Goal: Transaction & Acquisition: Book appointment/travel/reservation

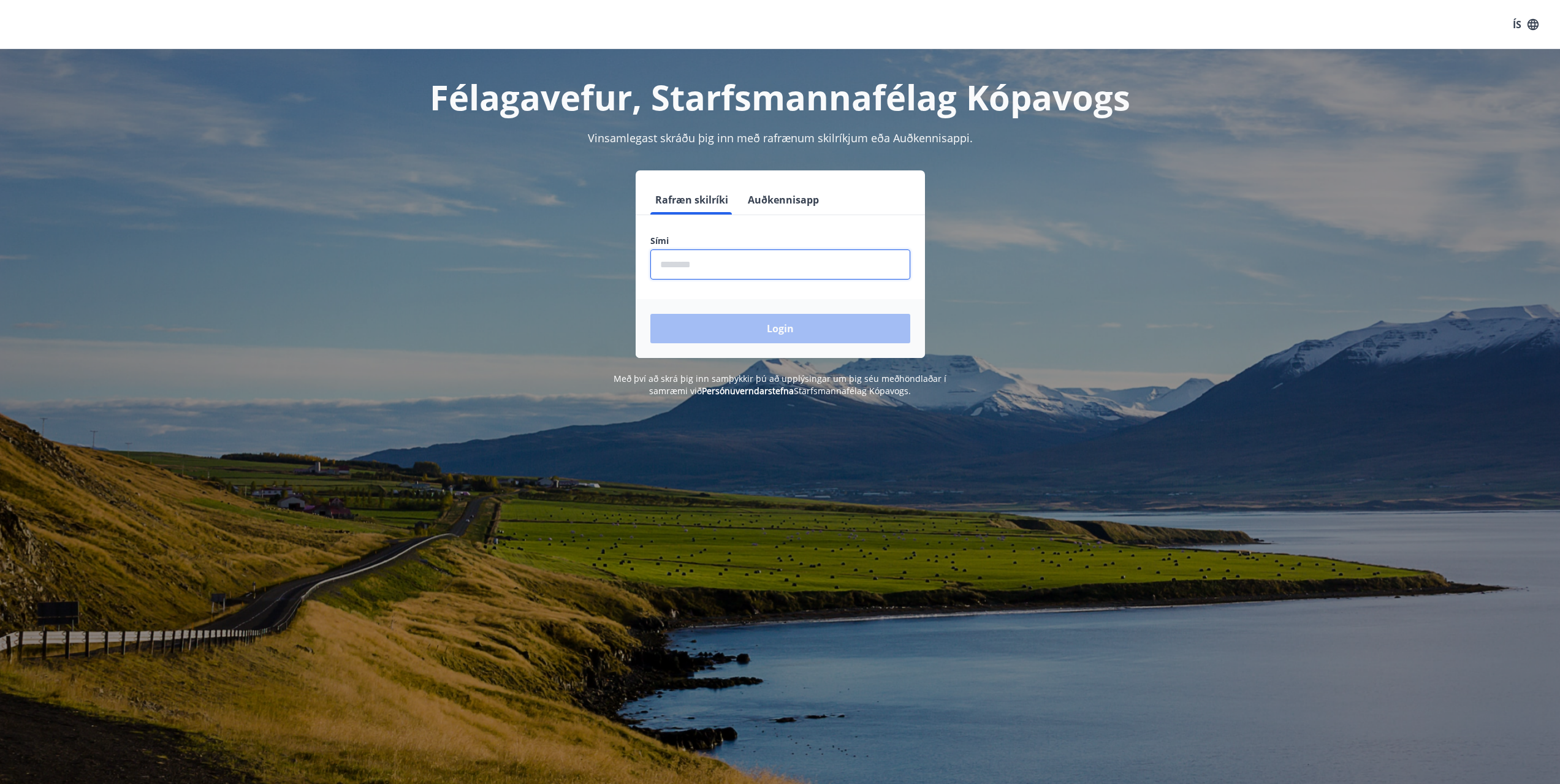
click at [707, 266] on input "phone" at bounding box center [780, 263] width 260 height 30
type input "********"
click at [651, 314] on button "Login" at bounding box center [780, 328] width 260 height 30
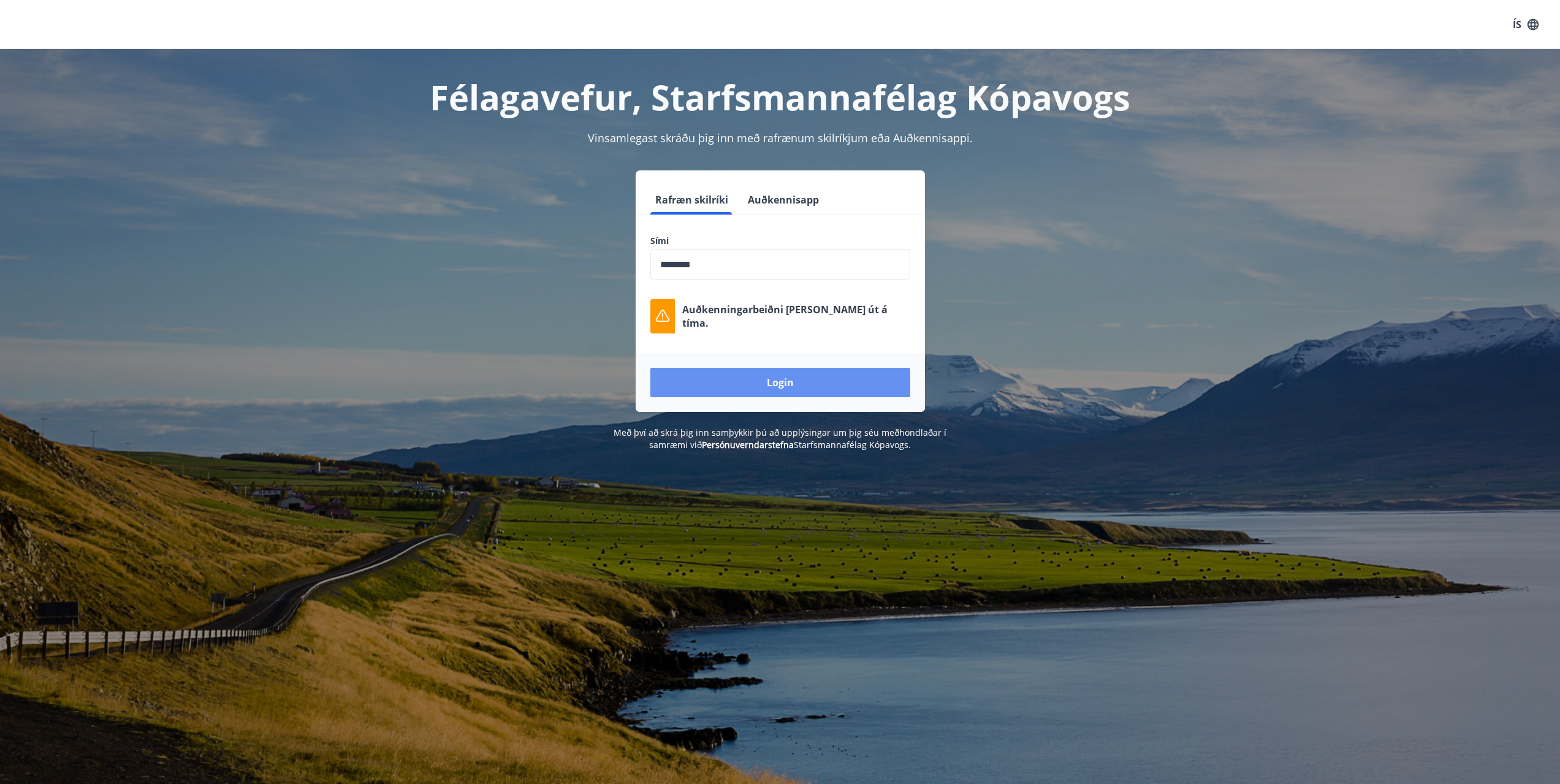
click at [785, 378] on button "Login" at bounding box center [780, 382] width 260 height 30
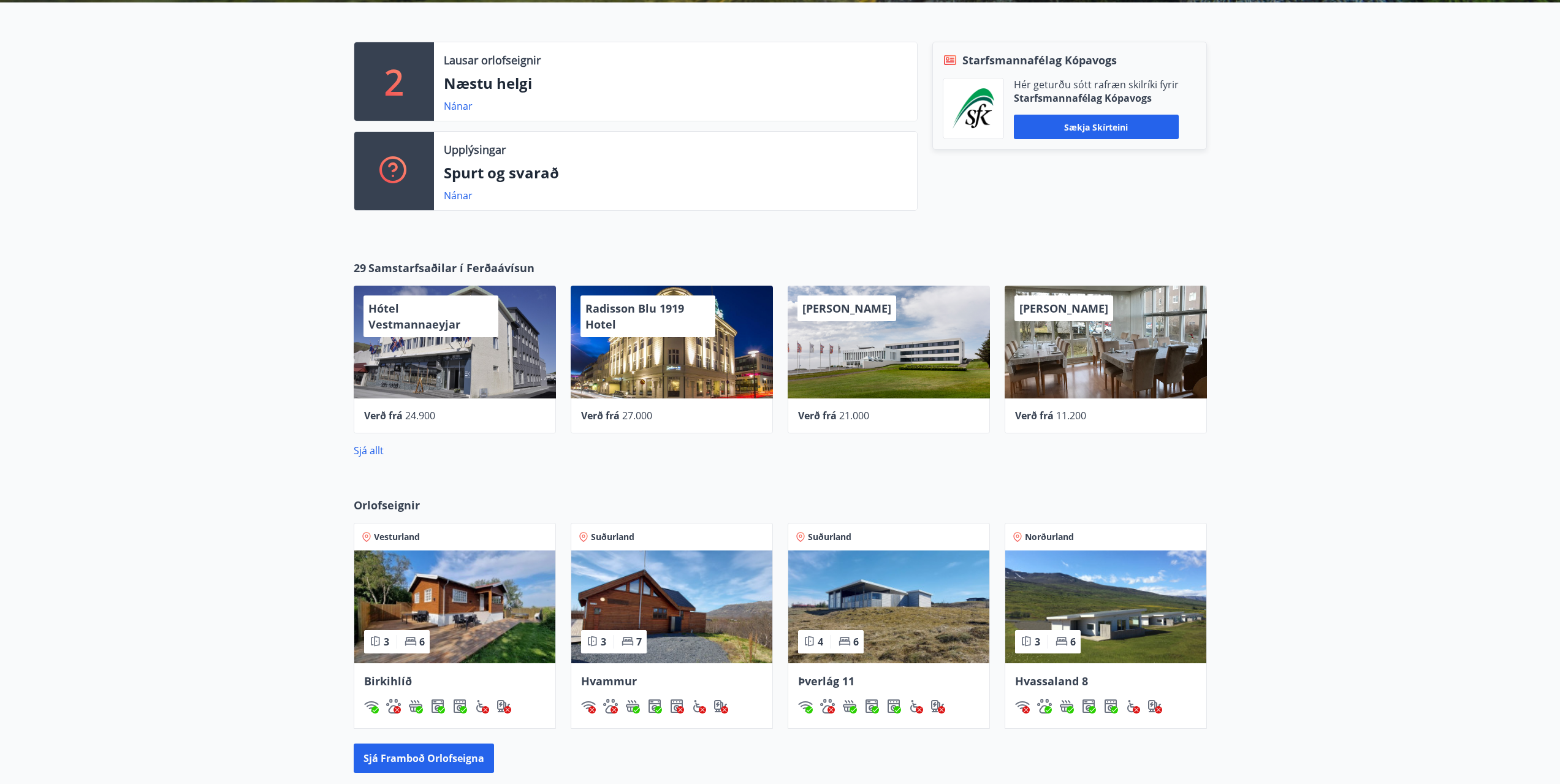
scroll to position [548, 0]
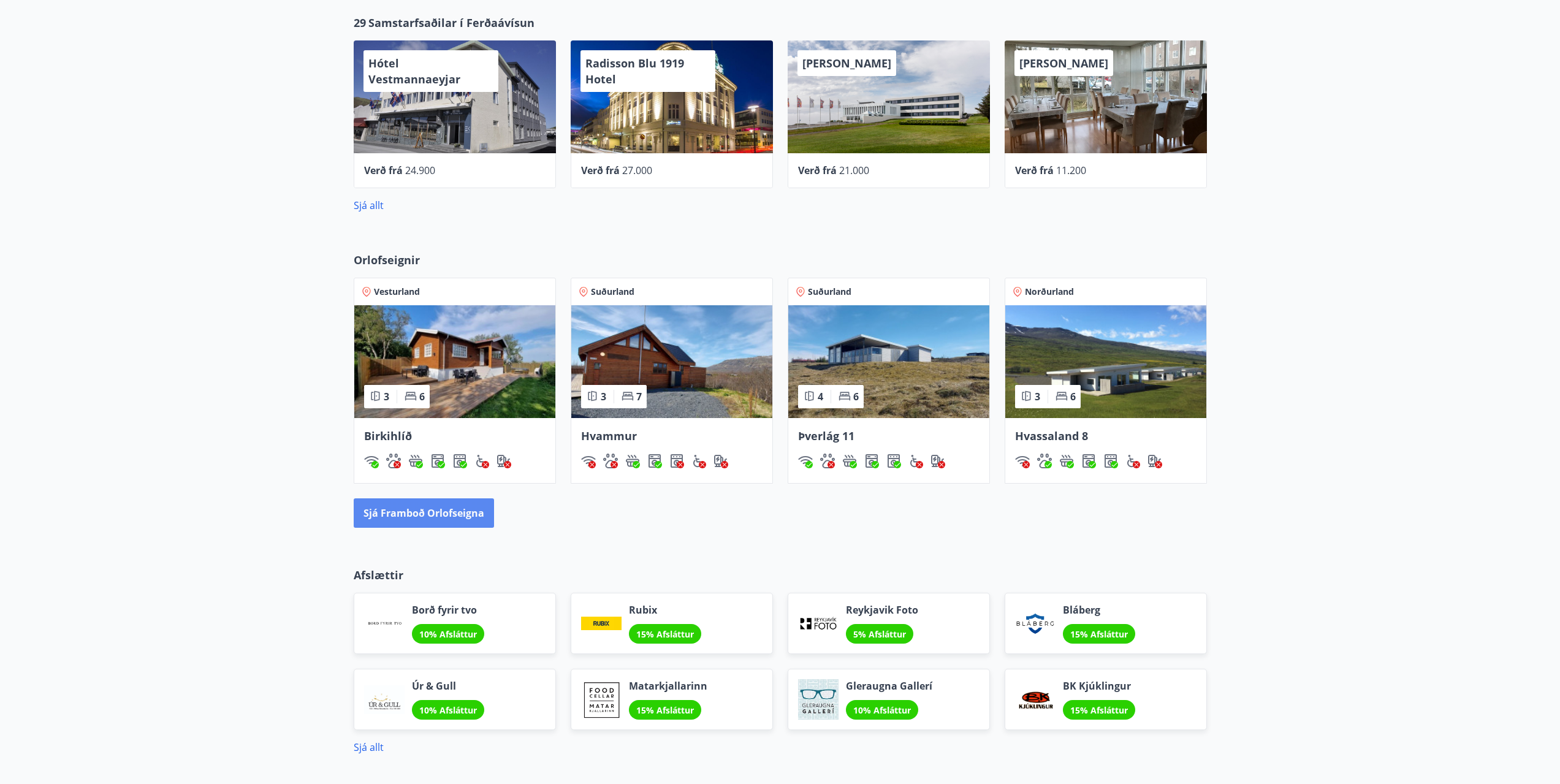
click at [415, 513] on button "Sjá framboð orlofseigna" at bounding box center [424, 512] width 140 height 30
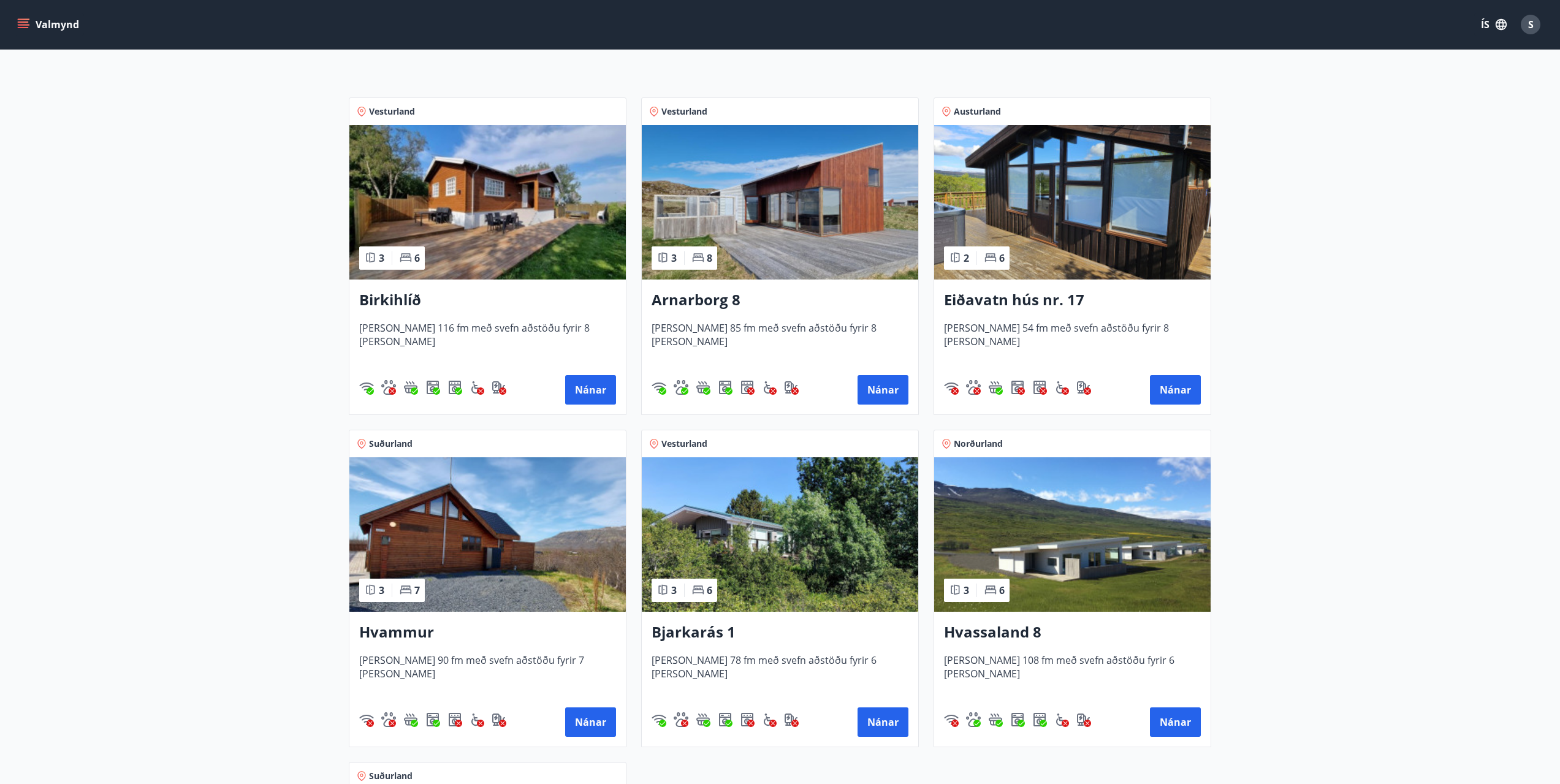
scroll to position [122, 0]
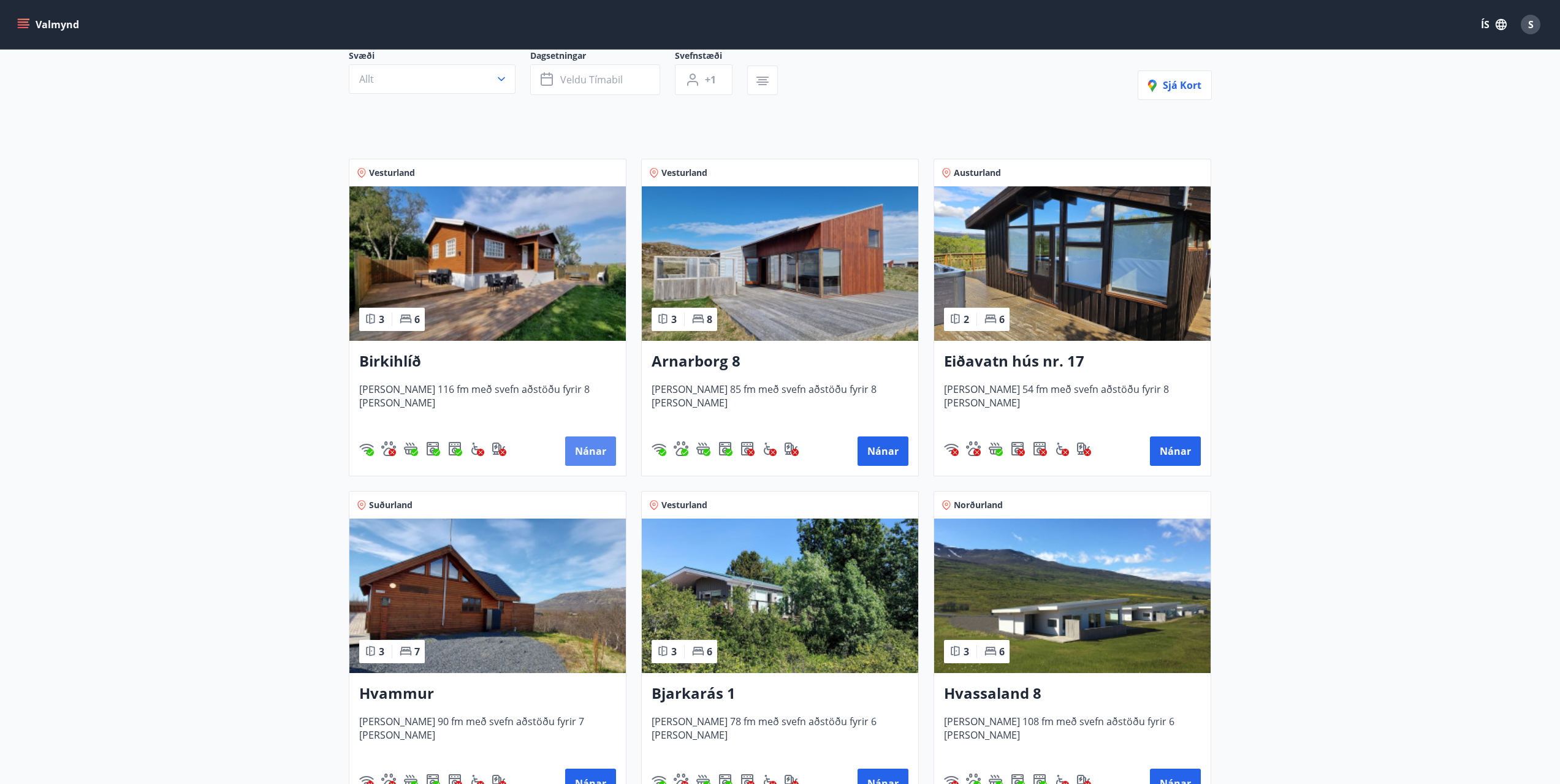
click at [587, 450] on button "Nánar" at bounding box center [590, 450] width 51 height 30
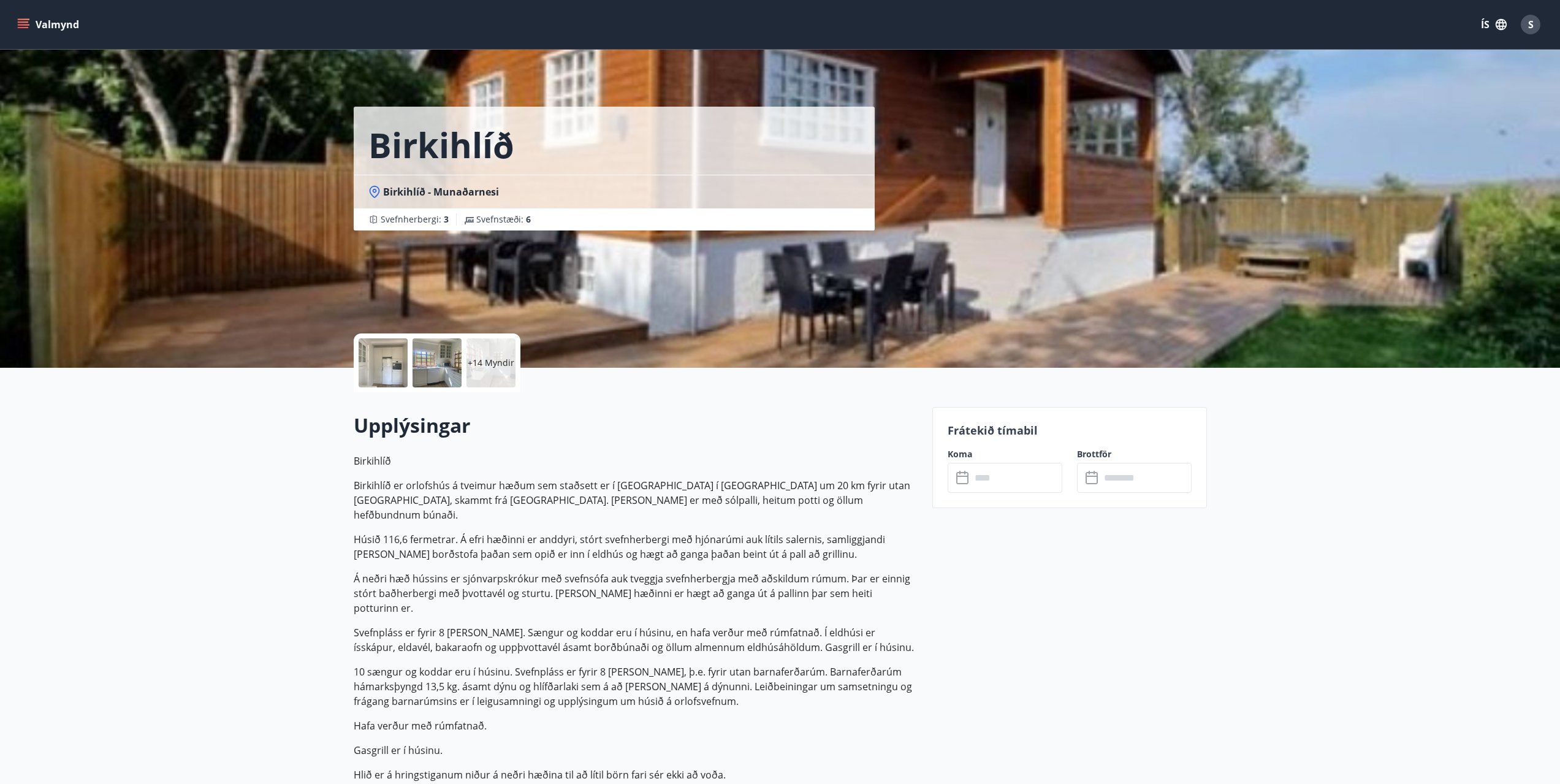
click at [970, 479] on div "​ ​" at bounding box center [1005, 477] width 114 height 30
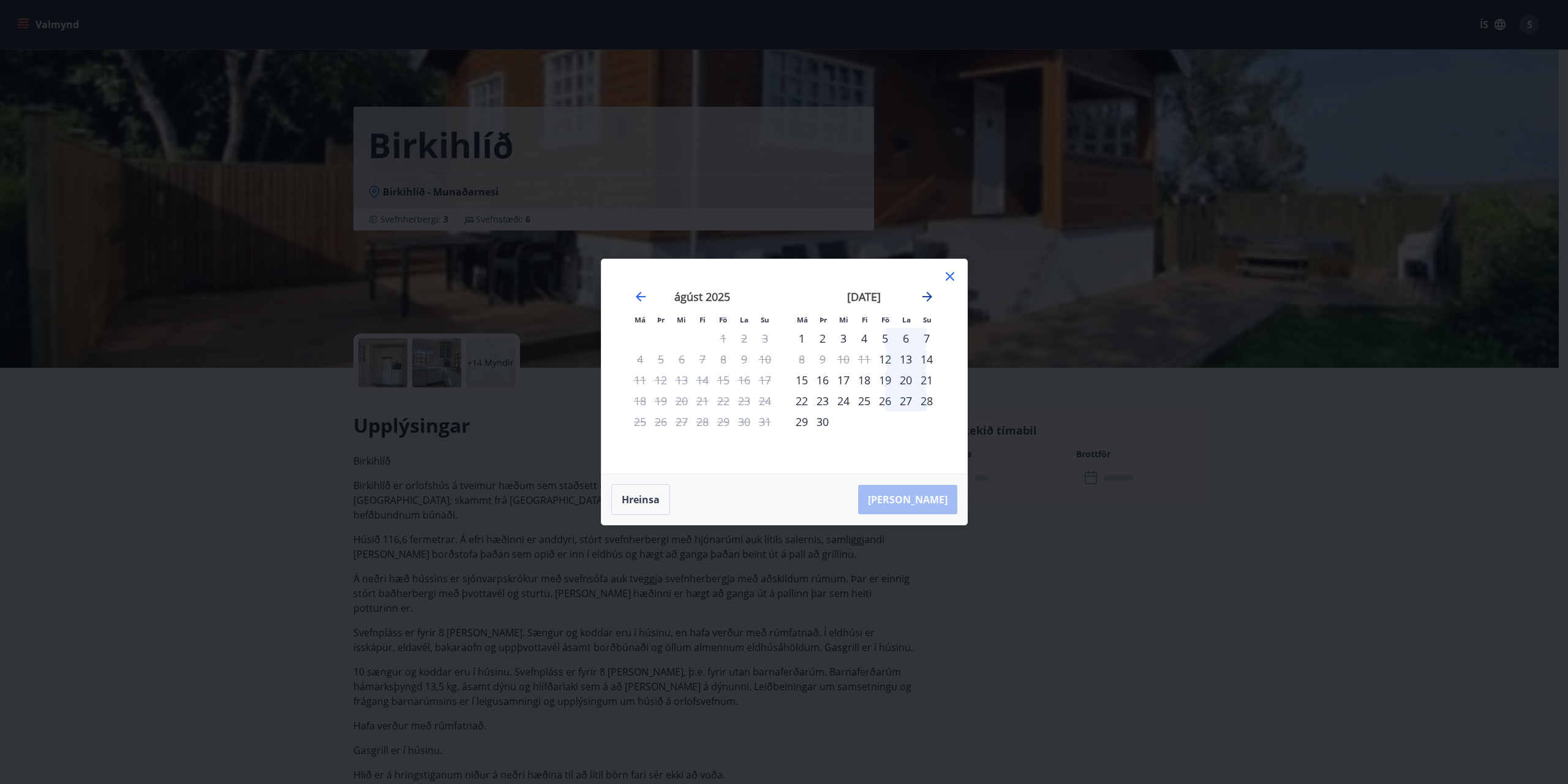
click at [927, 298] on icon "Move forward to switch to the next month." at bounding box center [927, 296] width 14 height 14
click at [638, 298] on icon "Move backward to switch to the previous month." at bounding box center [641, 297] width 10 height 10
click at [928, 298] on icon "Move forward to switch to the next month." at bounding box center [927, 296] width 14 height 14
click at [929, 299] on icon "Move forward to switch to the next month." at bounding box center [927, 296] width 14 height 14
click at [947, 278] on icon at bounding box center [949, 276] width 14 height 14
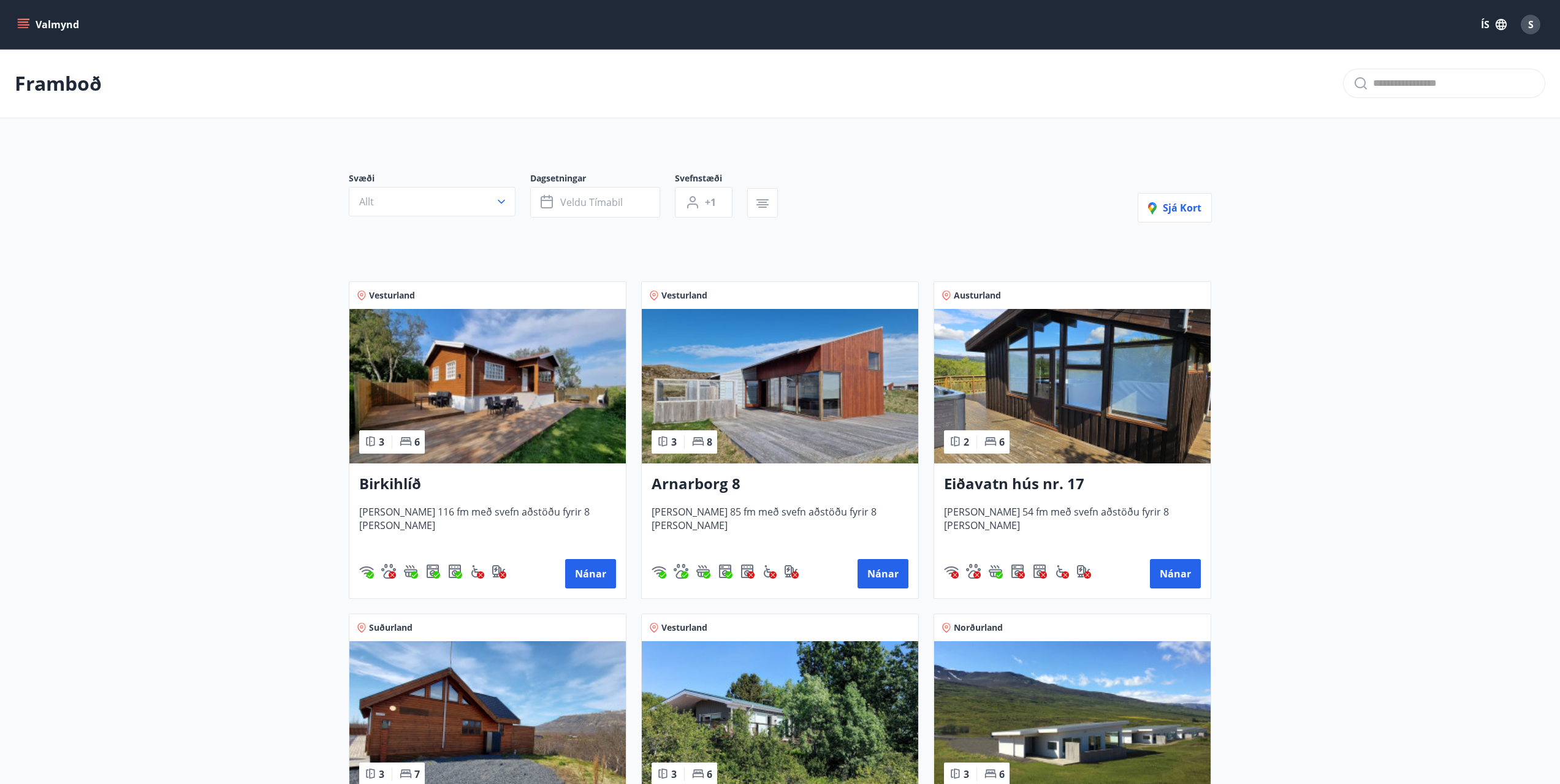
click at [786, 416] on img at bounding box center [780, 386] width 277 height 155
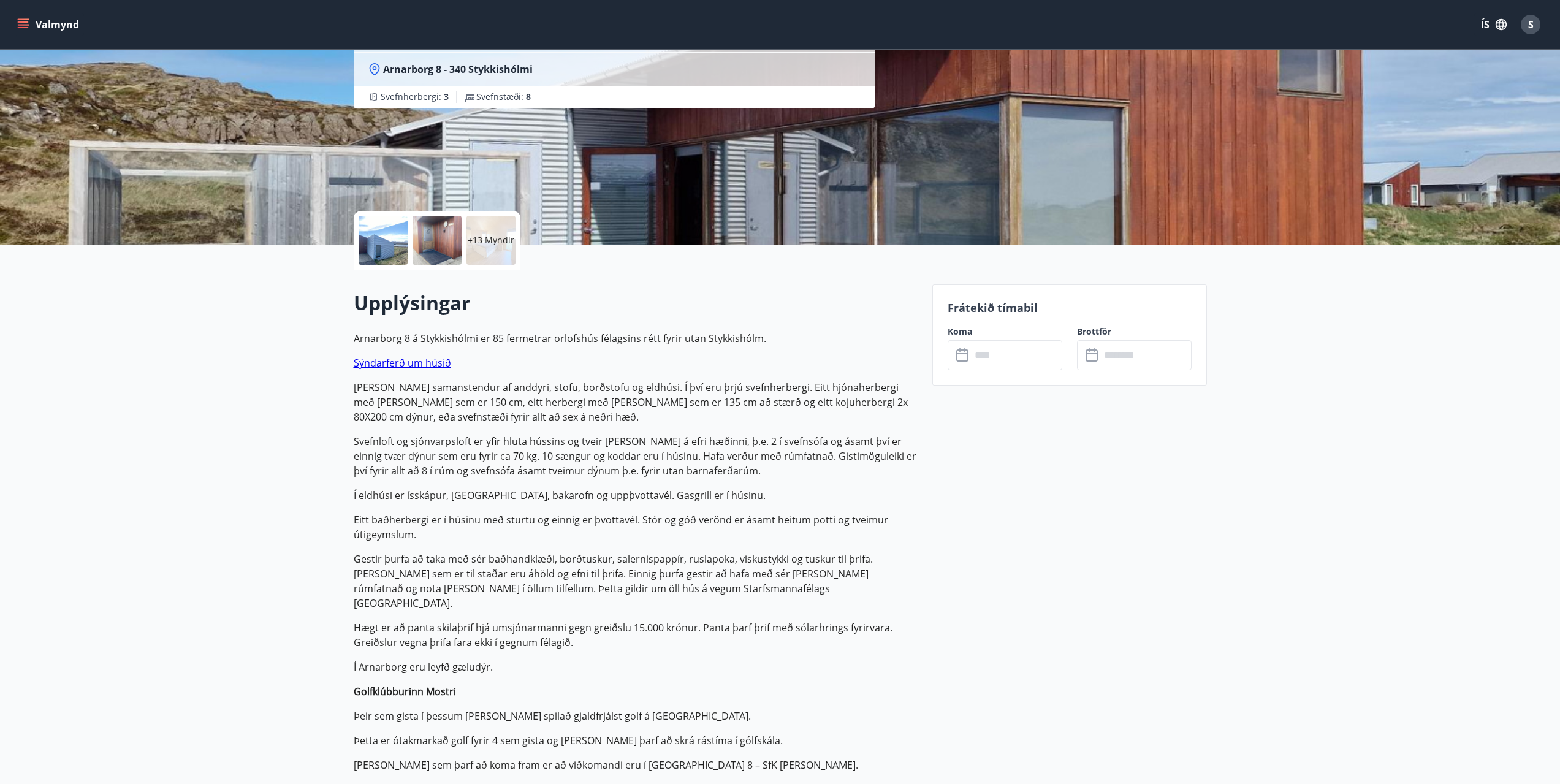
scroll to position [245, 0]
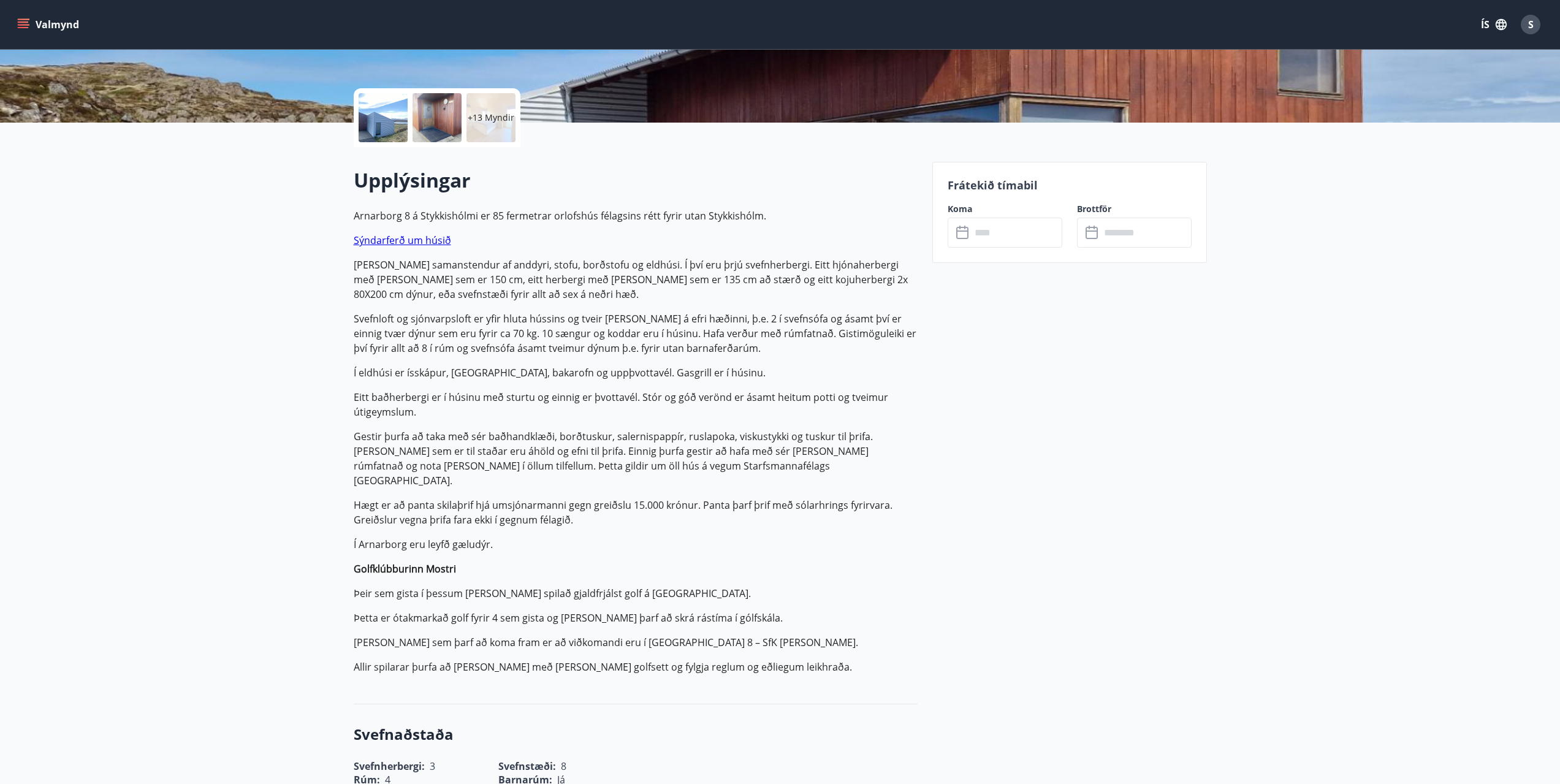
click at [964, 230] on icon at bounding box center [963, 232] width 14 height 14
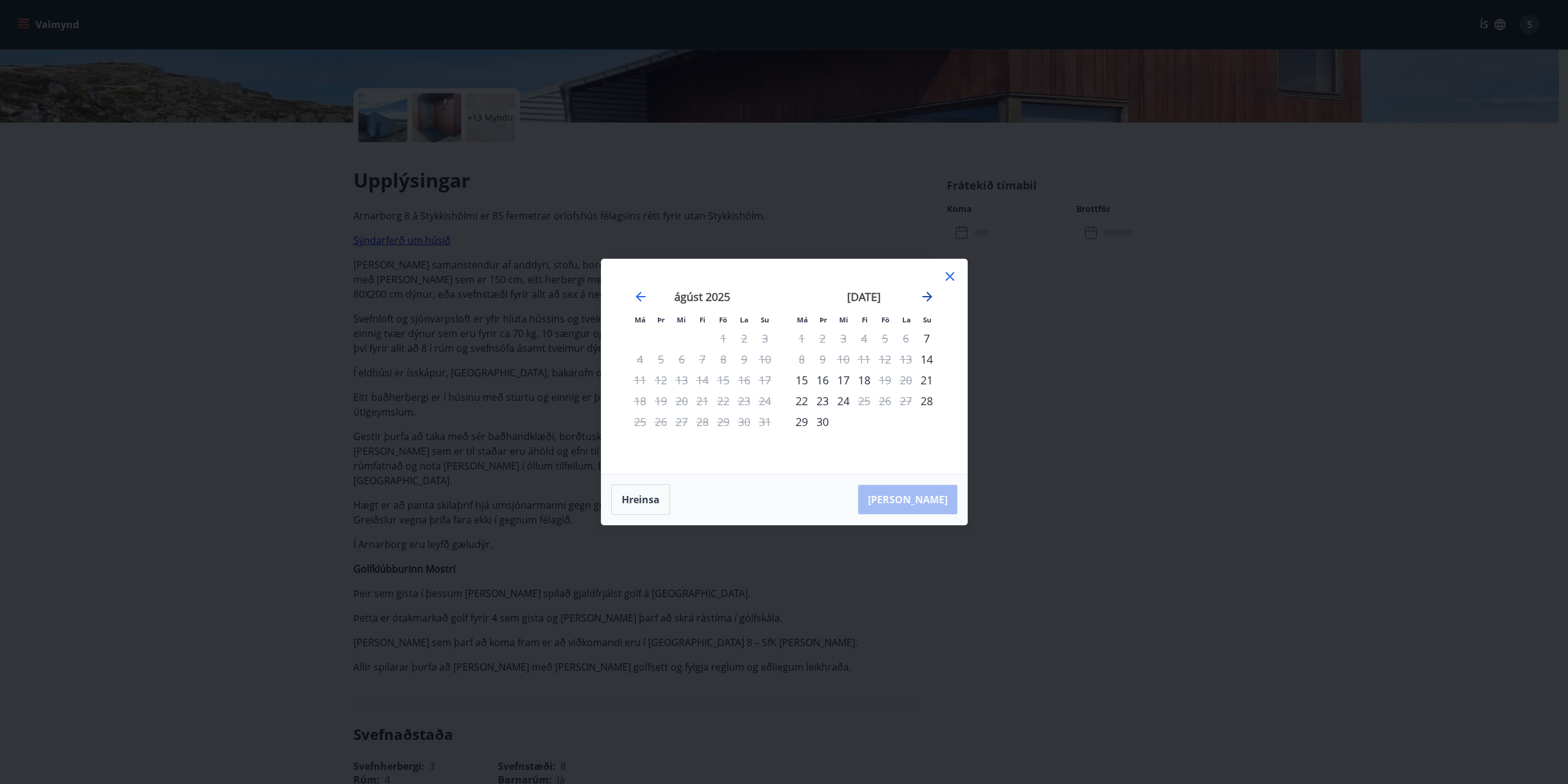
click at [927, 297] on icon "Move forward to switch to the next month." at bounding box center [927, 297] width 10 height 10
click at [924, 298] on icon "Move forward to switch to the next month." at bounding box center [927, 296] width 14 height 14
click at [928, 296] on icon "Move forward to switch to the next month." at bounding box center [927, 296] width 14 height 14
click at [928, 296] on icon "Move forward to switch to the next month." at bounding box center [927, 297] width 10 height 10
click at [641, 298] on icon "Move backward to switch to the previous month." at bounding box center [640, 296] width 14 height 14
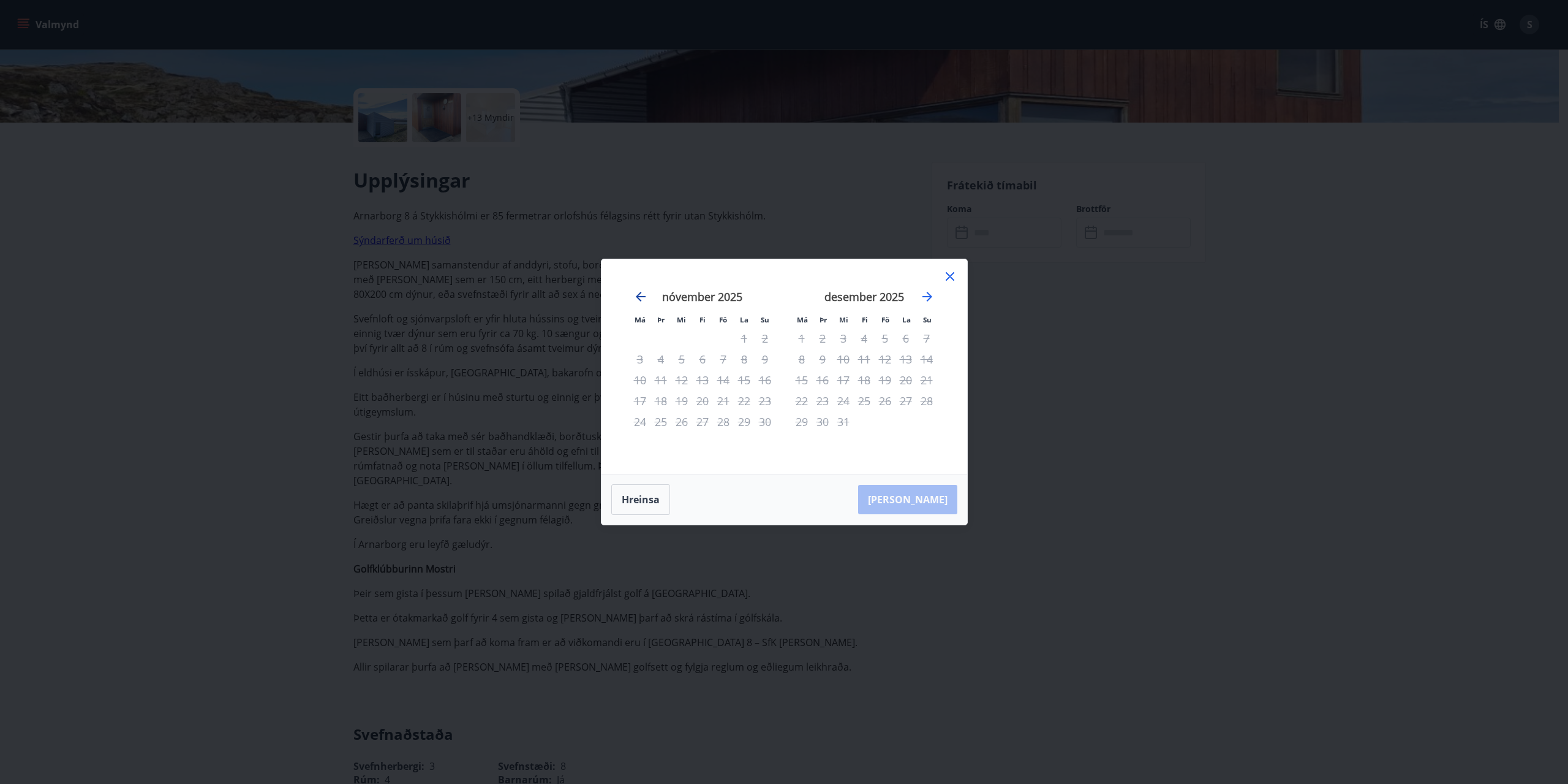
click at [641, 297] on icon "Move backward to switch to the previous month." at bounding box center [641, 297] width 10 height 10
click at [932, 294] on icon "Move forward to switch to the next month." at bounding box center [927, 296] width 14 height 14
click at [932, 299] on icon "Move forward to switch to the next month." at bounding box center [927, 296] width 14 height 14
click at [931, 297] on icon "Move forward to switch to the next month." at bounding box center [927, 297] width 10 height 10
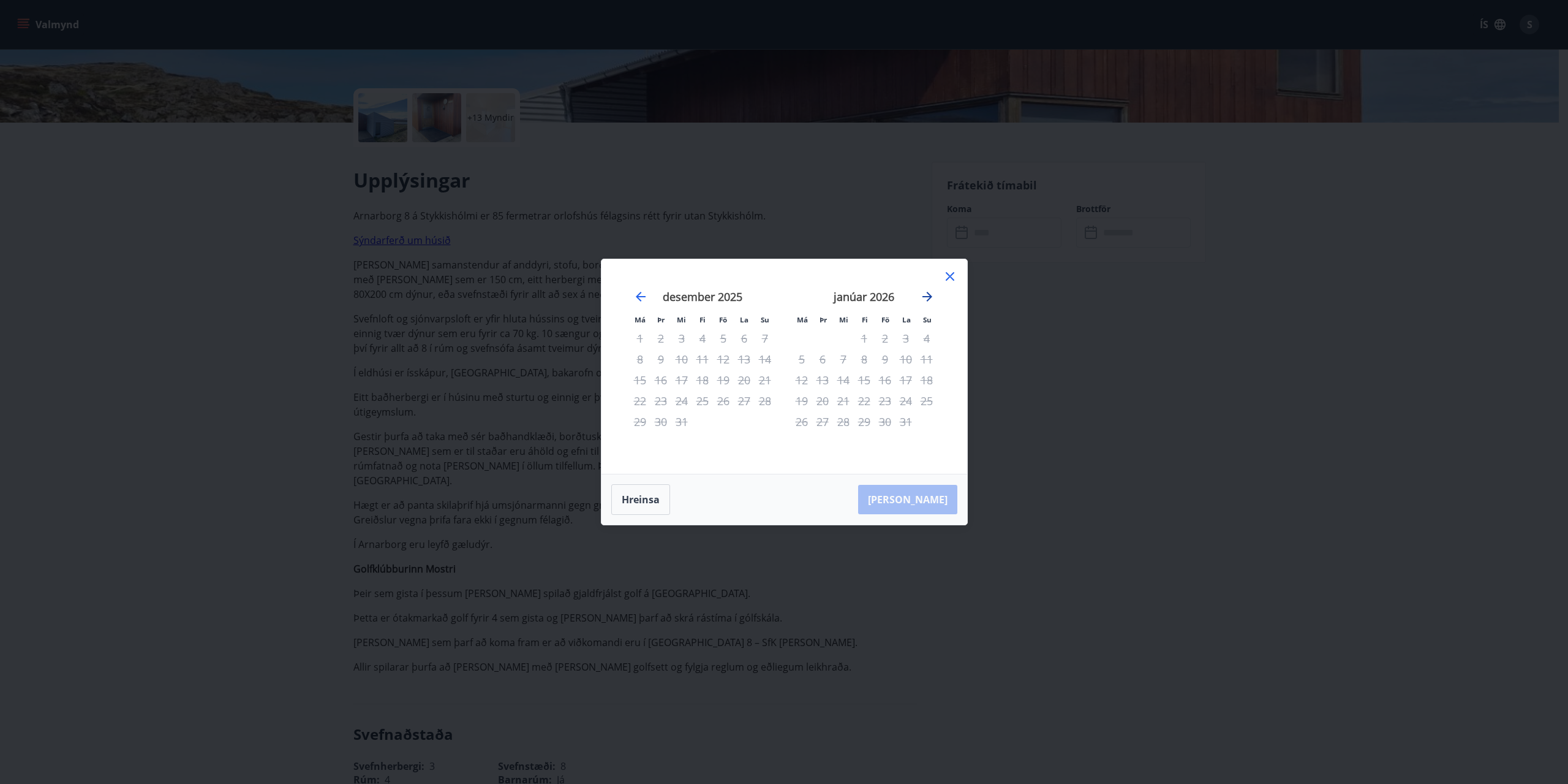
click at [931, 295] on icon "Move forward to switch to the next month." at bounding box center [927, 296] width 14 height 14
click at [932, 294] on icon "Move forward to switch to the next month." at bounding box center [927, 296] width 14 height 14
click at [641, 295] on icon "Move backward to switch to the previous month." at bounding box center [640, 296] width 14 height 14
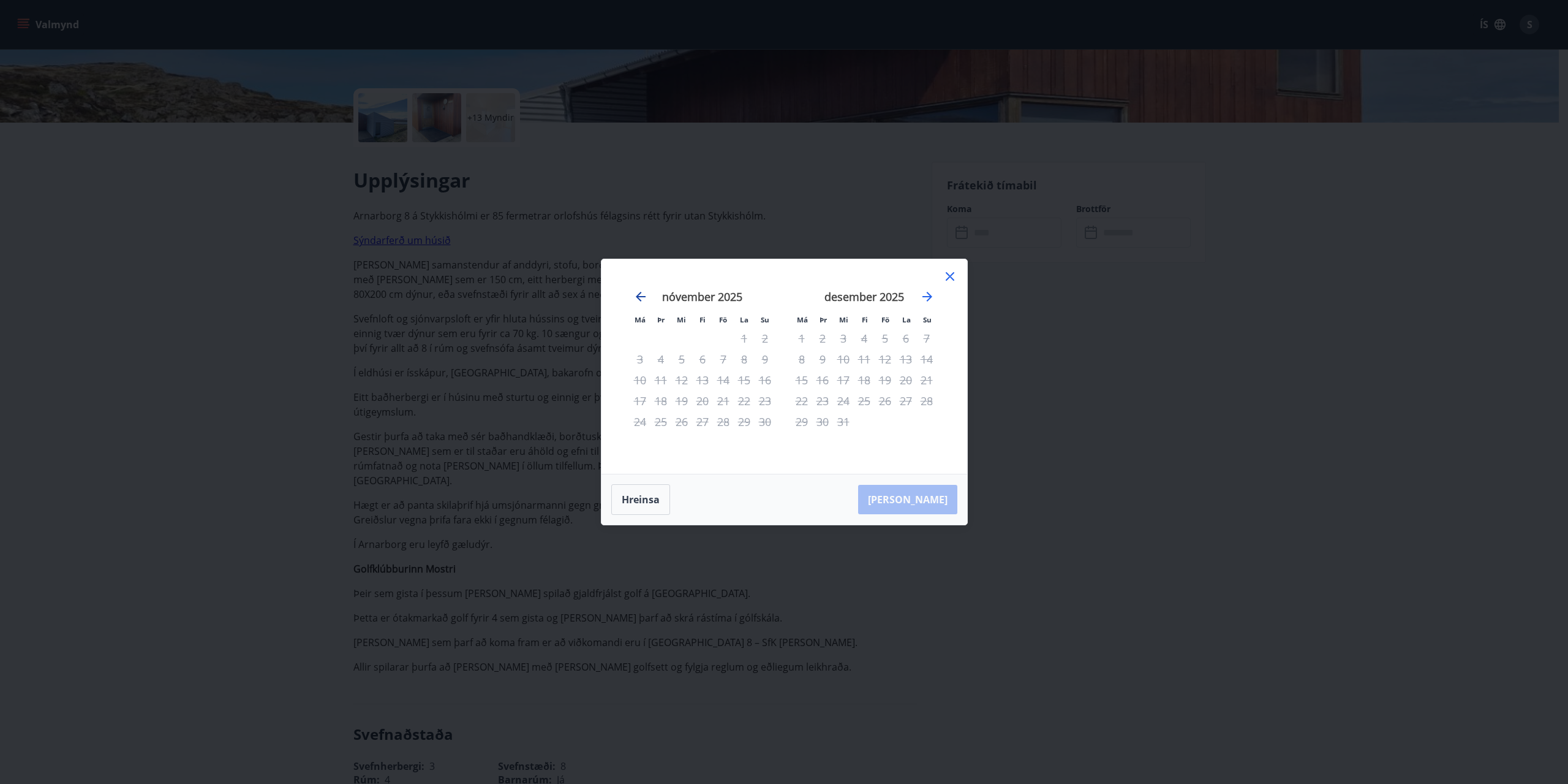
click at [641, 296] on icon "Move backward to switch to the previous month." at bounding box center [641, 297] width 10 height 10
click at [932, 296] on icon "Move forward to switch to the next month." at bounding box center [927, 296] width 14 height 14
click at [933, 296] on icon "Move forward to switch to the next month." at bounding box center [927, 296] width 14 height 14
click at [934, 294] on div "janúar 2026" at bounding box center [864, 300] width 146 height 54
click at [926, 296] on icon "Move forward to switch to the next month." at bounding box center [927, 297] width 10 height 10
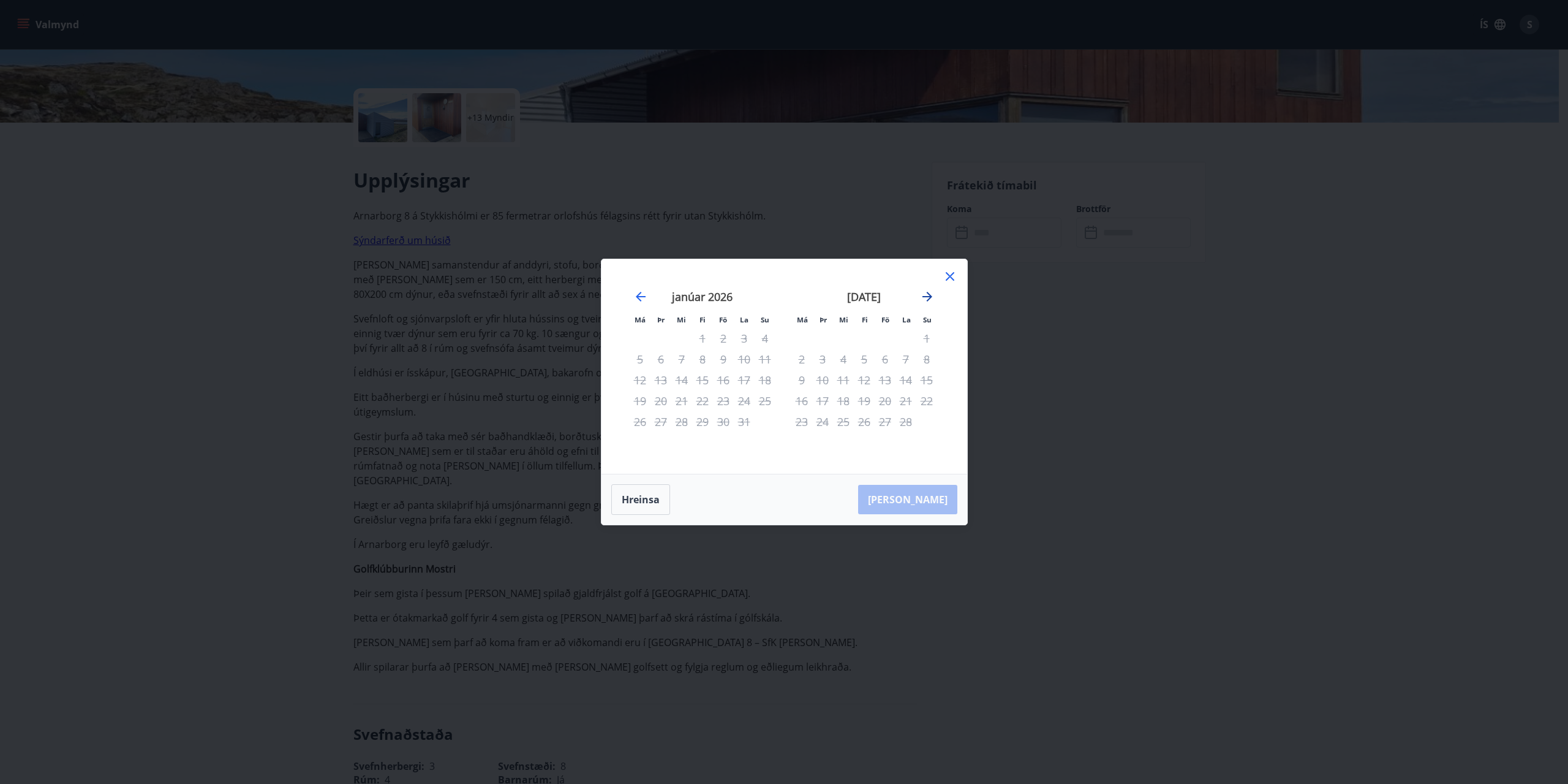
click at [927, 296] on icon "Move forward to switch to the next month." at bounding box center [927, 296] width 14 height 14
click at [927, 295] on icon "Move forward to switch to the next month." at bounding box center [927, 296] width 14 height 14
click at [928, 294] on icon "Move forward to switch to the next month." at bounding box center [927, 297] width 10 height 10
click at [949, 275] on icon at bounding box center [949, 276] width 14 height 14
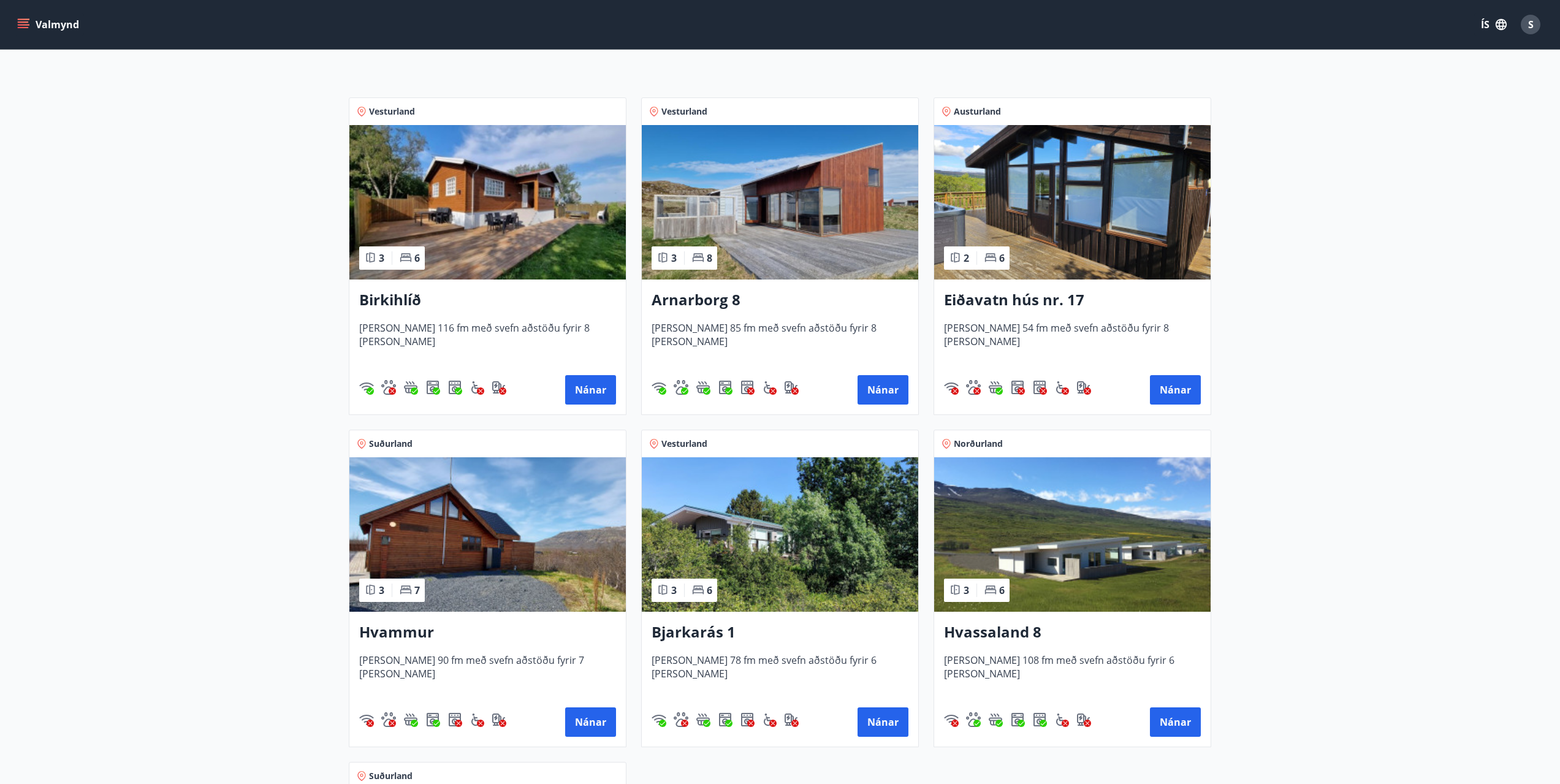
scroll to position [245, 0]
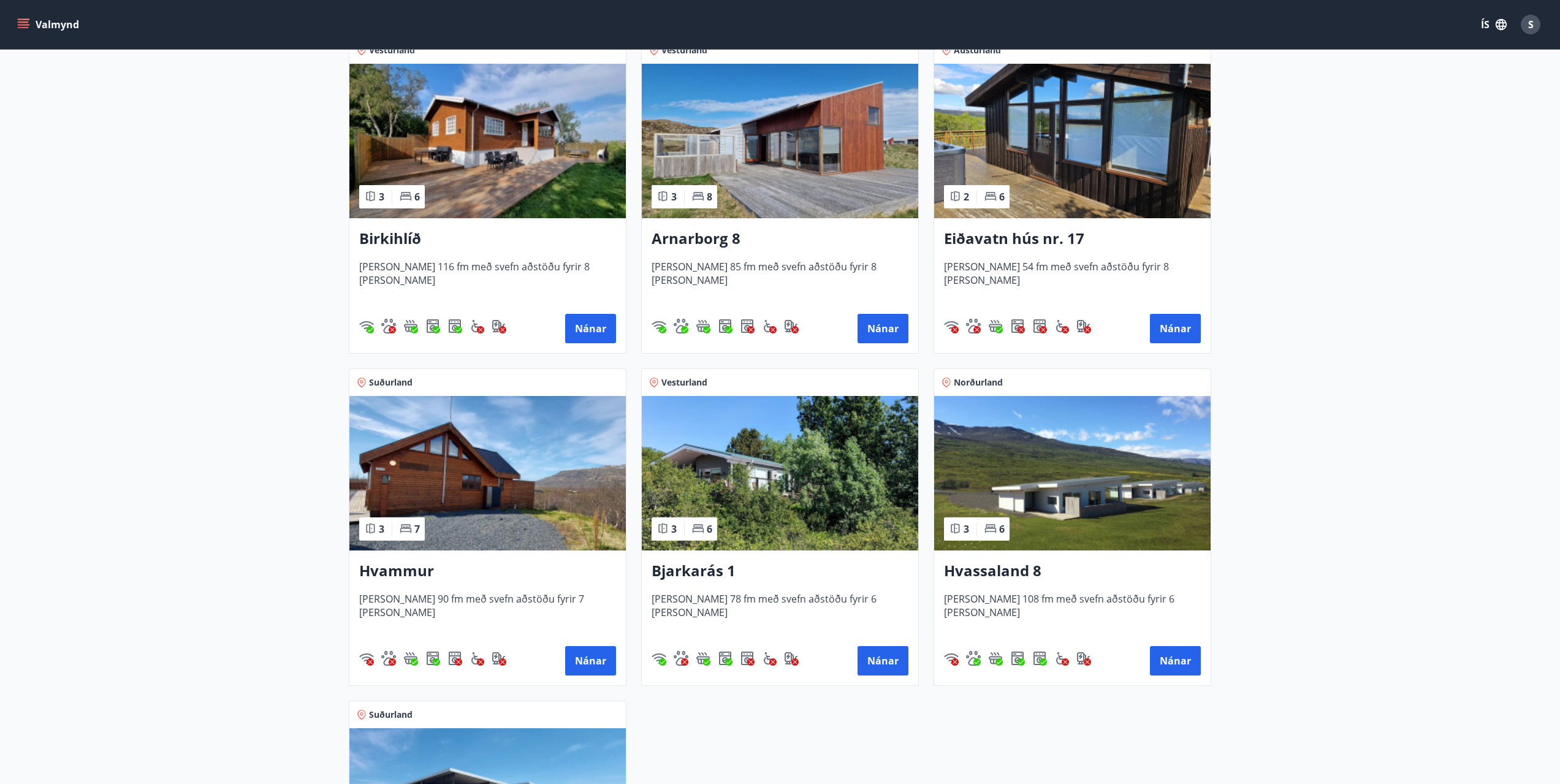
click at [502, 485] on img at bounding box center [488, 473] width 277 height 155
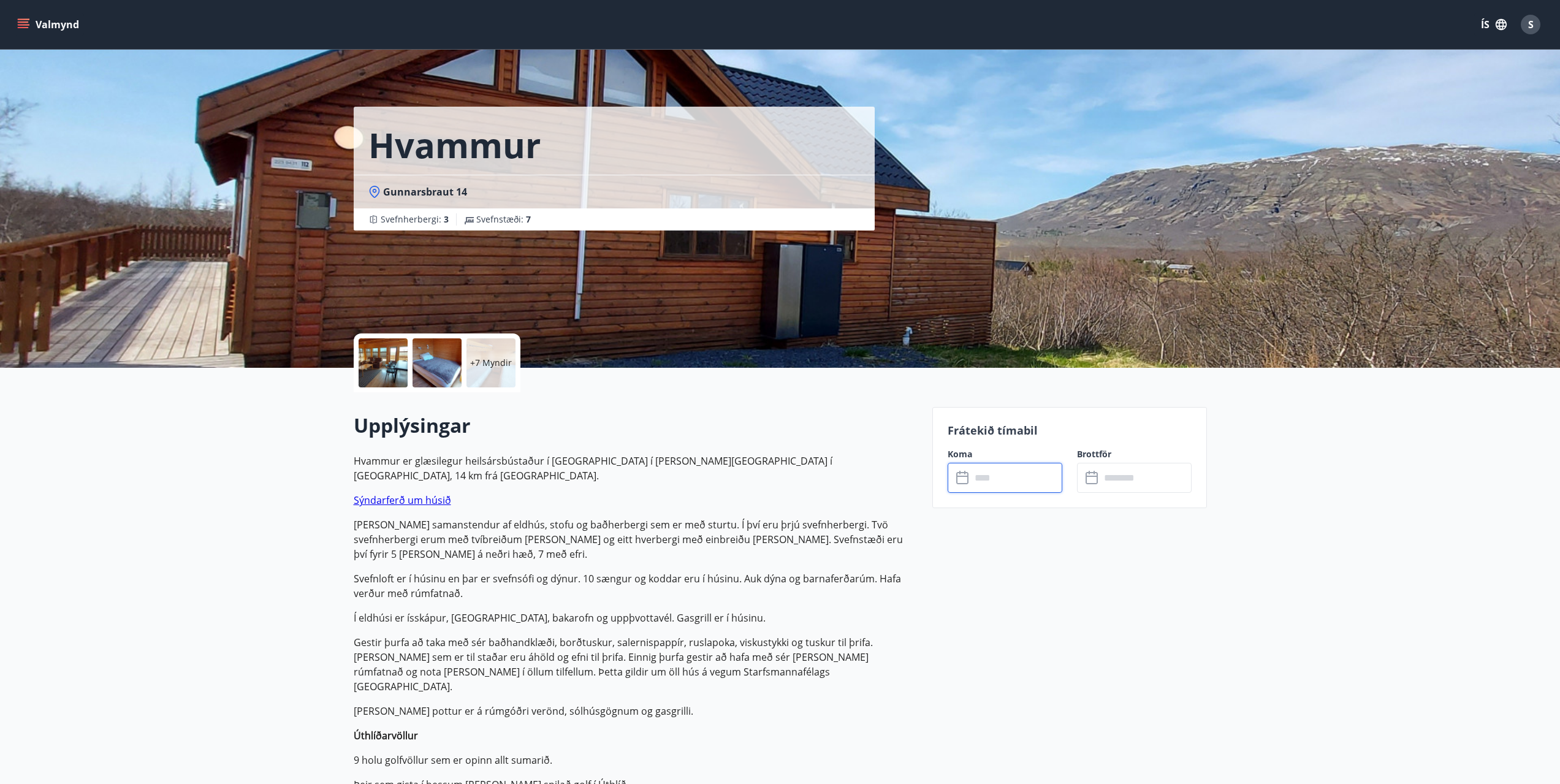
click at [978, 478] on input "text" at bounding box center [1017, 477] width 92 height 30
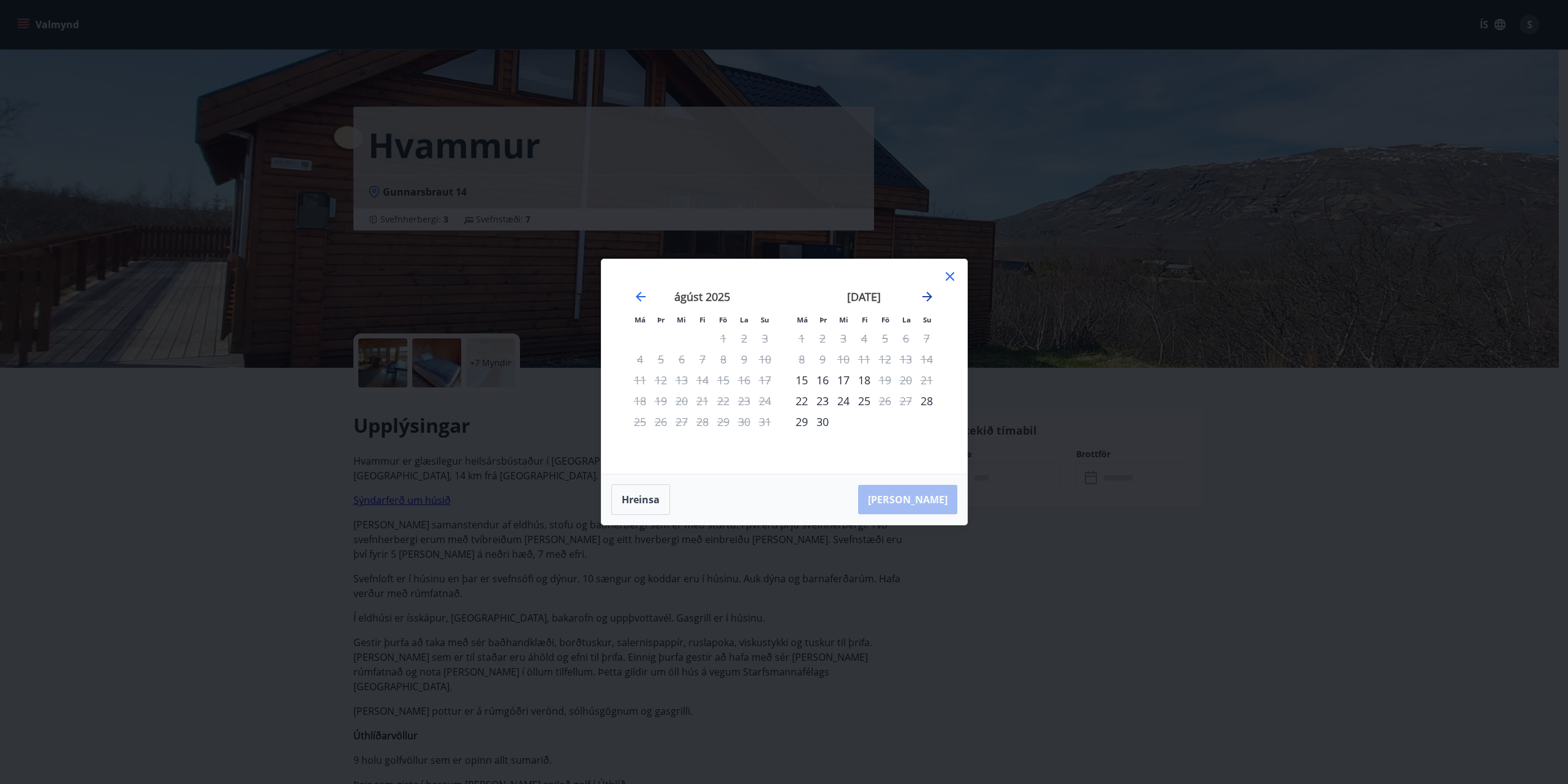
click at [927, 295] on icon "Move forward to switch to the next month." at bounding box center [927, 296] width 14 height 14
click at [928, 296] on icon "Move forward to switch to the next month." at bounding box center [927, 297] width 10 height 10
click at [640, 296] on icon "Move backward to switch to the previous month." at bounding box center [640, 296] width 14 height 14
click at [951, 276] on icon at bounding box center [949, 276] width 14 height 14
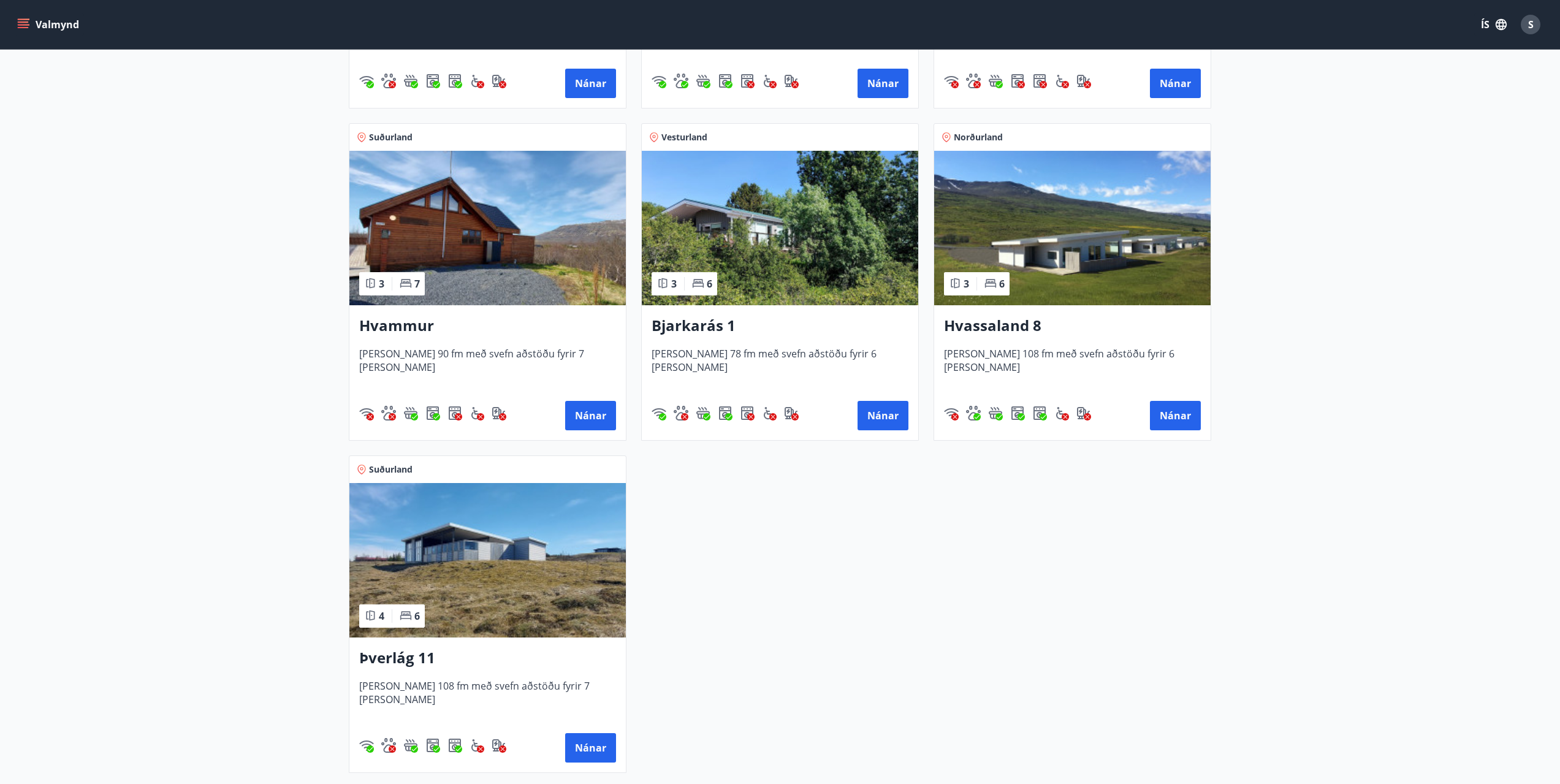
scroll to position [551, 0]
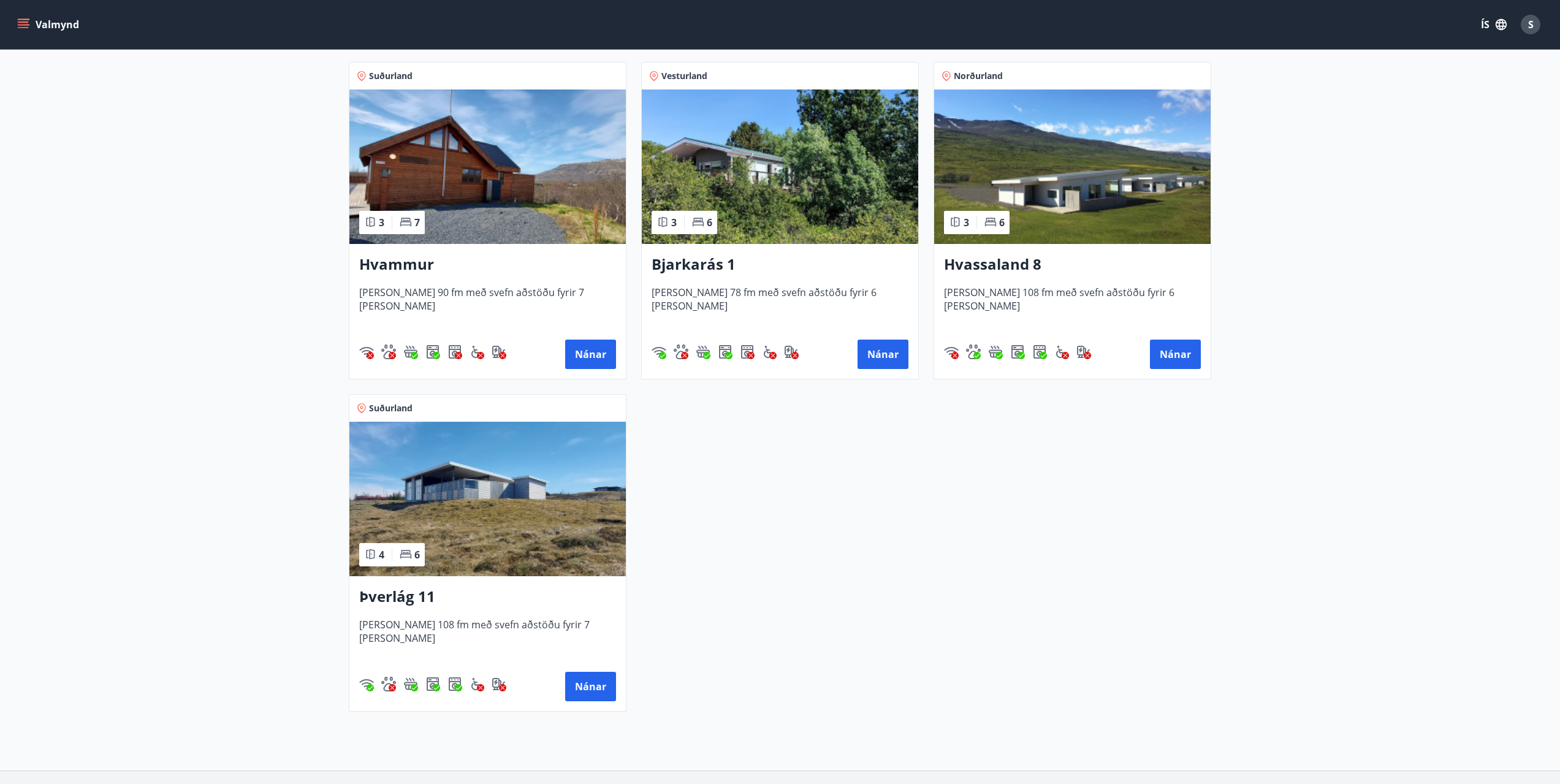
click at [451, 507] on img at bounding box center [488, 499] width 277 height 155
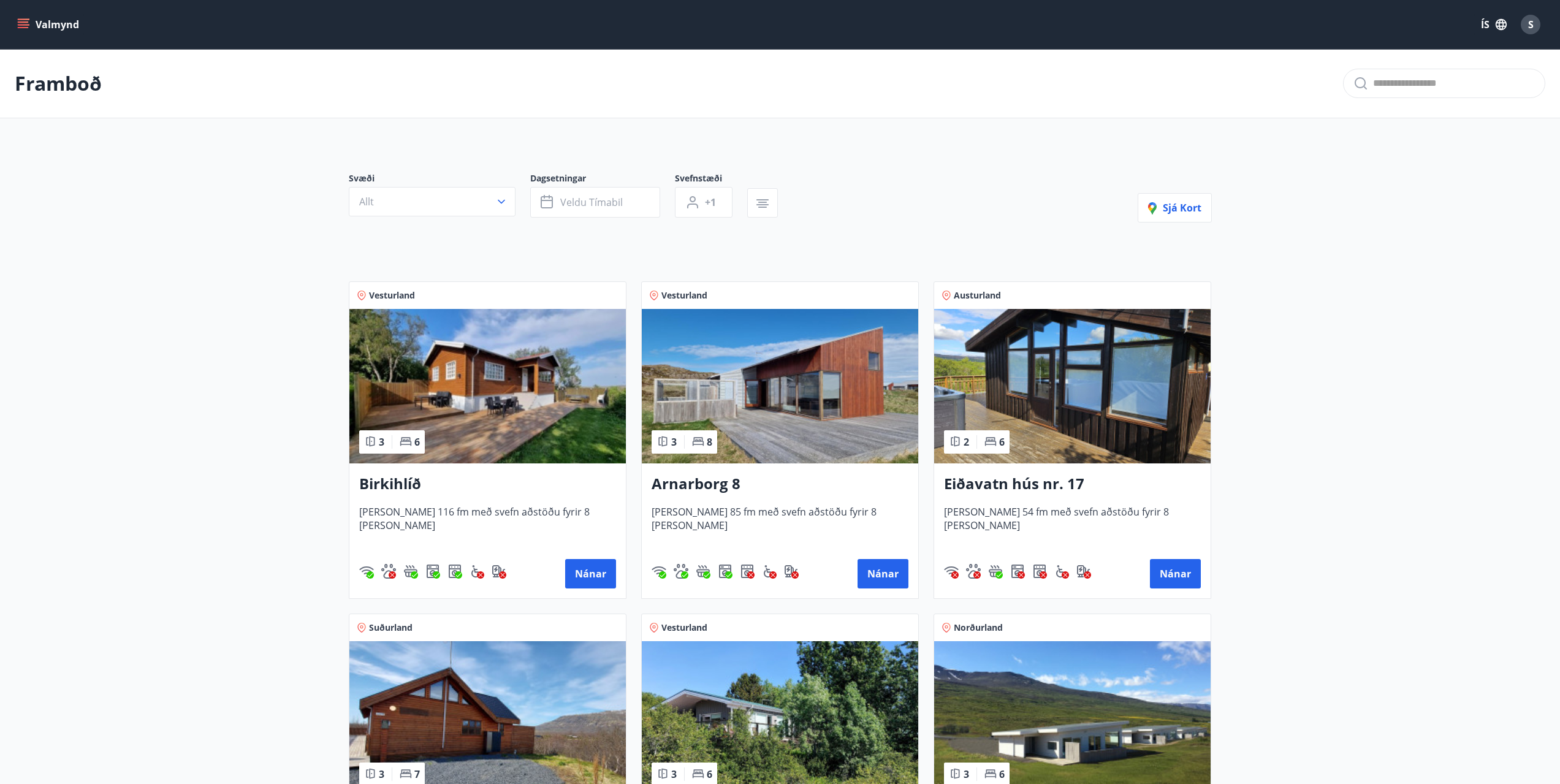
scroll to position [61, 0]
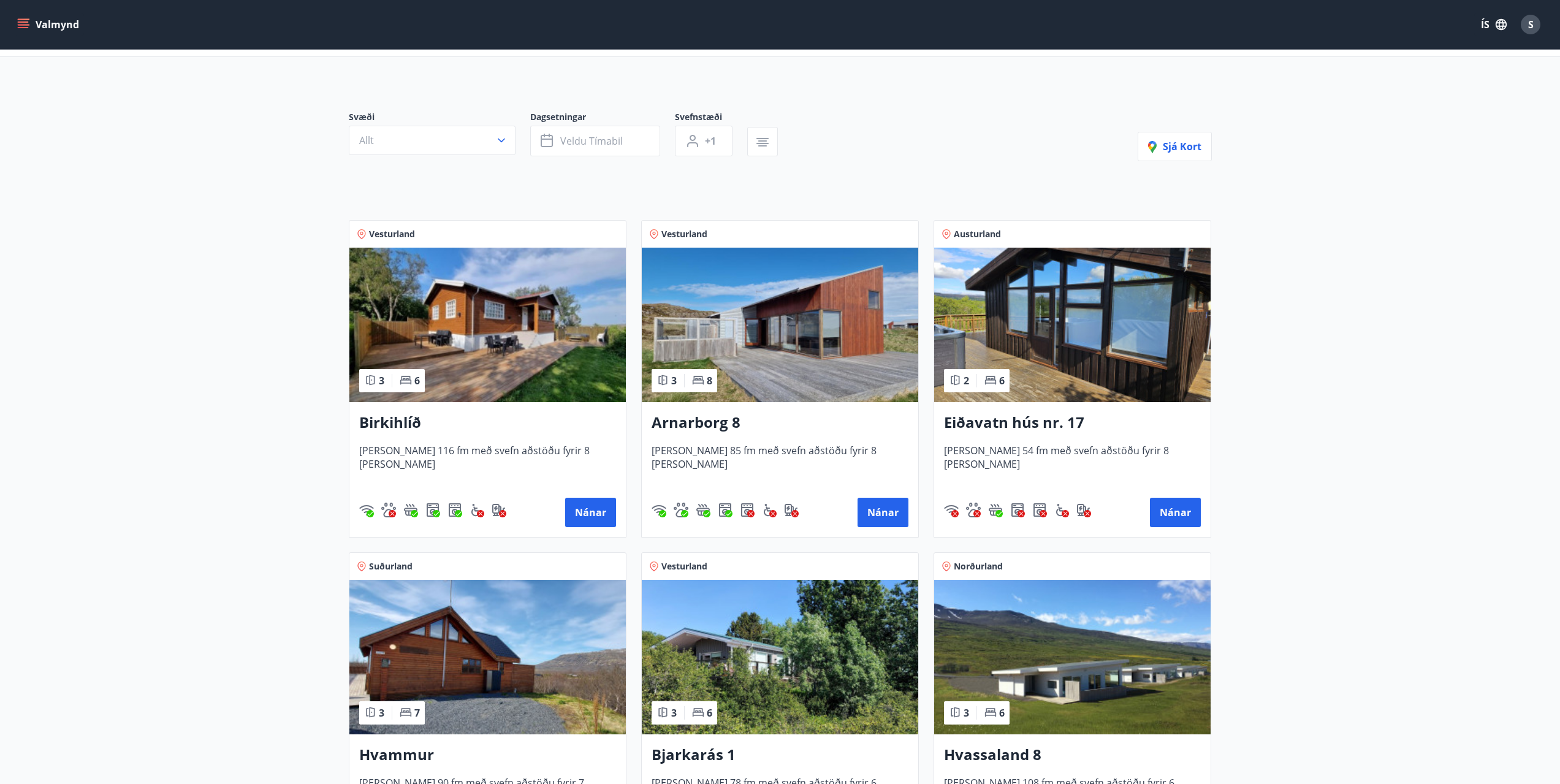
click at [788, 339] on img at bounding box center [780, 325] width 277 height 155
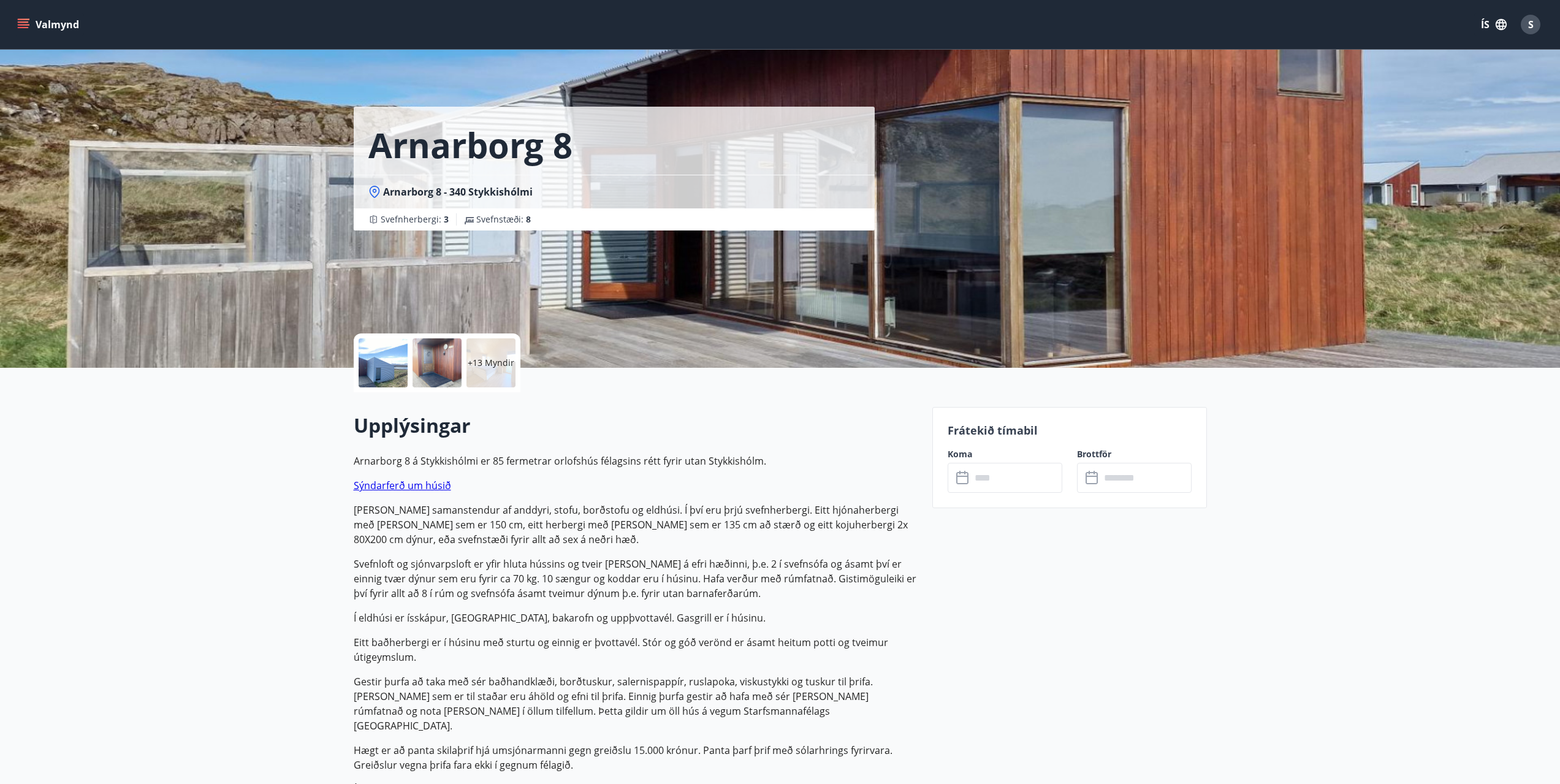
click at [965, 477] on icon at bounding box center [963, 477] width 14 height 14
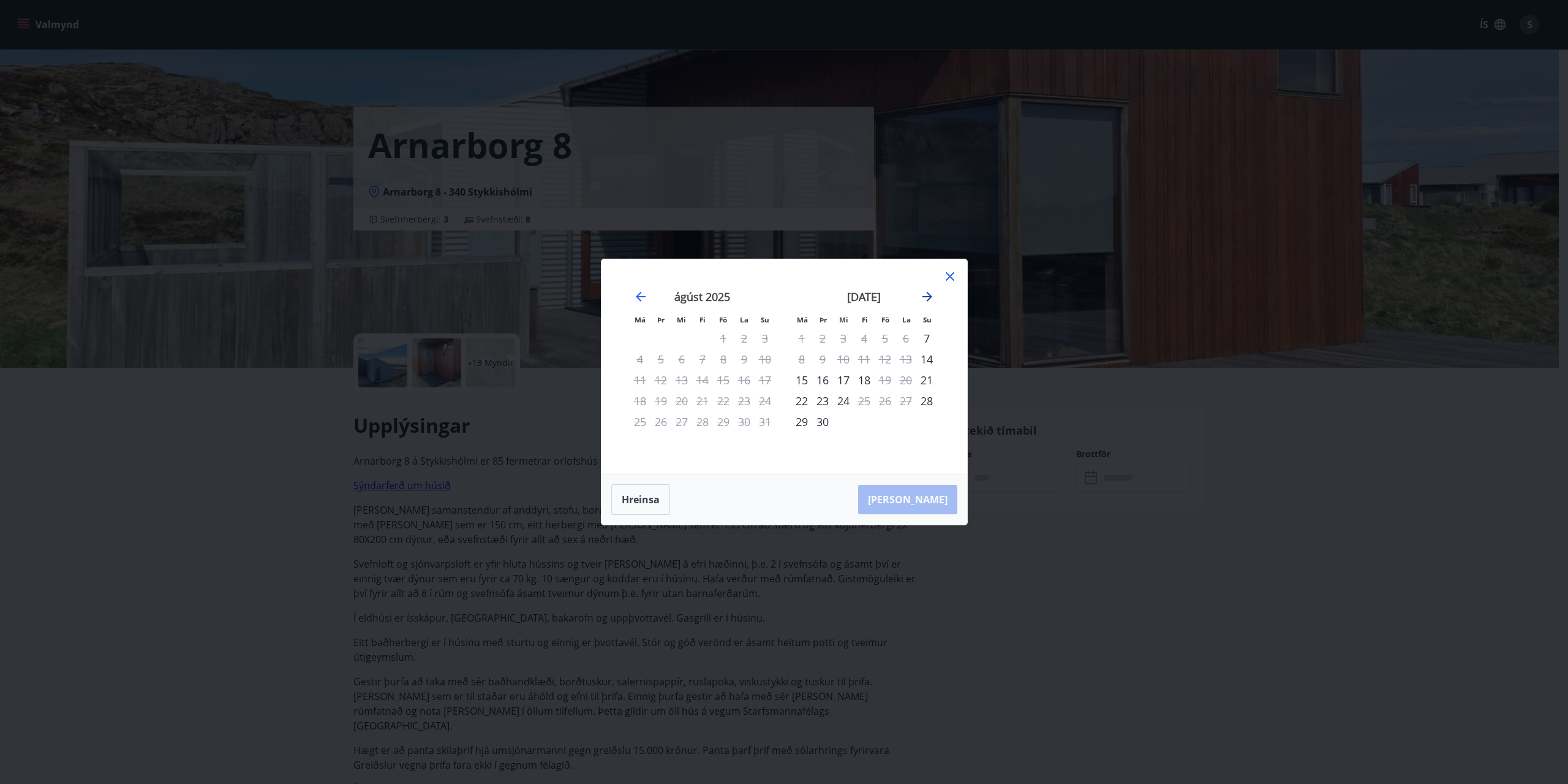
click at [927, 295] on icon "Move forward to switch to the next month." at bounding box center [927, 296] width 14 height 14
click at [929, 298] on icon "Move forward to switch to the next month." at bounding box center [927, 297] width 10 height 10
drag, startPoint x: 950, startPoint y: 279, endPoint x: 825, endPoint y: 275, distance: 125.1
click at [949, 281] on icon at bounding box center [949, 276] width 14 height 14
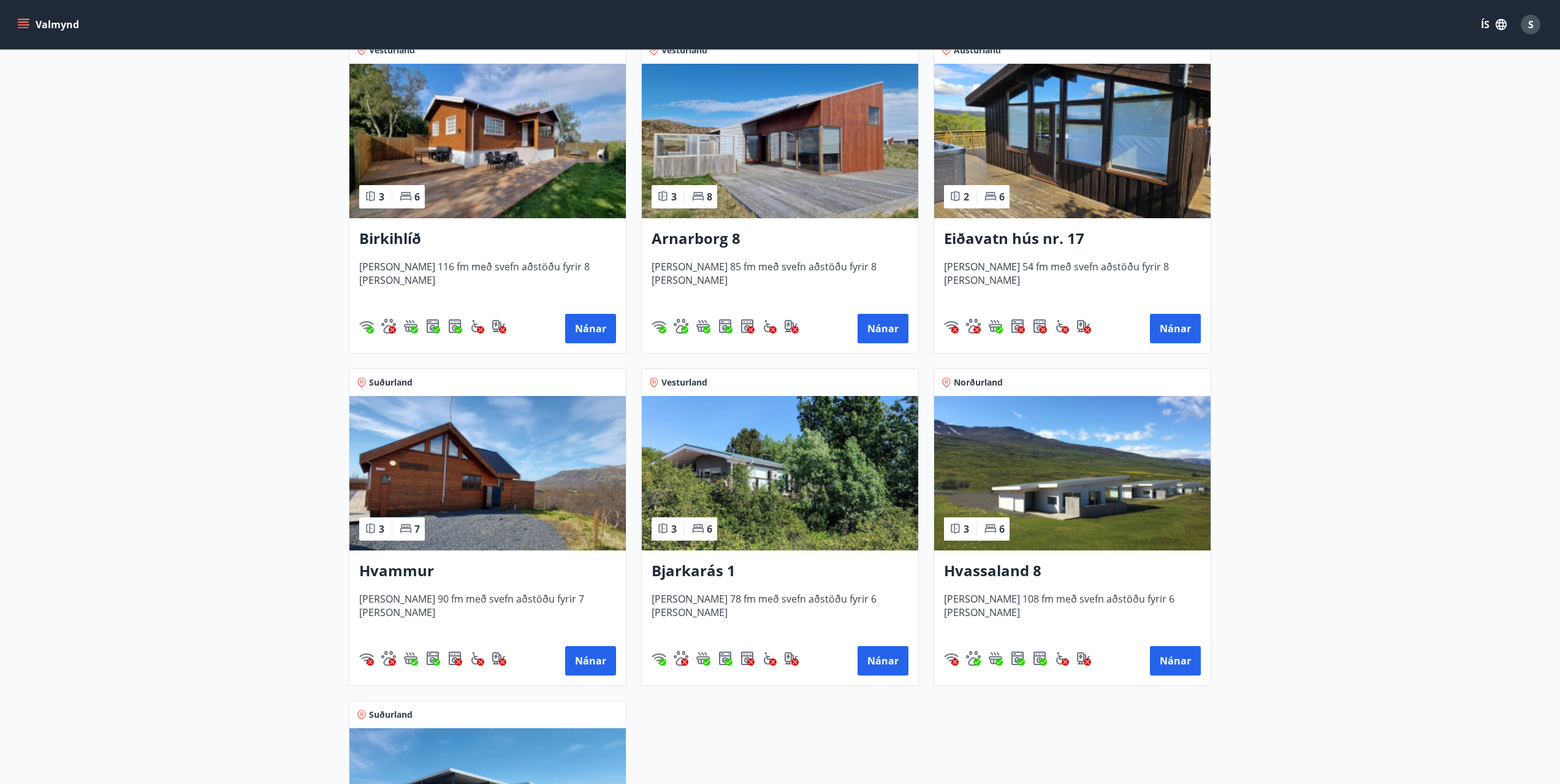
scroll to position [306, 0]
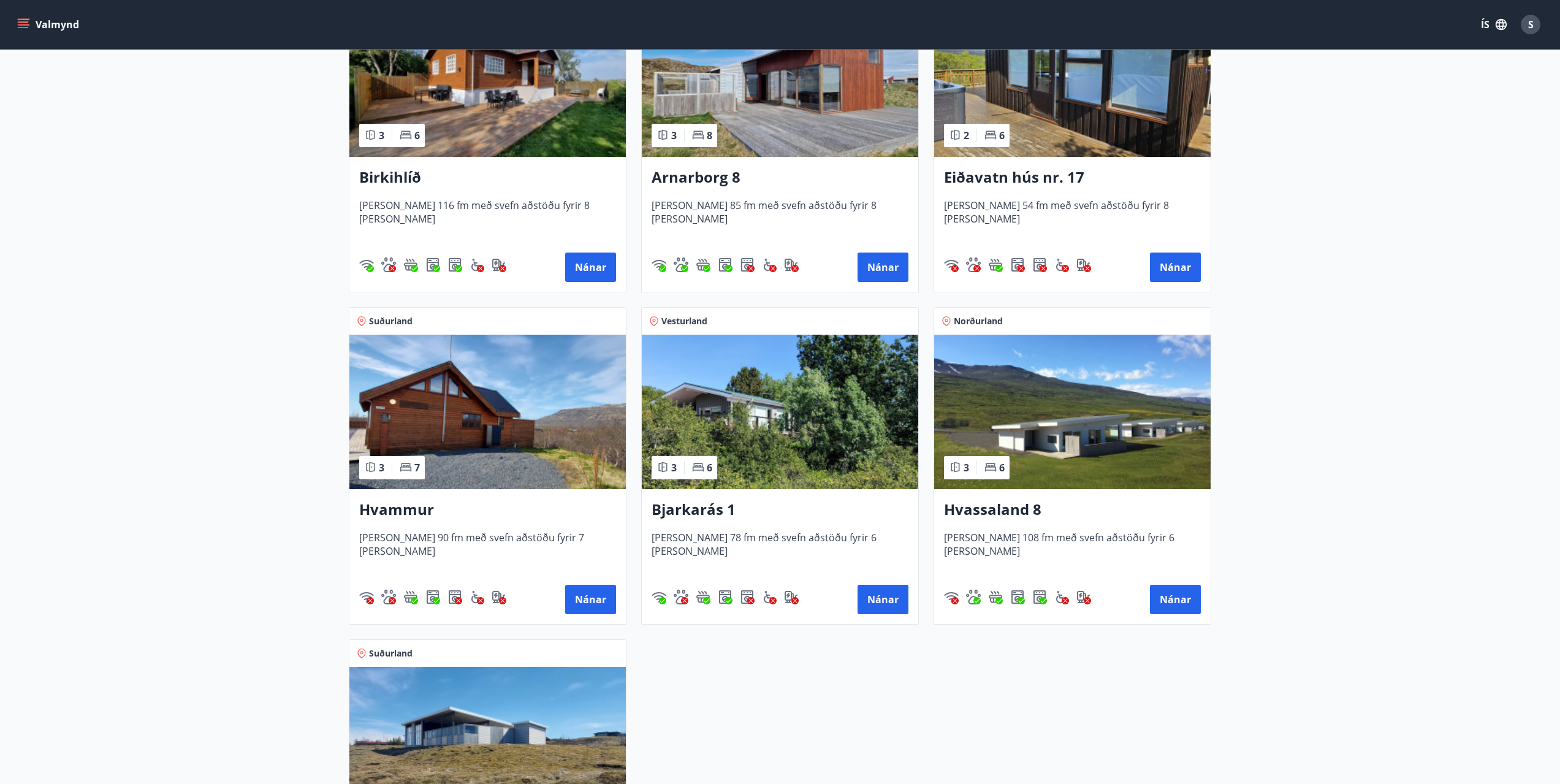
click at [1078, 426] on img at bounding box center [1072, 412] width 277 height 155
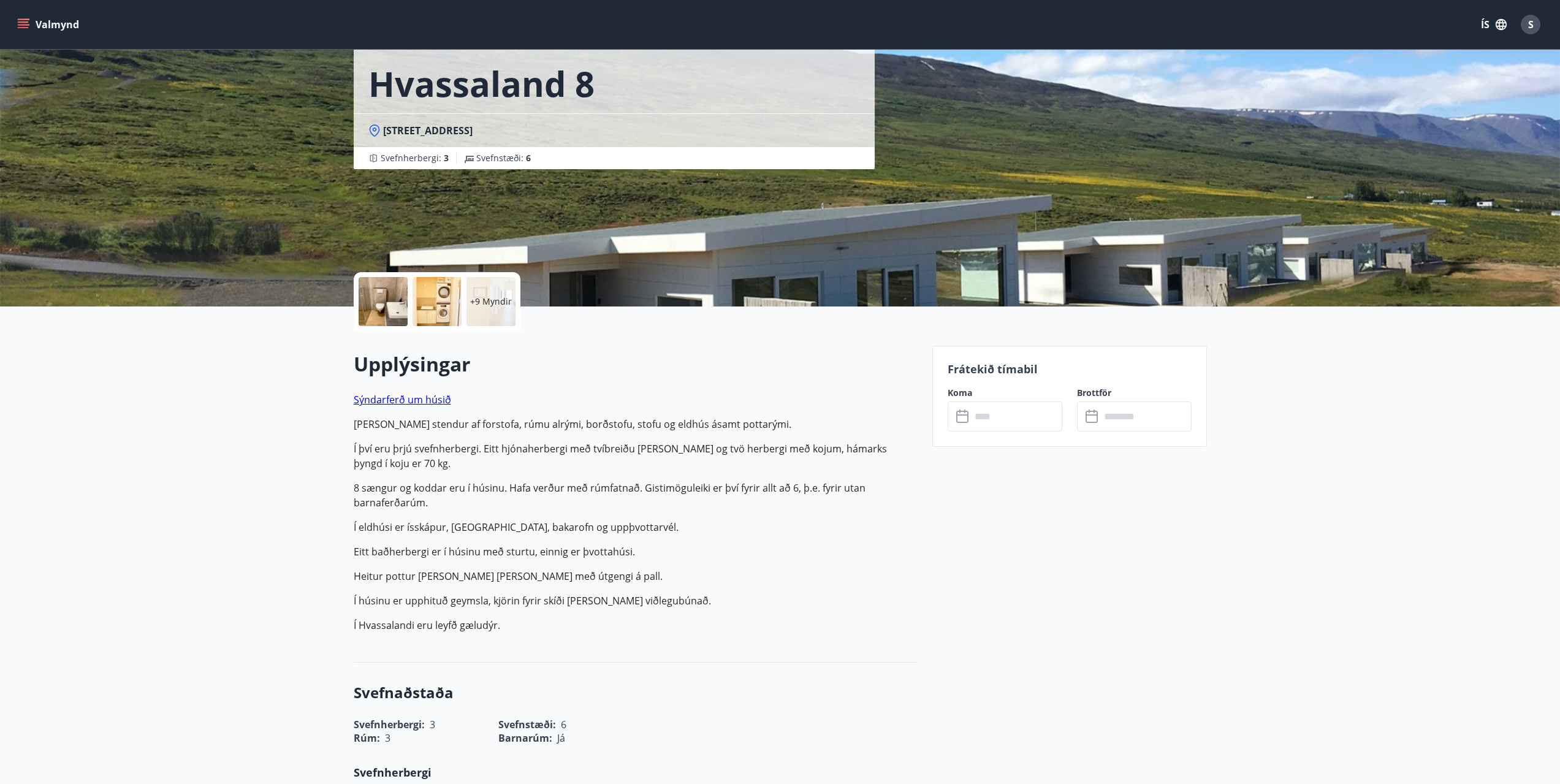
scroll to position [122, 0]
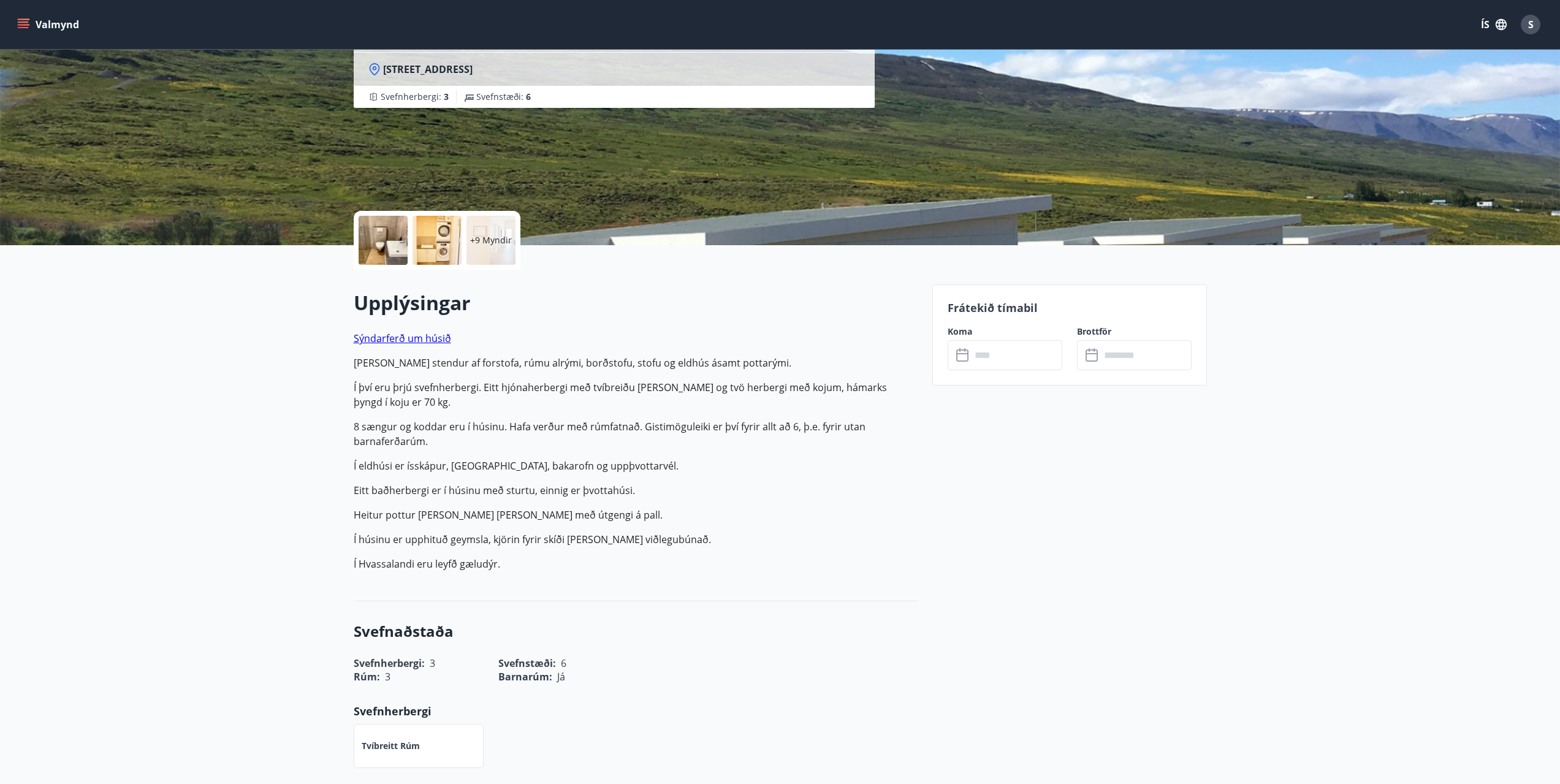
click at [993, 356] on input "text" at bounding box center [1017, 355] width 92 height 30
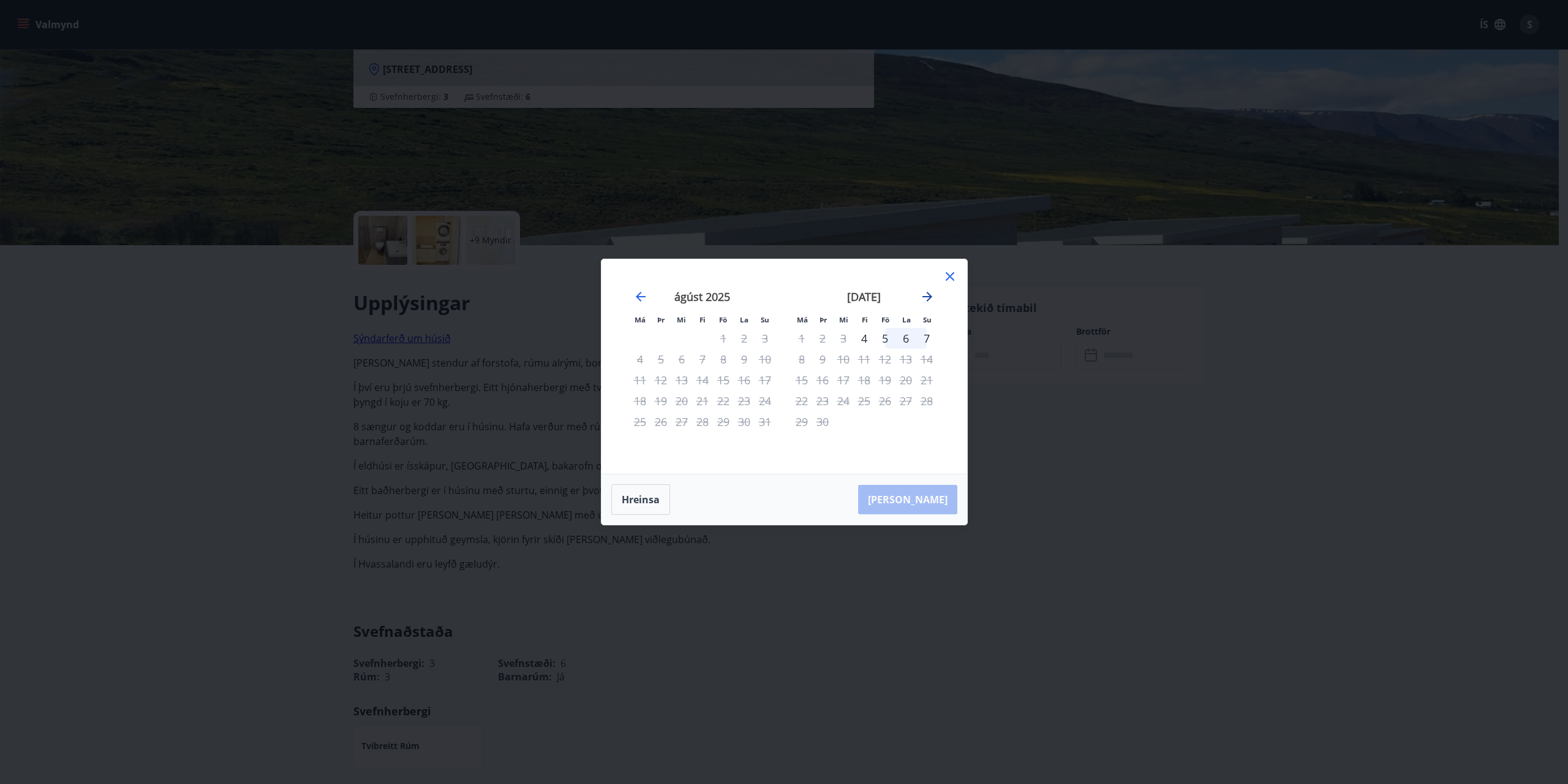
click at [931, 294] on icon "Move forward to switch to the next month." at bounding box center [927, 296] width 14 height 14
click at [642, 301] on icon "Move backward to switch to the previous month." at bounding box center [640, 296] width 14 height 14
click at [949, 275] on icon at bounding box center [949, 276] width 14 height 14
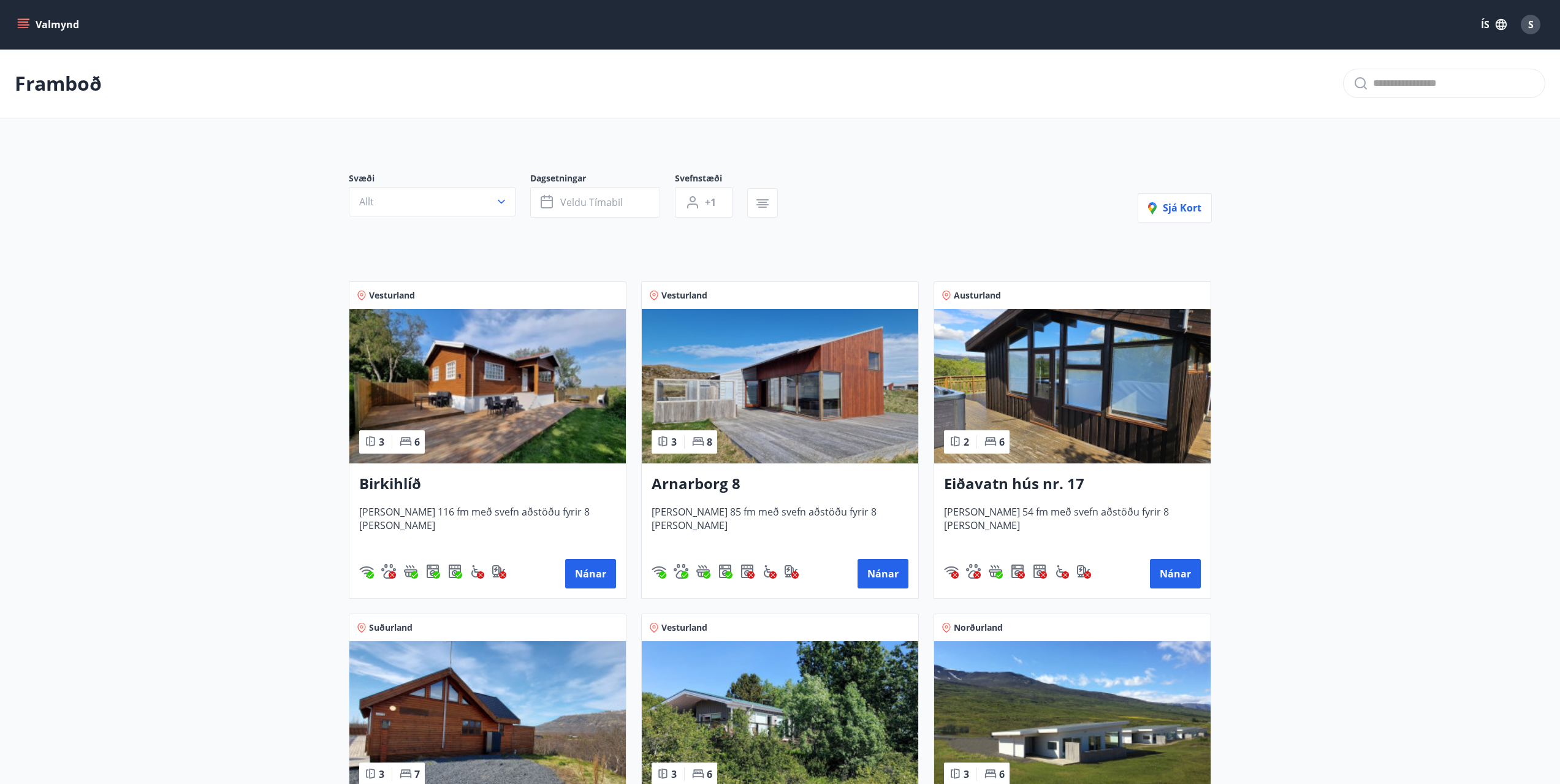
scroll to position [184, 0]
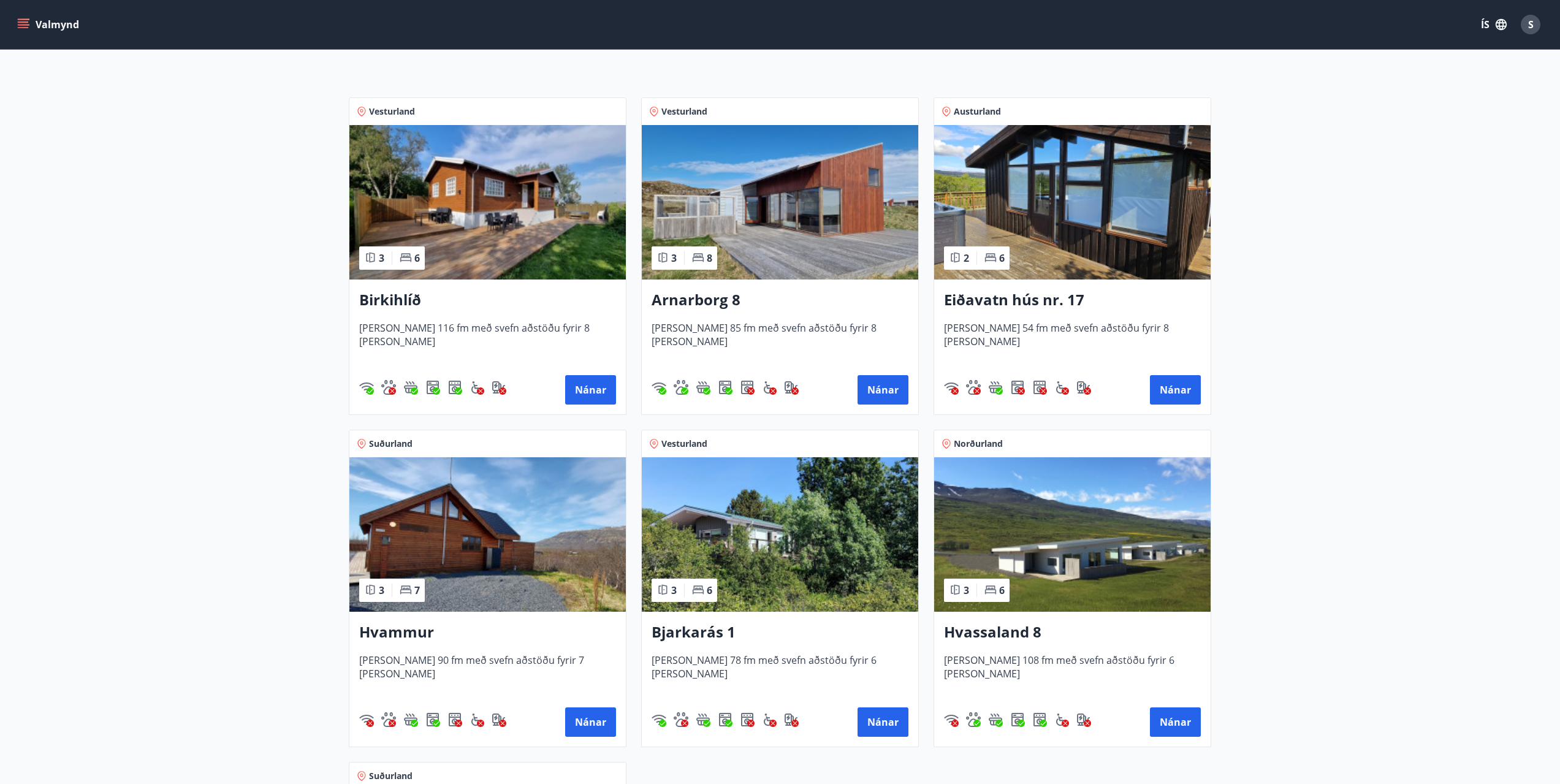
click at [485, 214] on img at bounding box center [488, 202] width 277 height 155
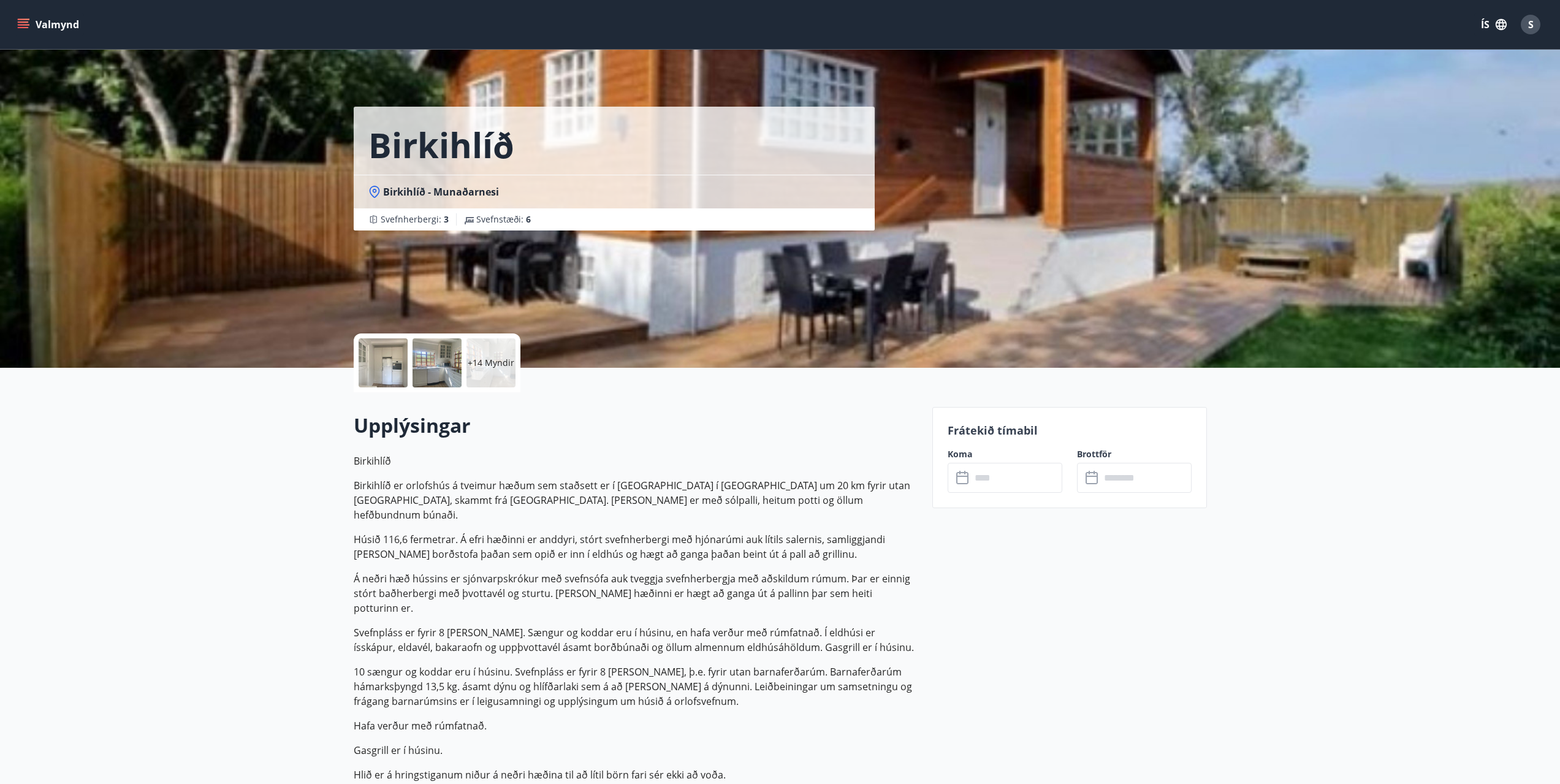
click at [986, 479] on input "text" at bounding box center [1017, 477] width 92 height 30
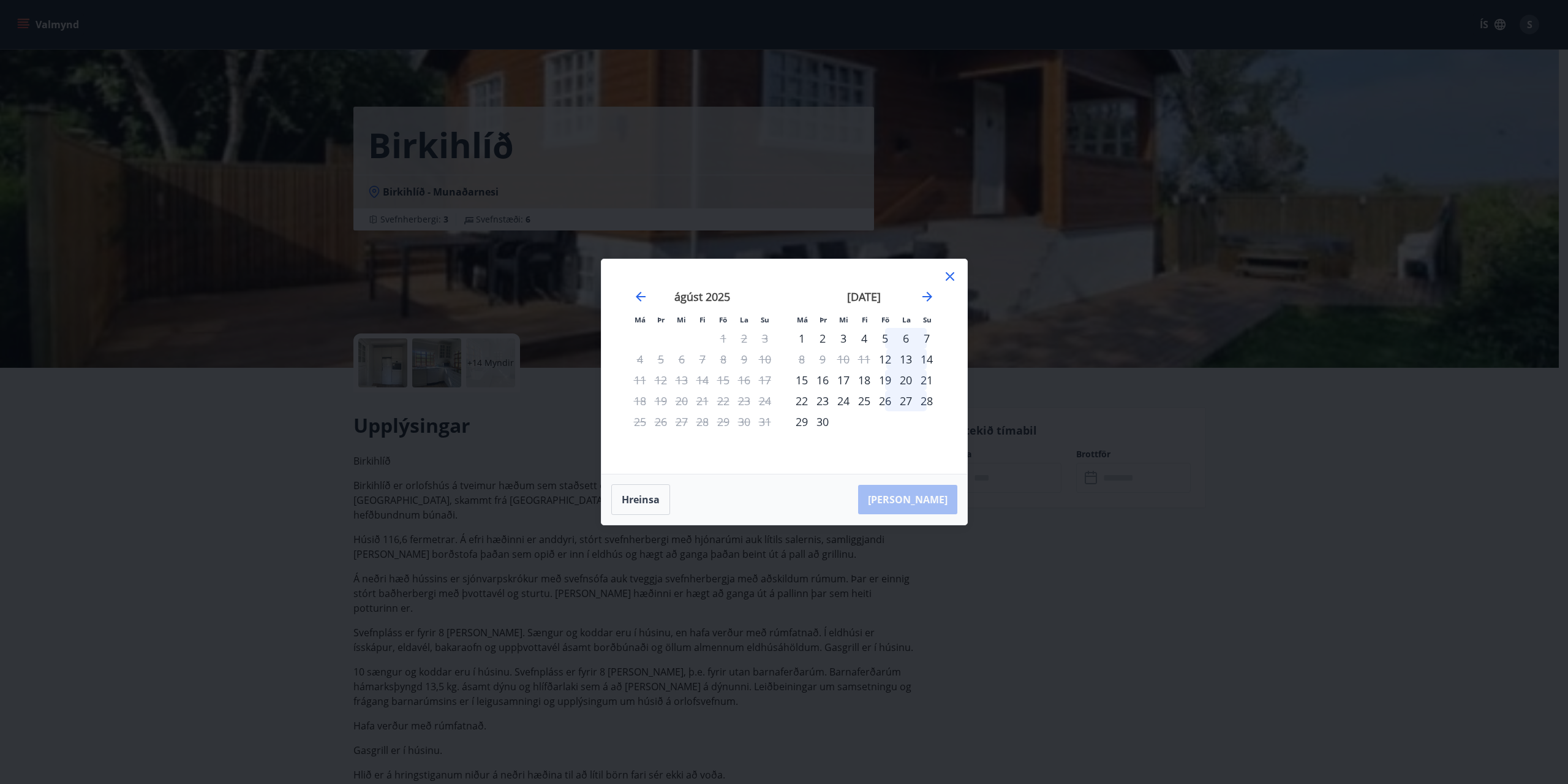
click at [948, 274] on icon at bounding box center [949, 276] width 14 height 14
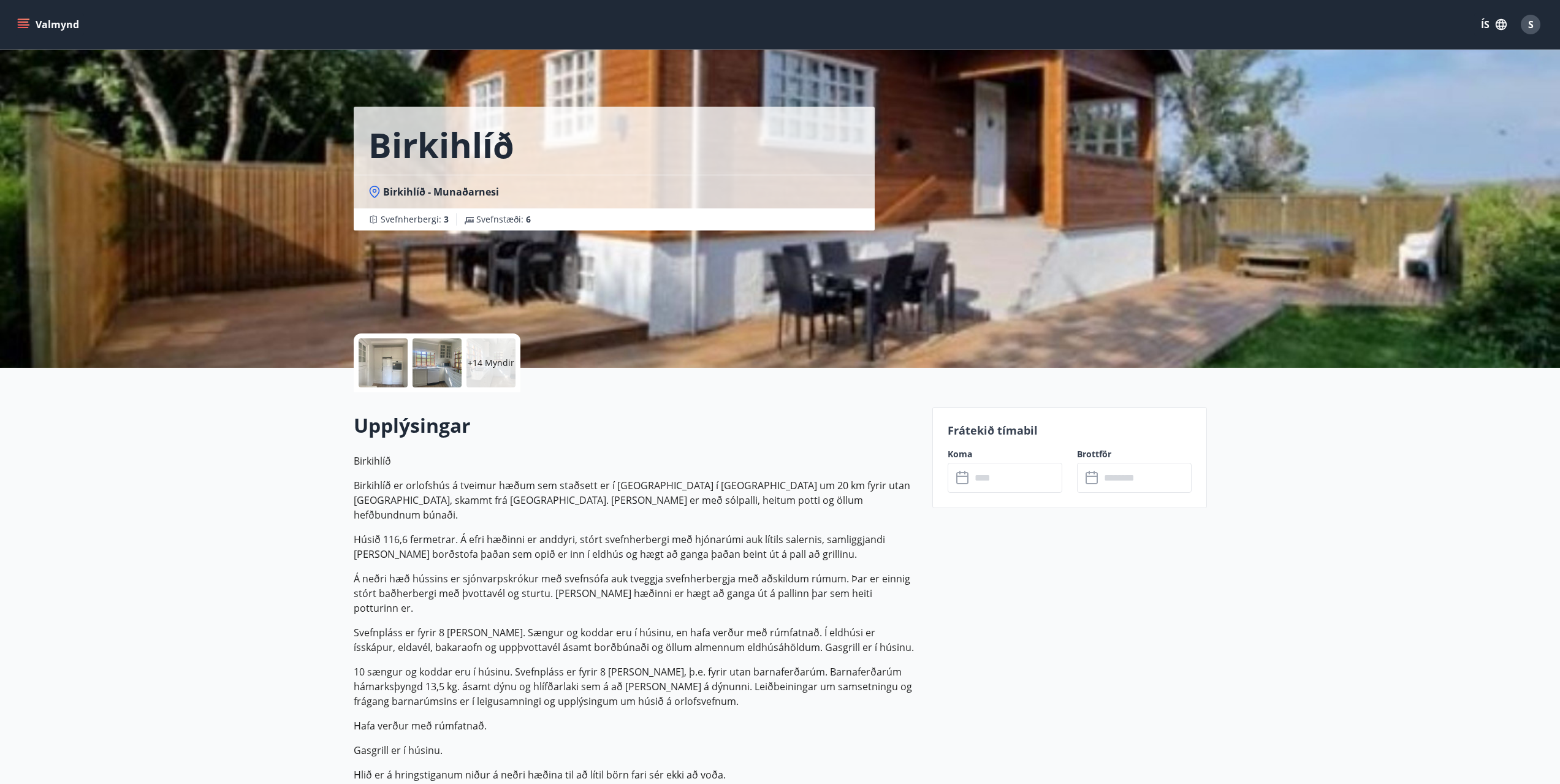
click at [1002, 122] on div "Birkihlíð Birkihlíð - Munaðarnesi Svefnherbergi : 3 Svefnstæði : 6" at bounding box center [780, 183] width 853 height 367
click at [396, 366] on div at bounding box center [383, 362] width 49 height 49
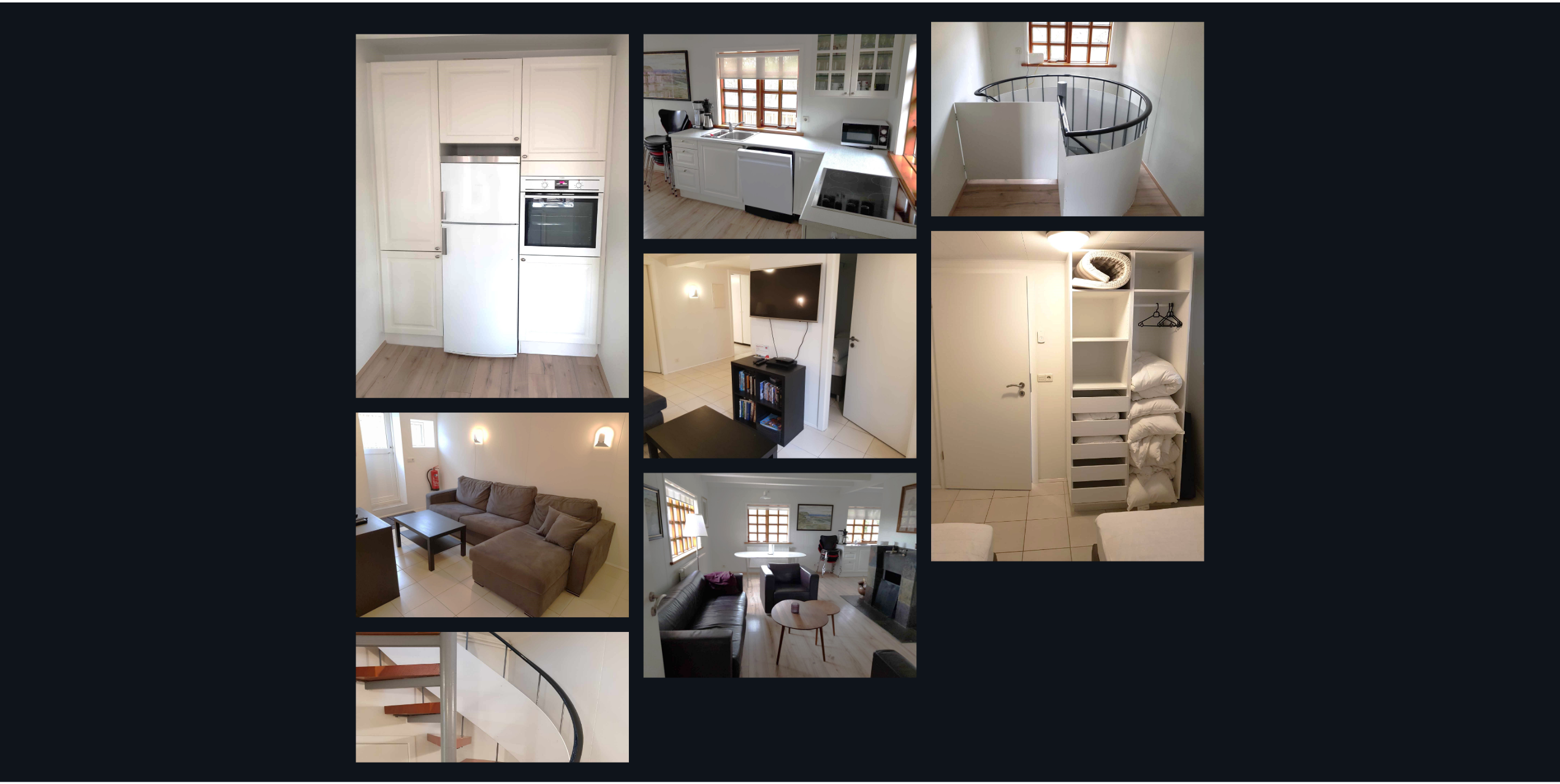
scroll to position [1158, 0]
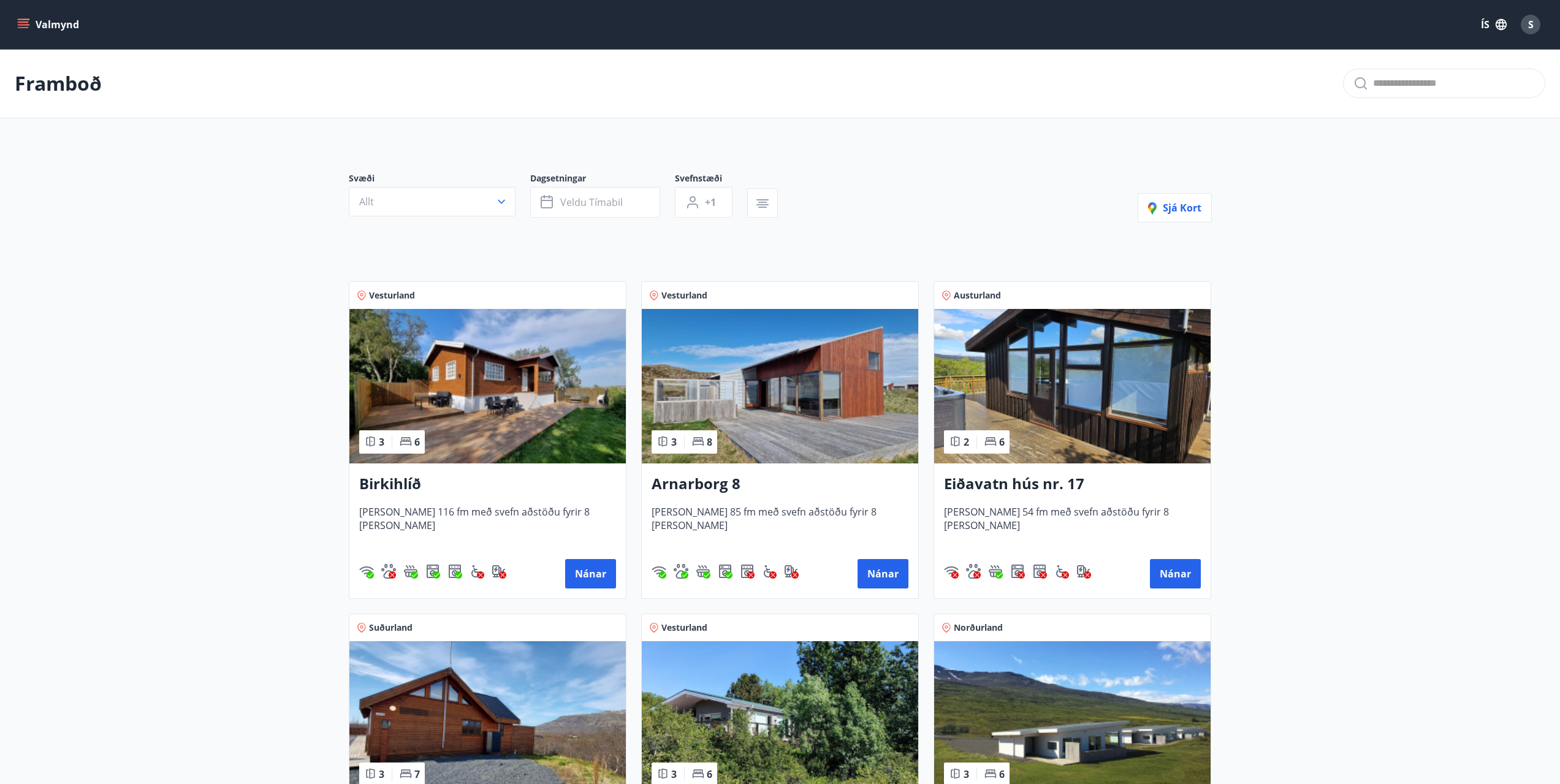
scroll to position [245, 0]
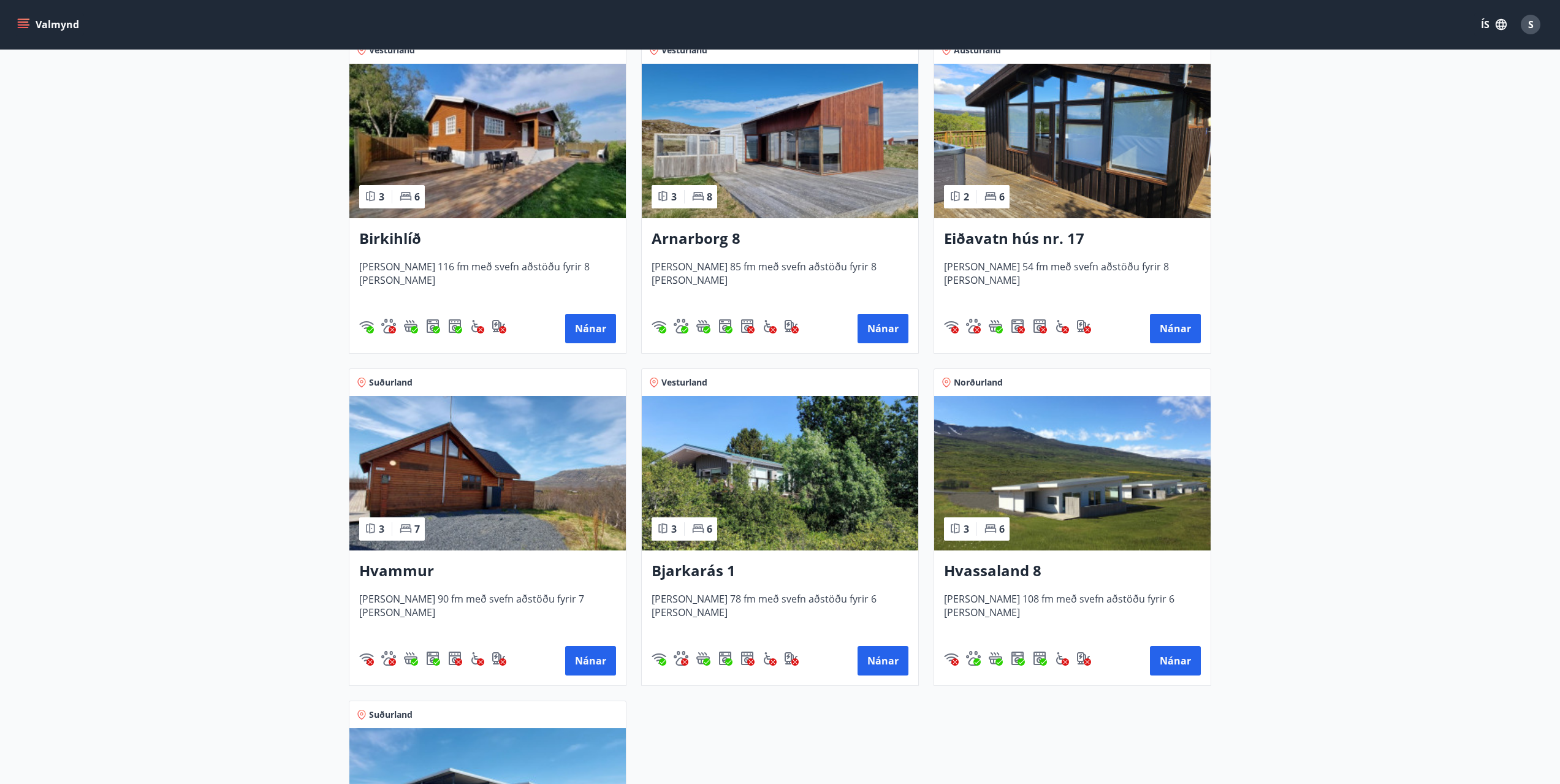
click at [494, 480] on img at bounding box center [488, 473] width 277 height 155
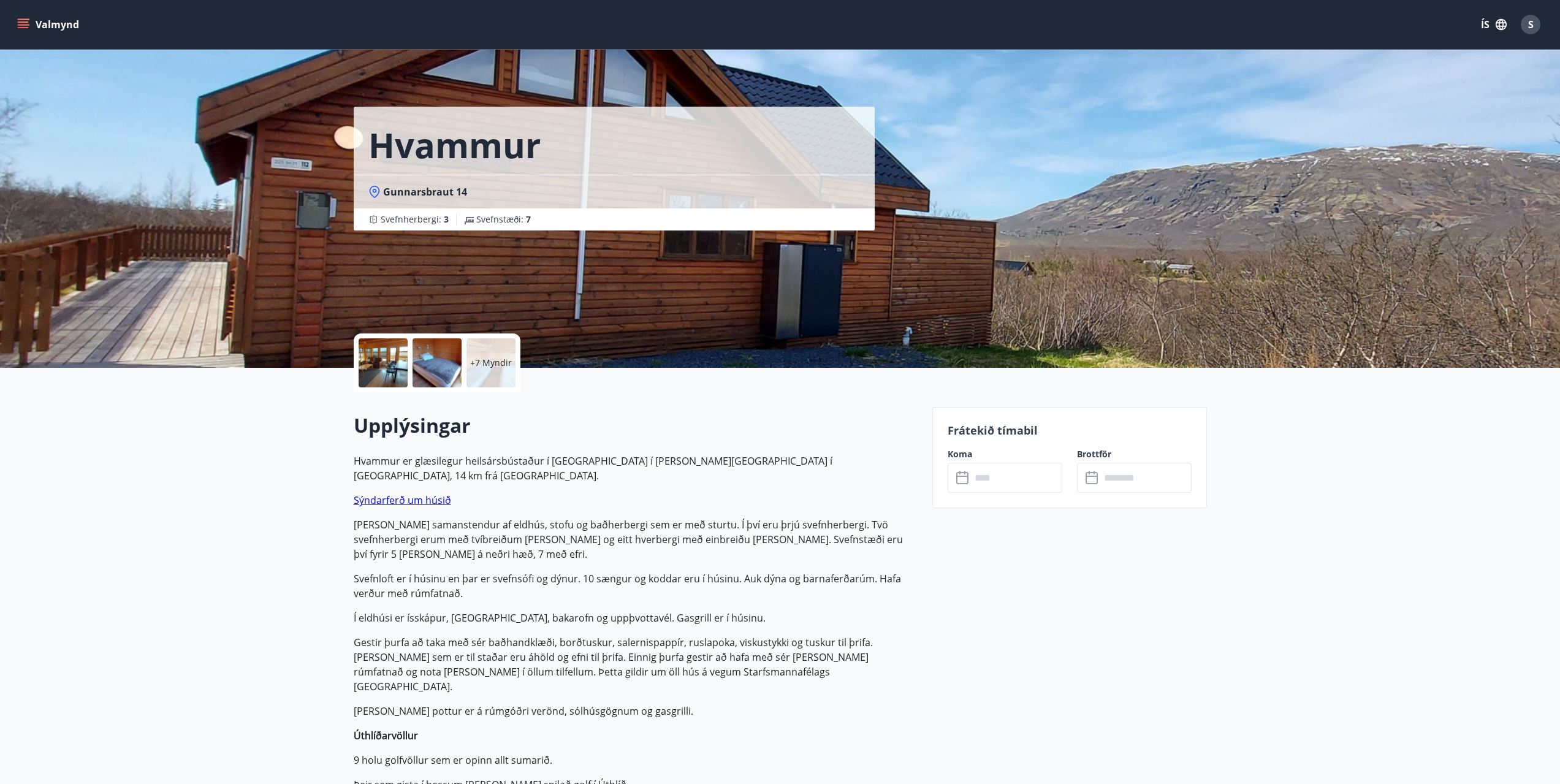
click at [989, 485] on input "text" at bounding box center [1017, 477] width 92 height 30
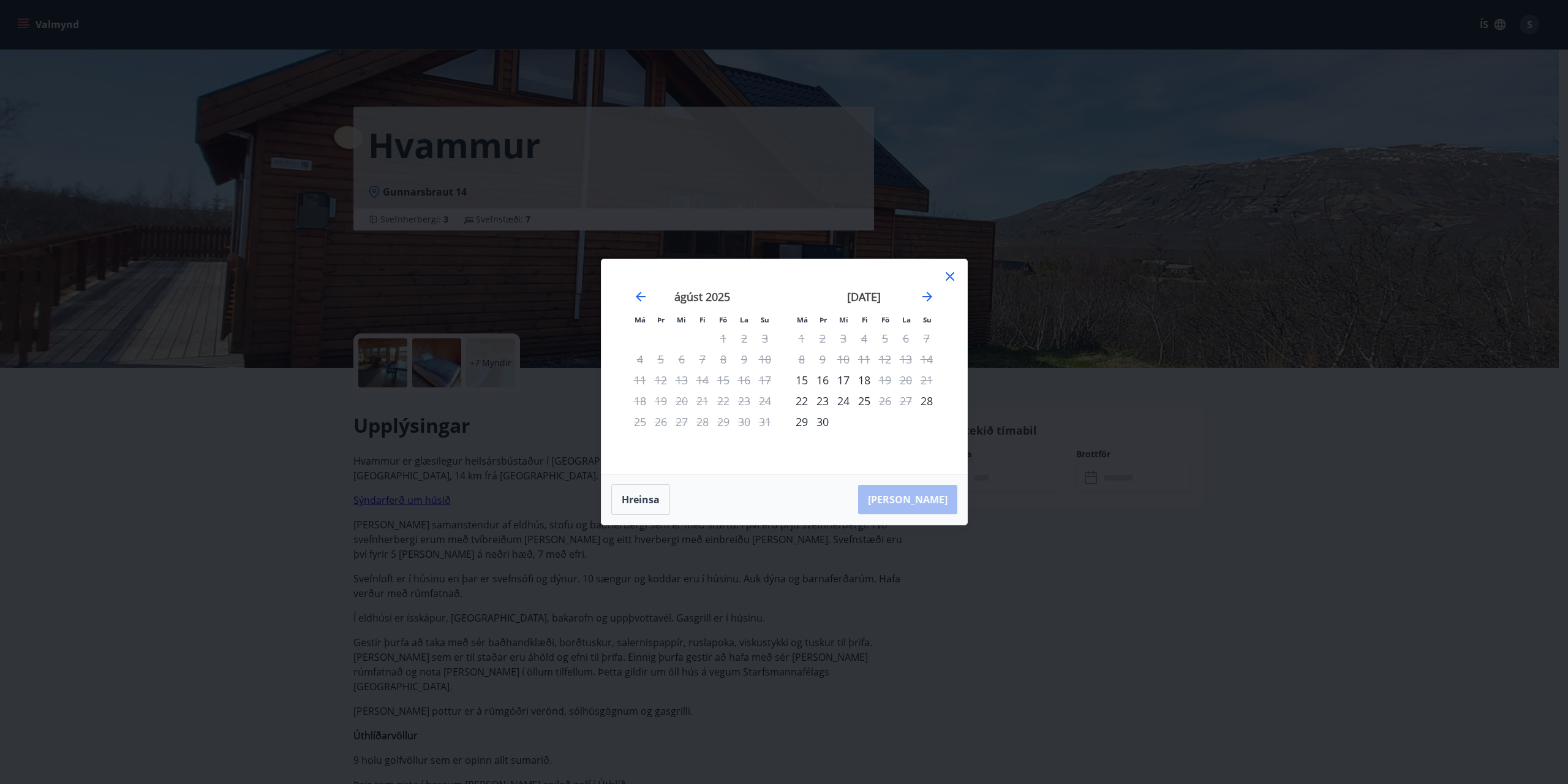
click at [955, 276] on icon at bounding box center [949, 276] width 14 height 14
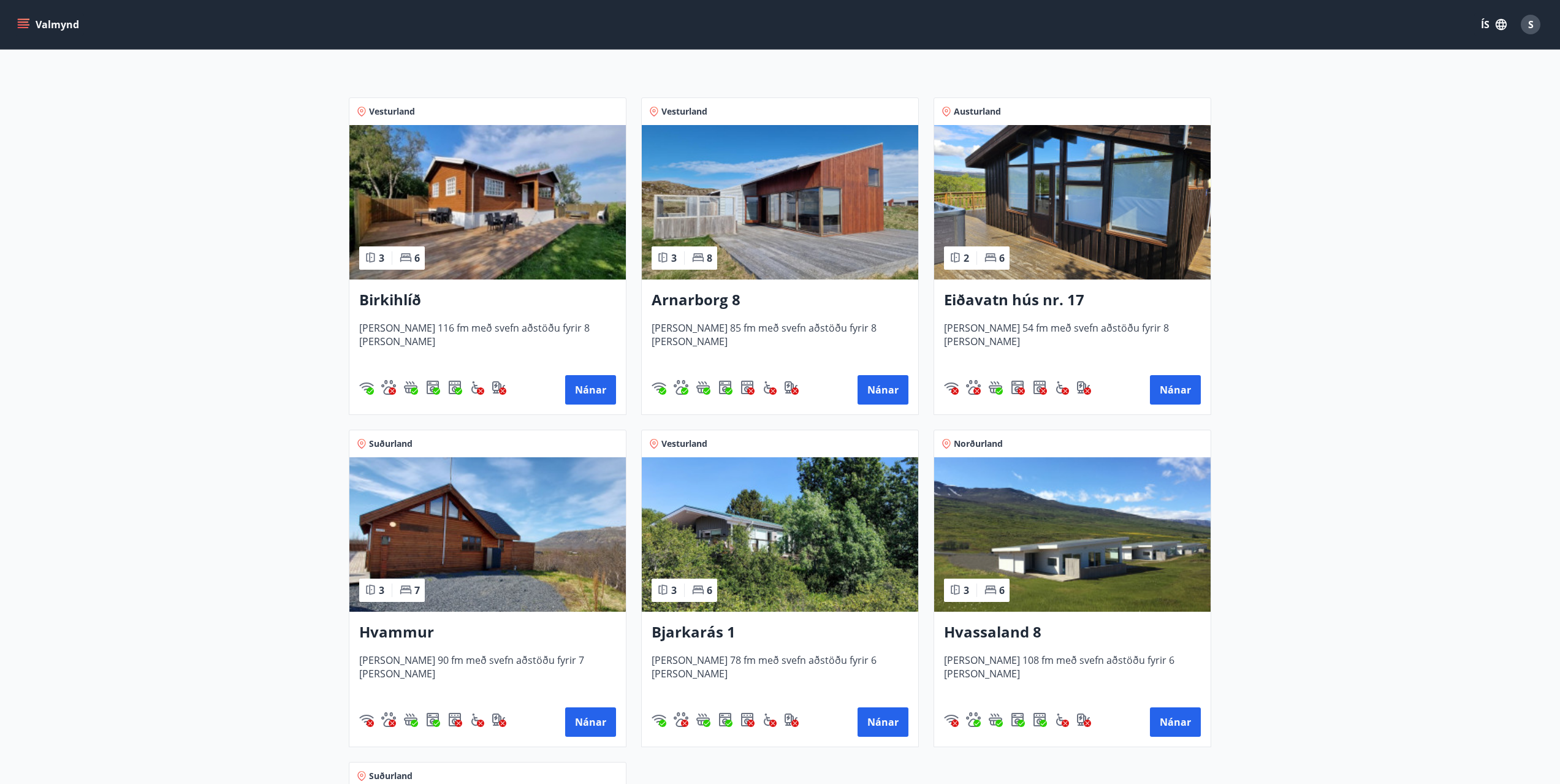
scroll to position [245, 0]
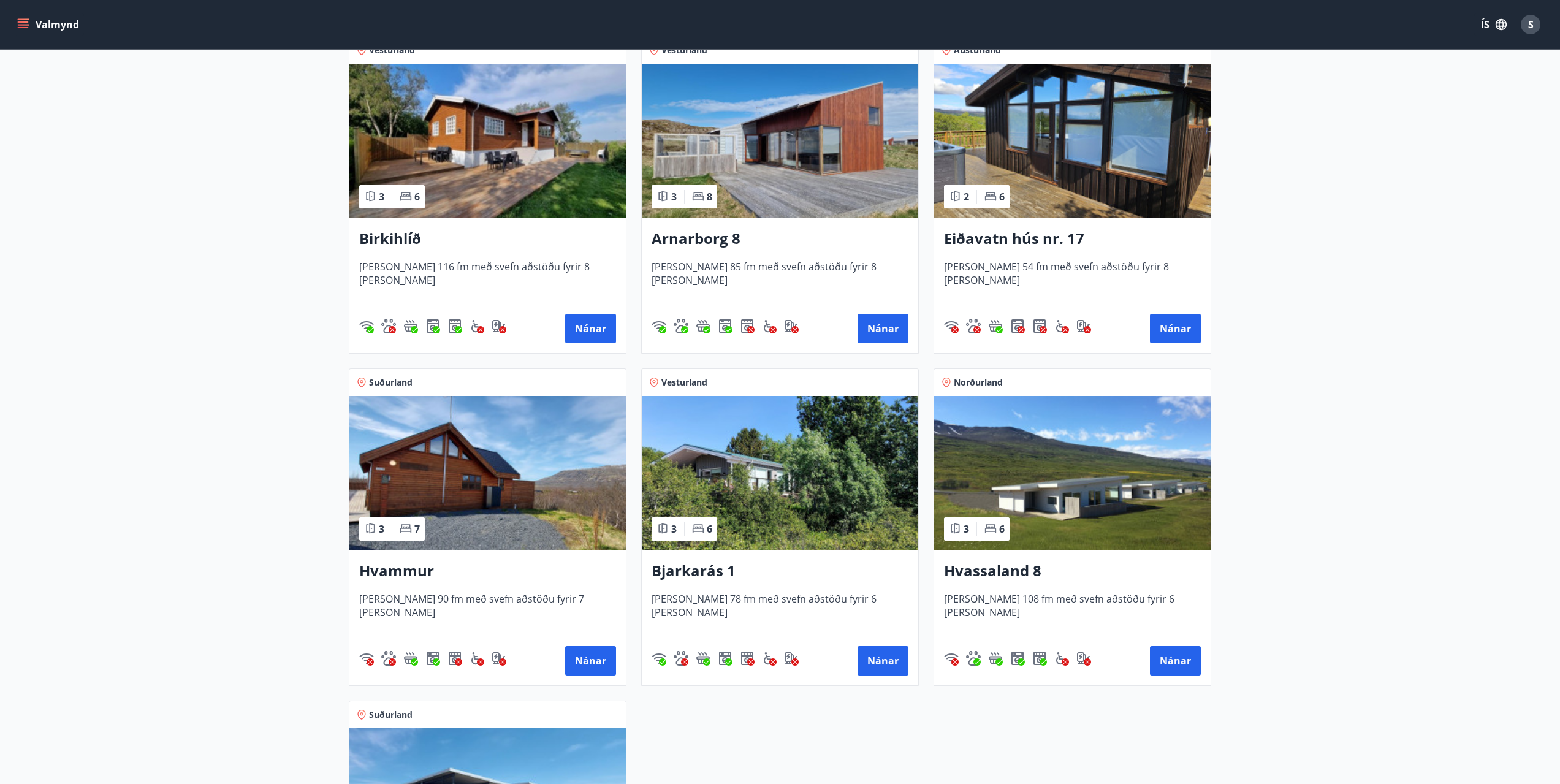
click at [760, 484] on img at bounding box center [780, 473] width 277 height 155
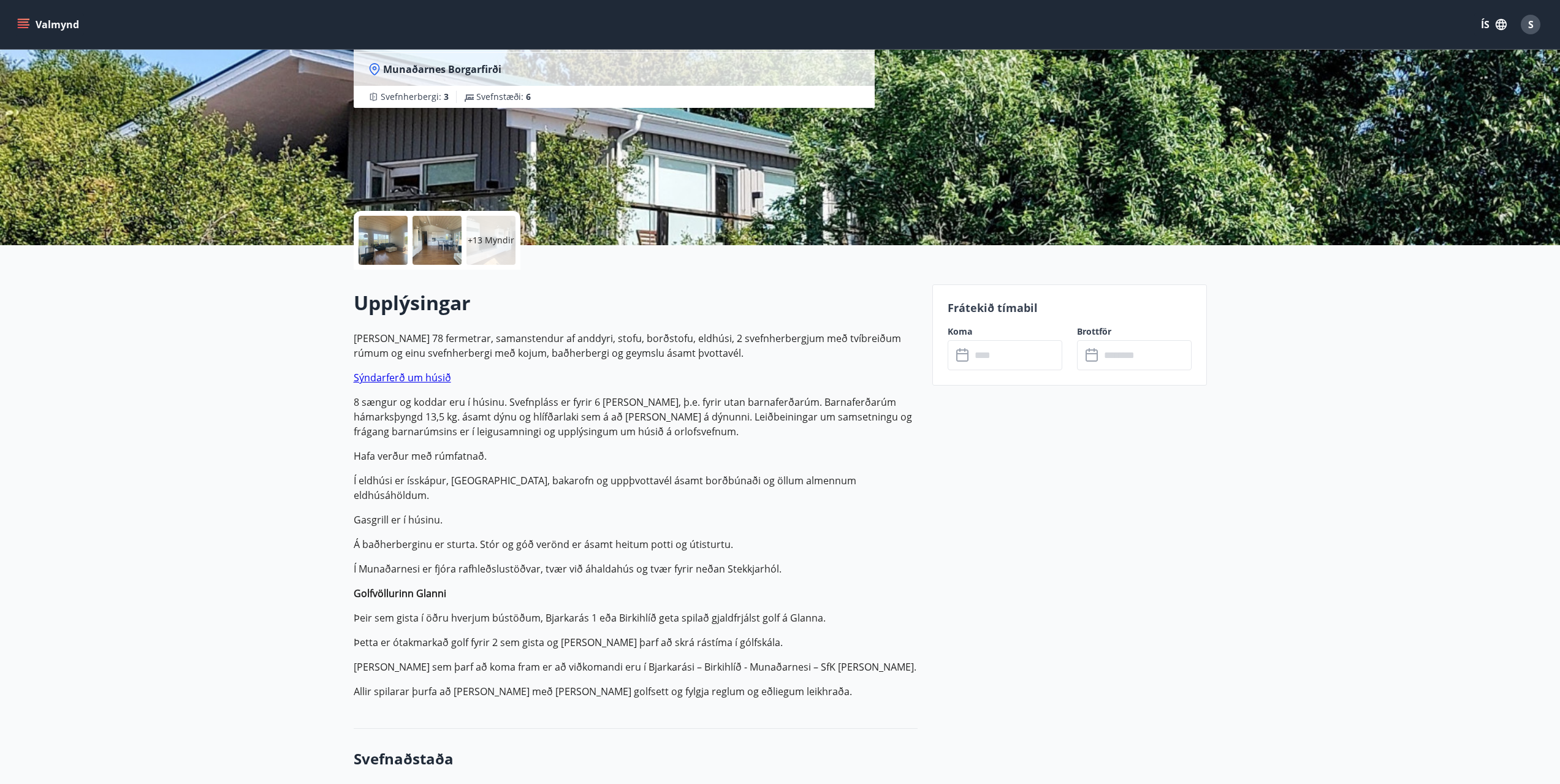
scroll to position [184, 0]
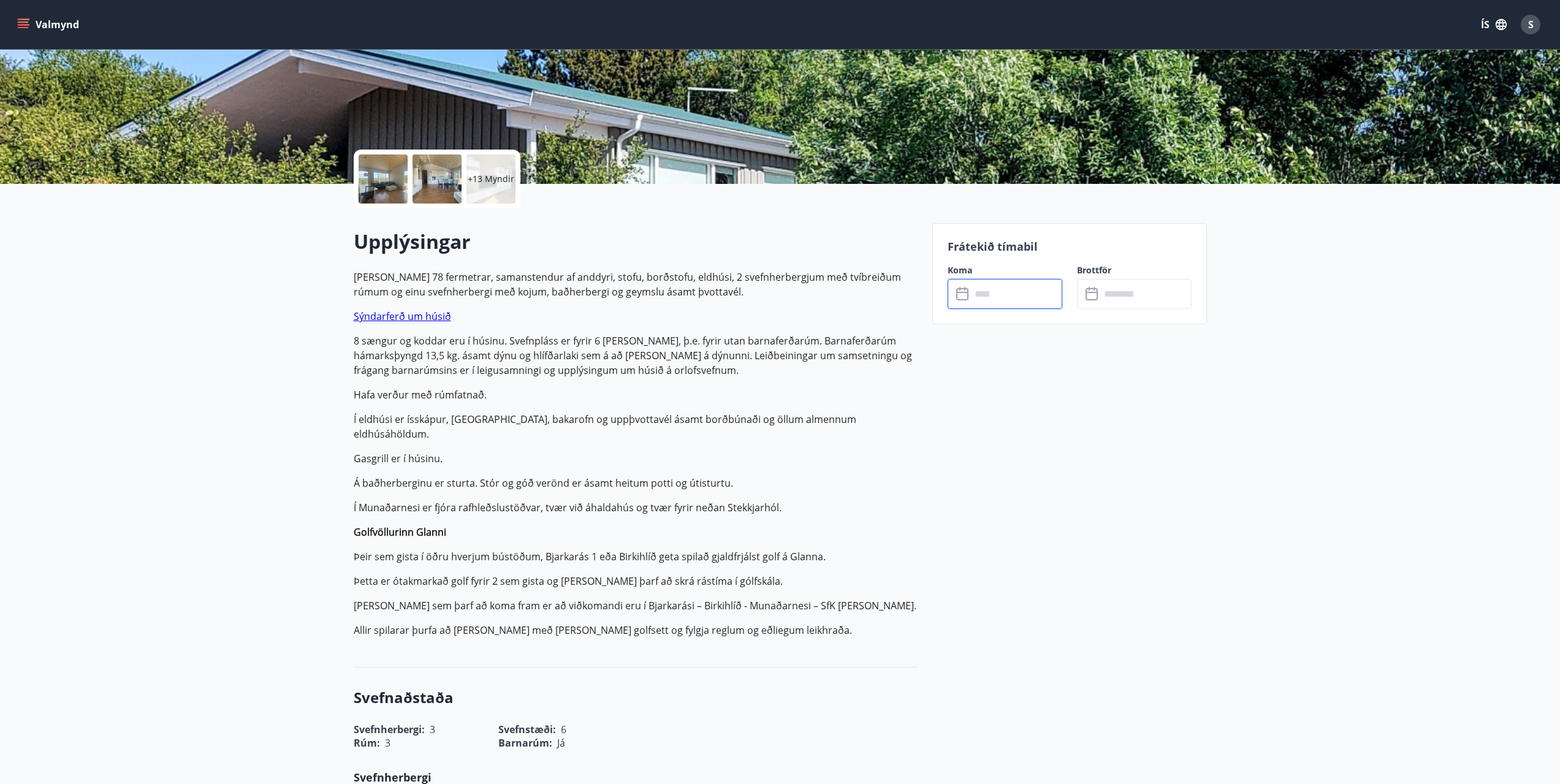
click at [984, 299] on input "text" at bounding box center [1017, 293] width 92 height 30
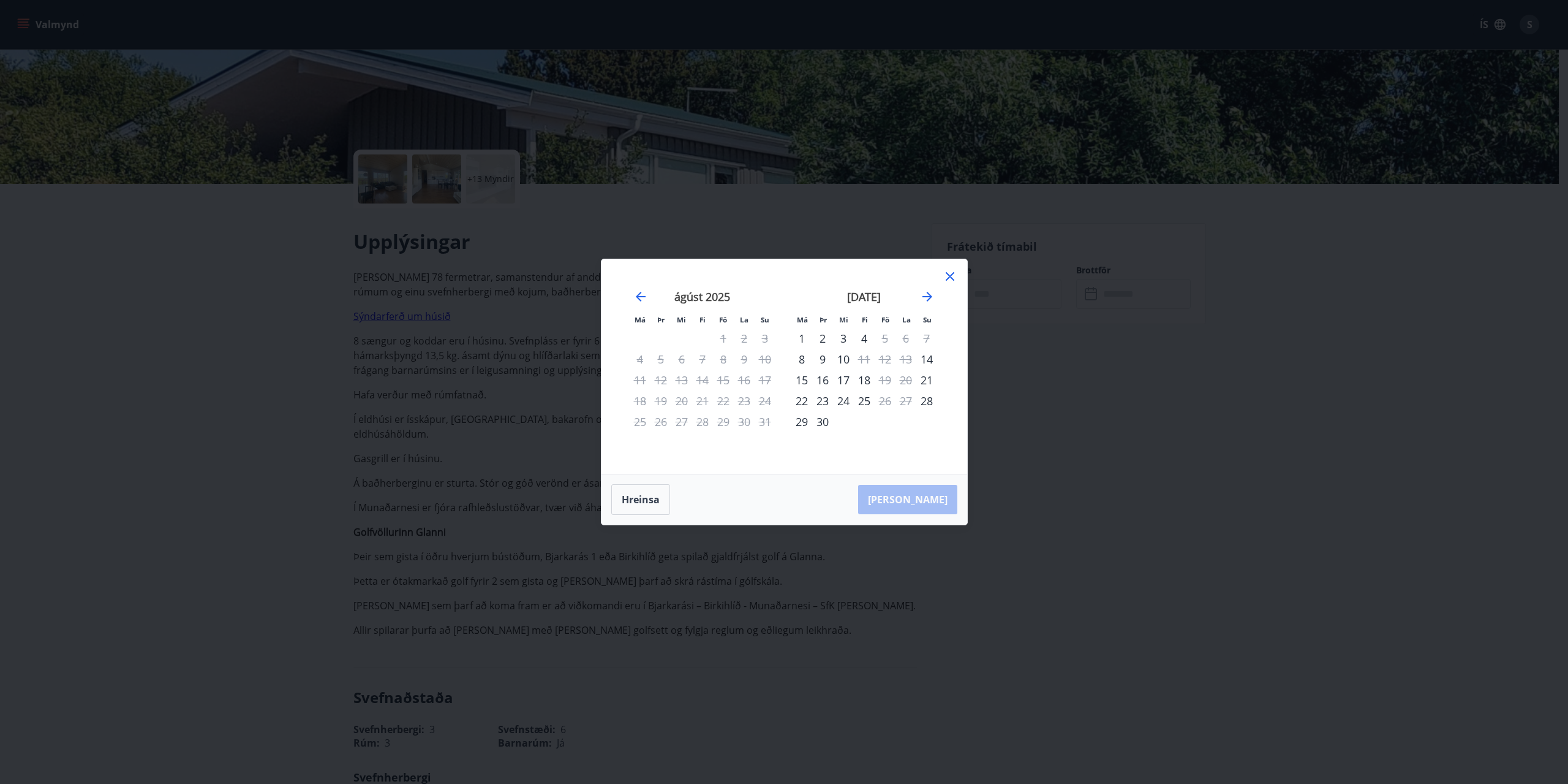
click at [949, 275] on icon at bounding box center [949, 276] width 14 height 14
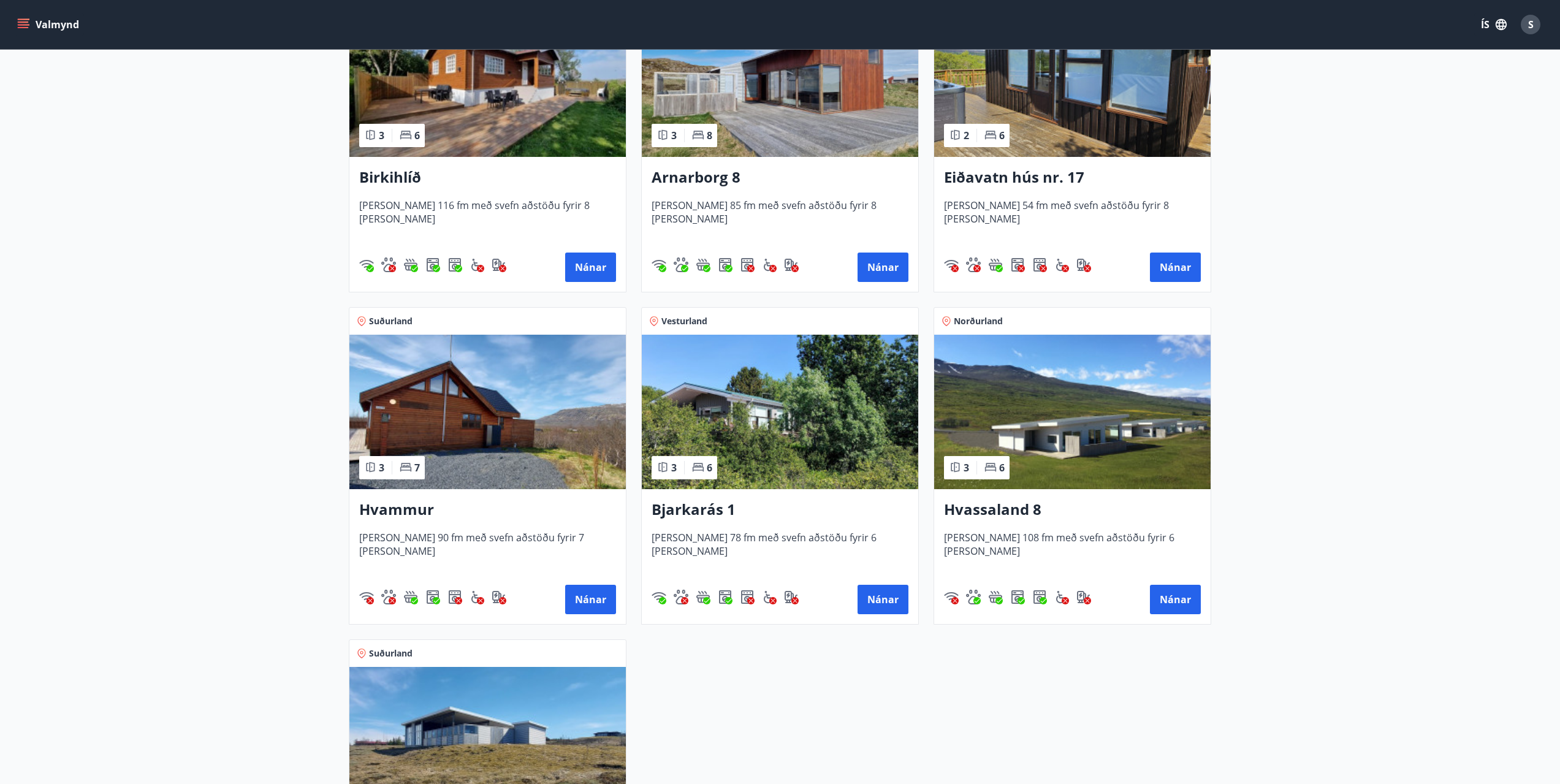
scroll to position [429, 0]
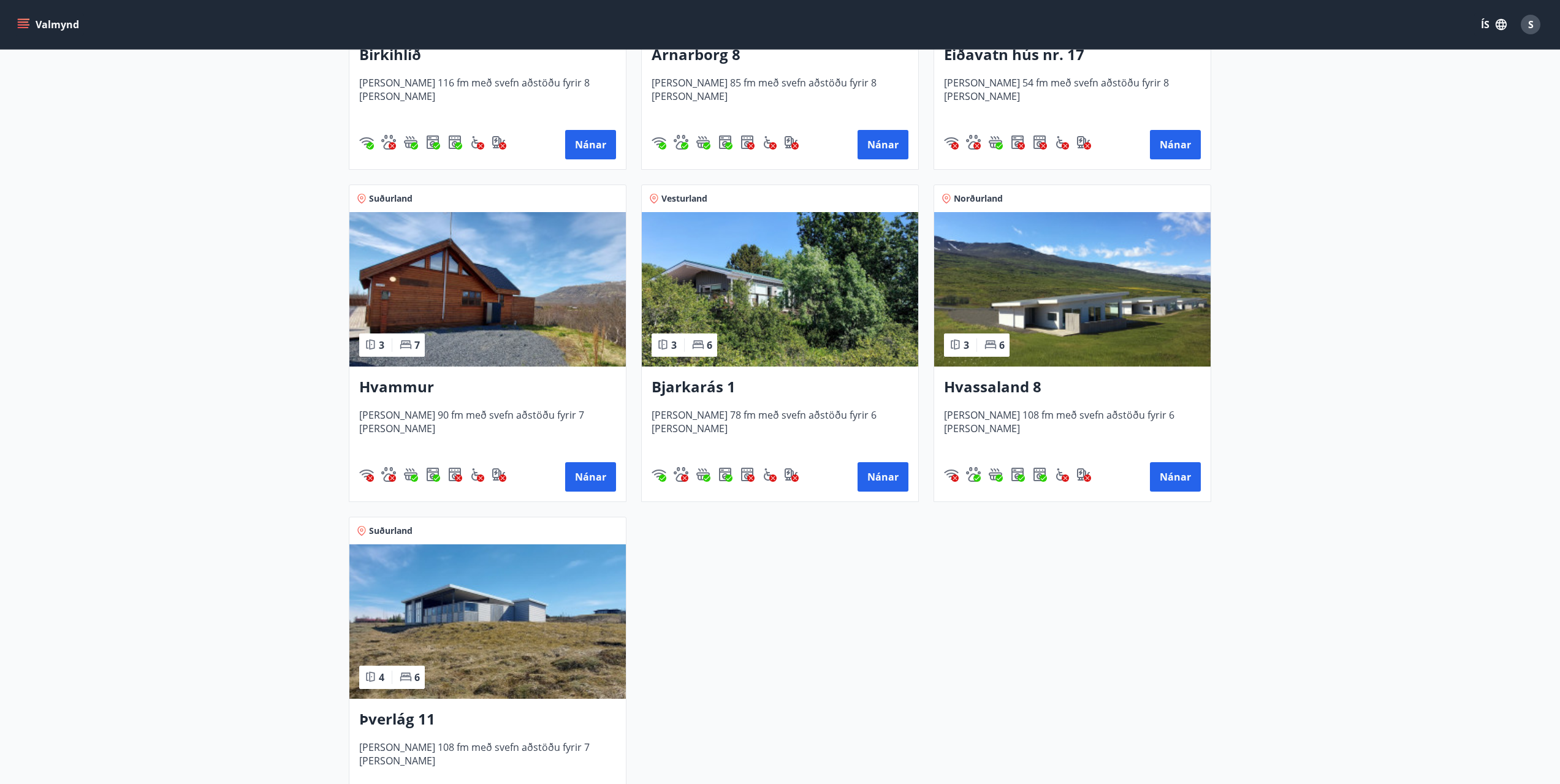
click at [493, 644] on img at bounding box center [488, 622] width 277 height 155
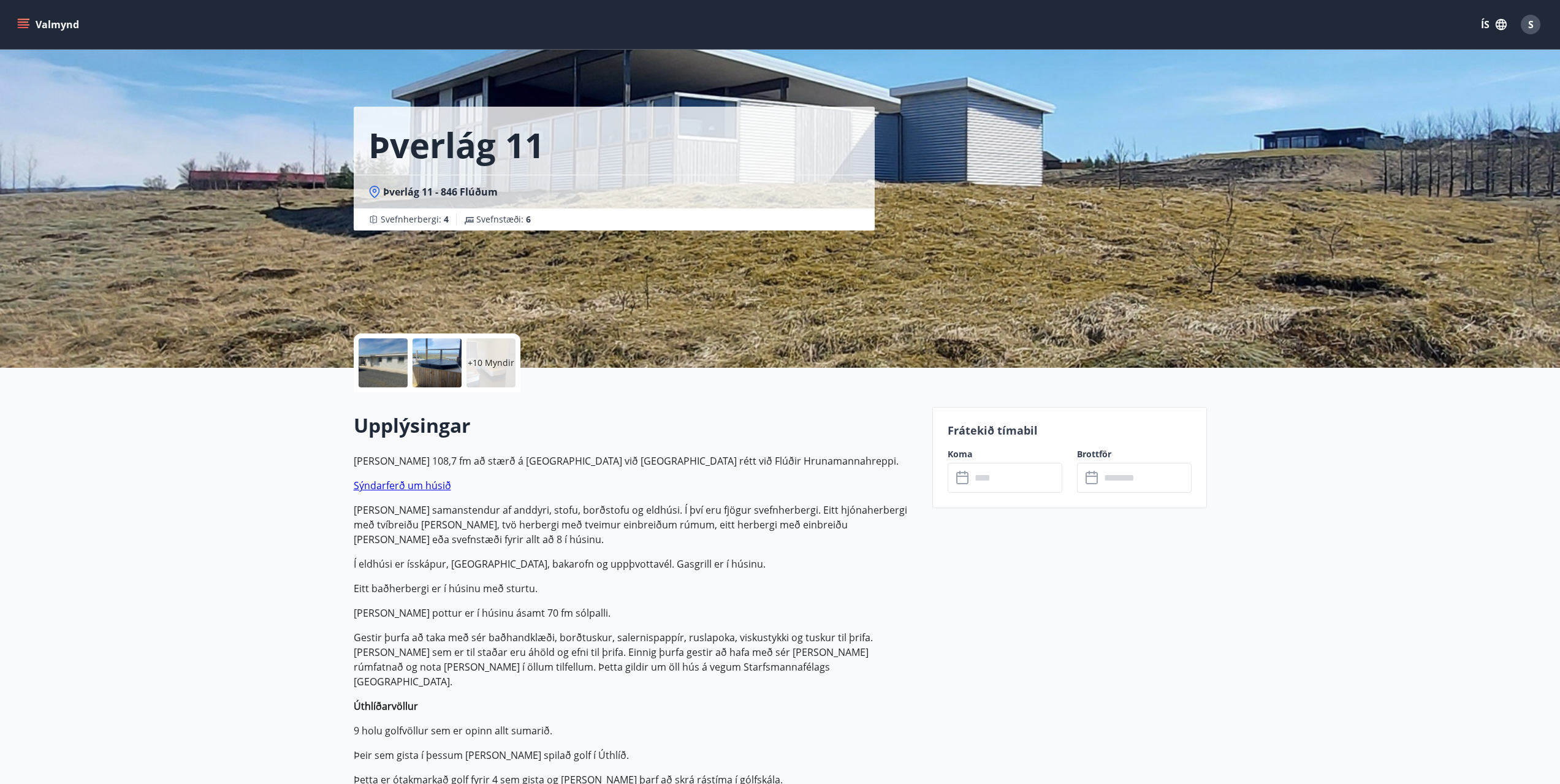
click at [987, 482] on input "text" at bounding box center [1017, 477] width 92 height 30
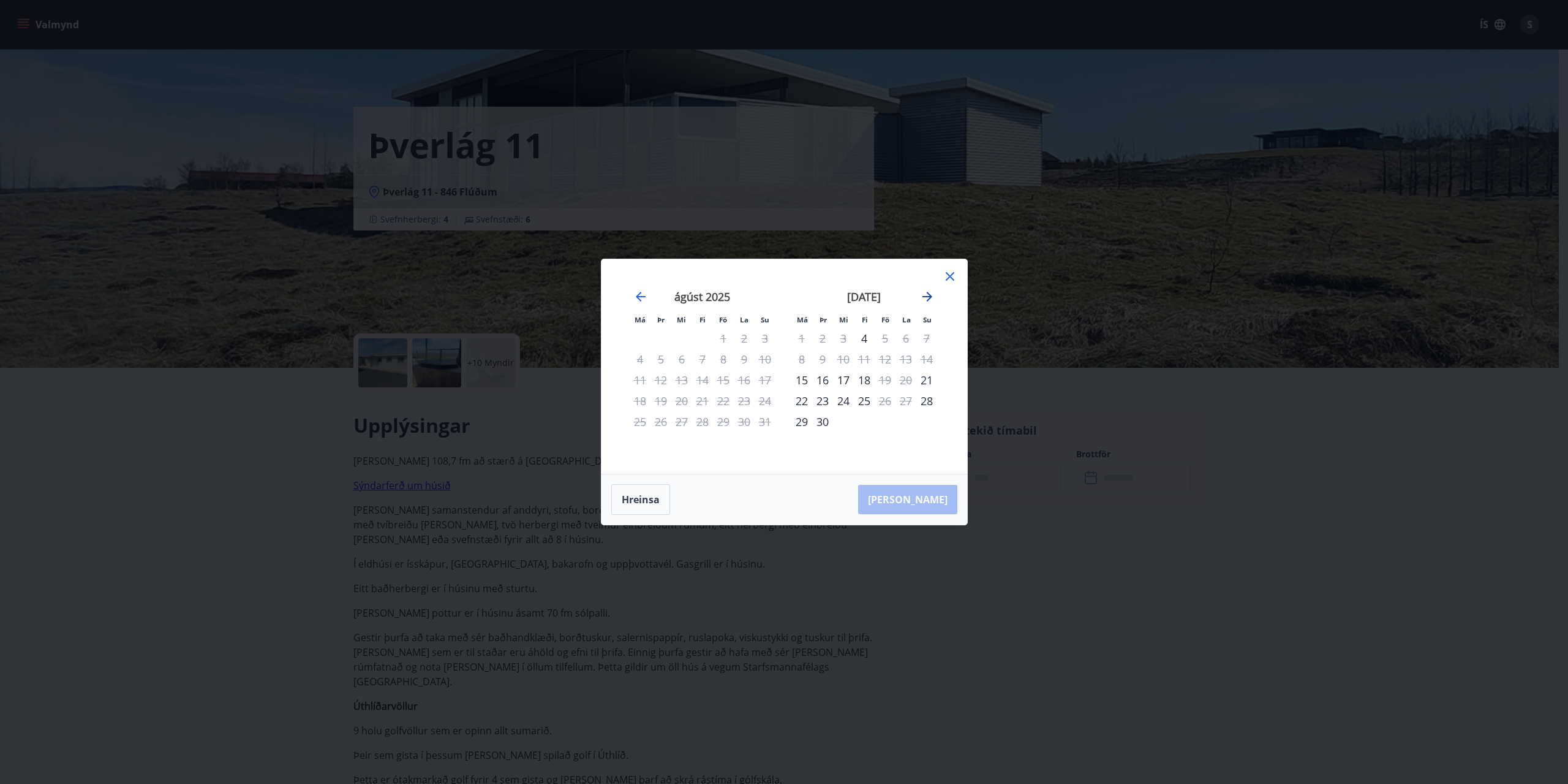
click at [929, 296] on icon "Move forward to switch to the next month." at bounding box center [927, 297] width 10 height 10
click at [636, 297] on icon "Move backward to switch to the previous month." at bounding box center [641, 297] width 10 height 10
click at [929, 294] on icon "Move forward to switch to the next month." at bounding box center [927, 296] width 14 height 14
drag, startPoint x: 951, startPoint y: 276, endPoint x: 508, endPoint y: 188, distance: 451.7
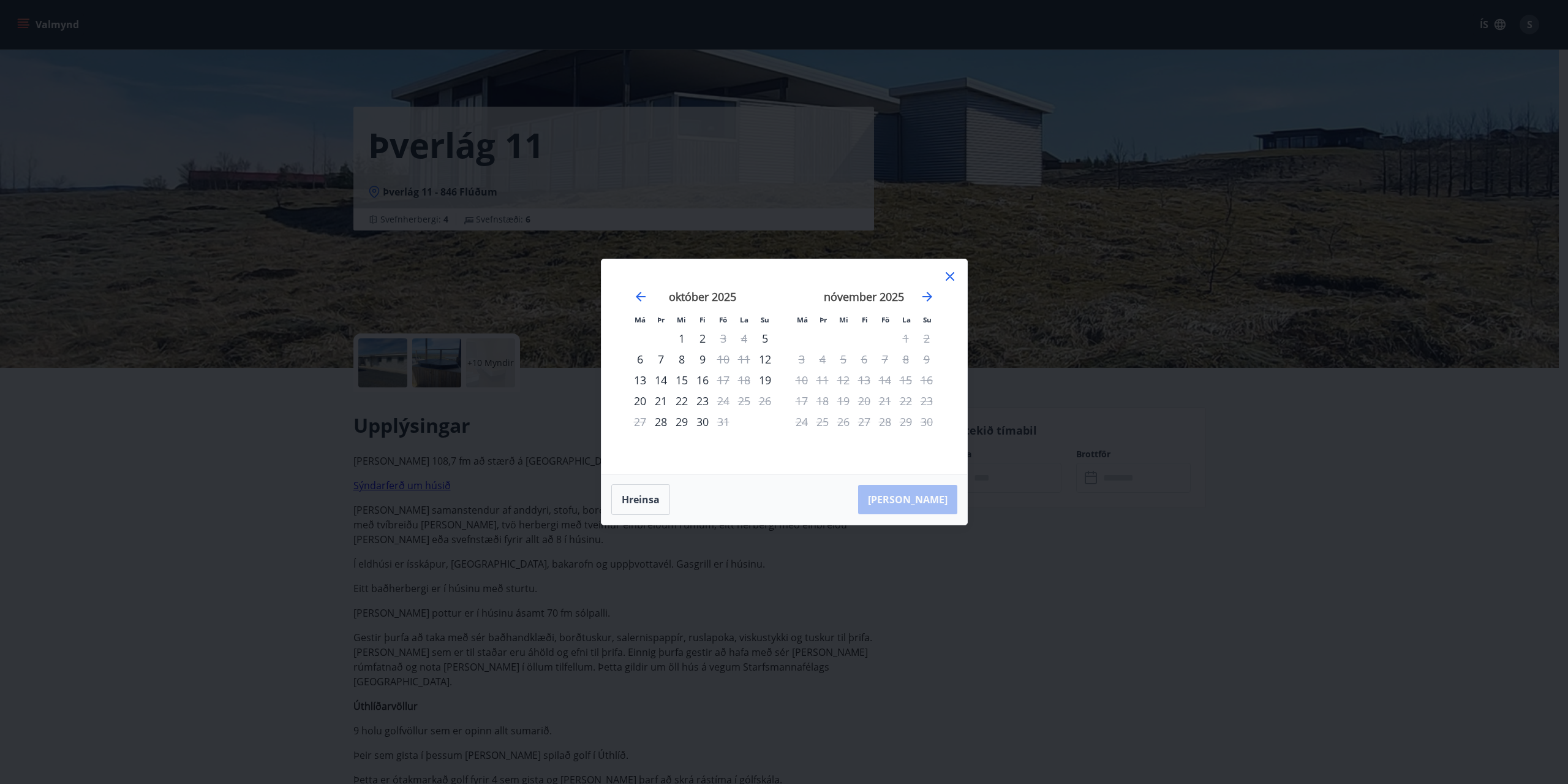
click at [951, 278] on icon at bounding box center [949, 276] width 14 height 14
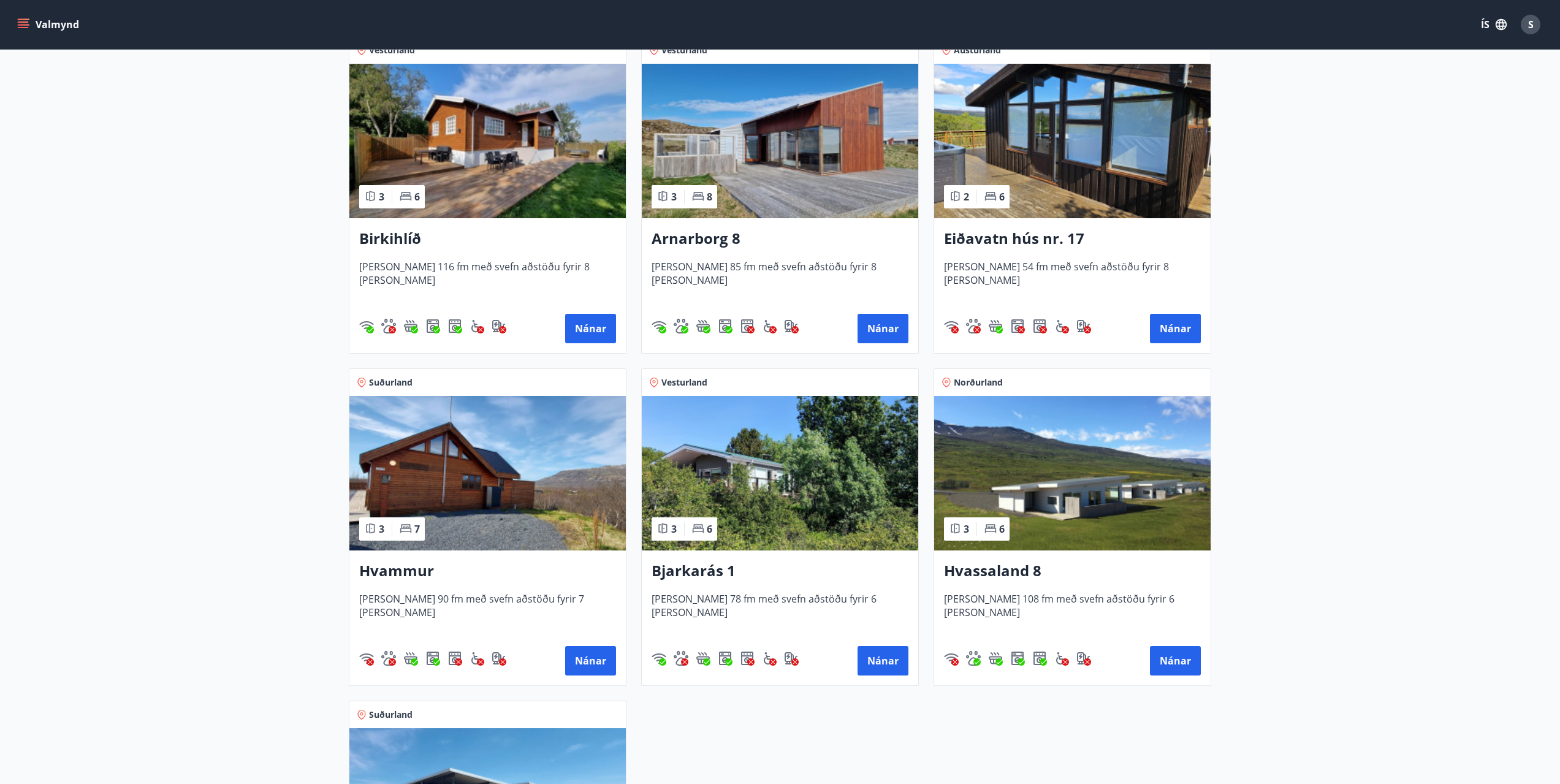
scroll to position [184, 0]
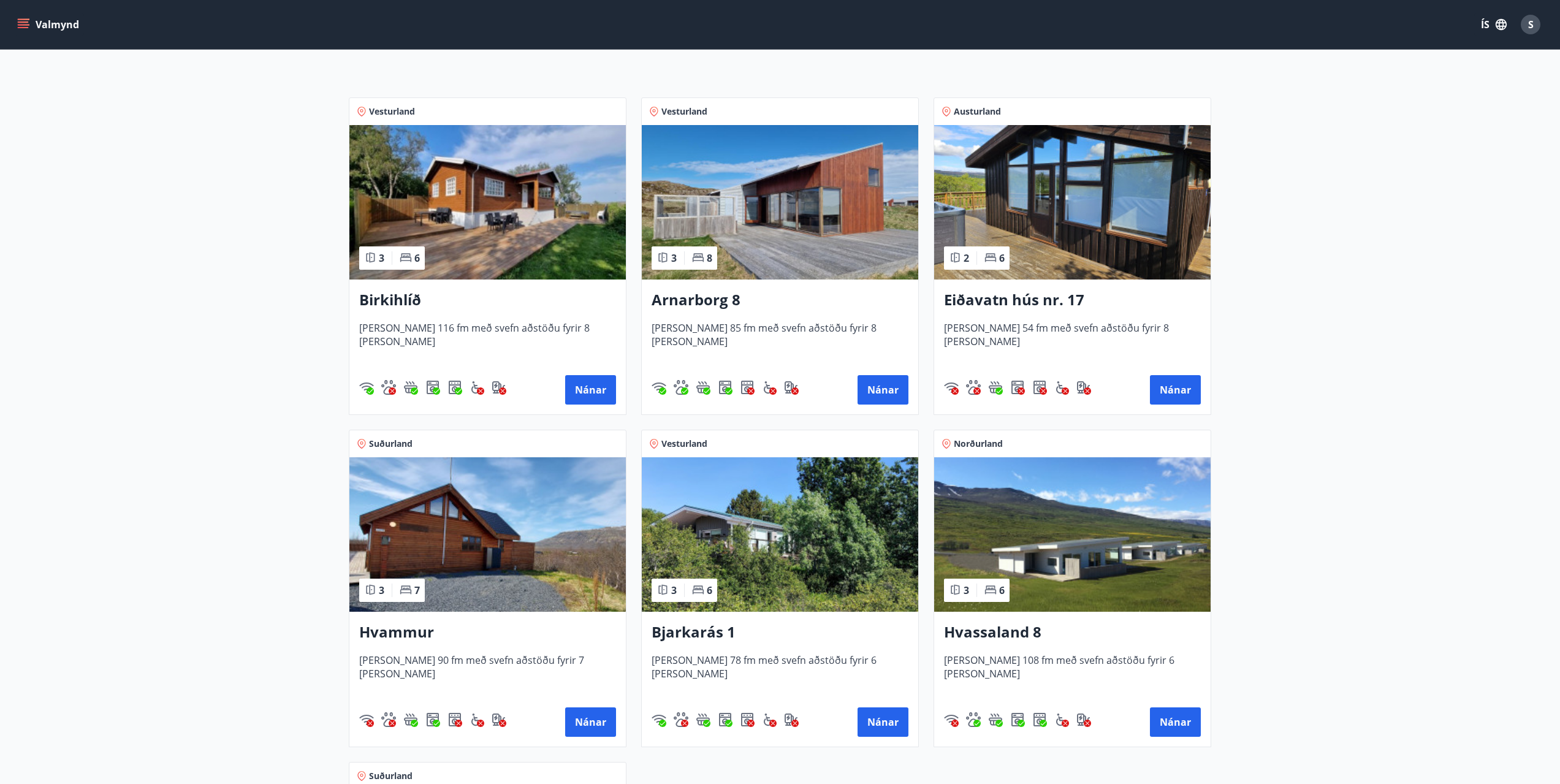
click at [497, 212] on img at bounding box center [488, 202] width 277 height 155
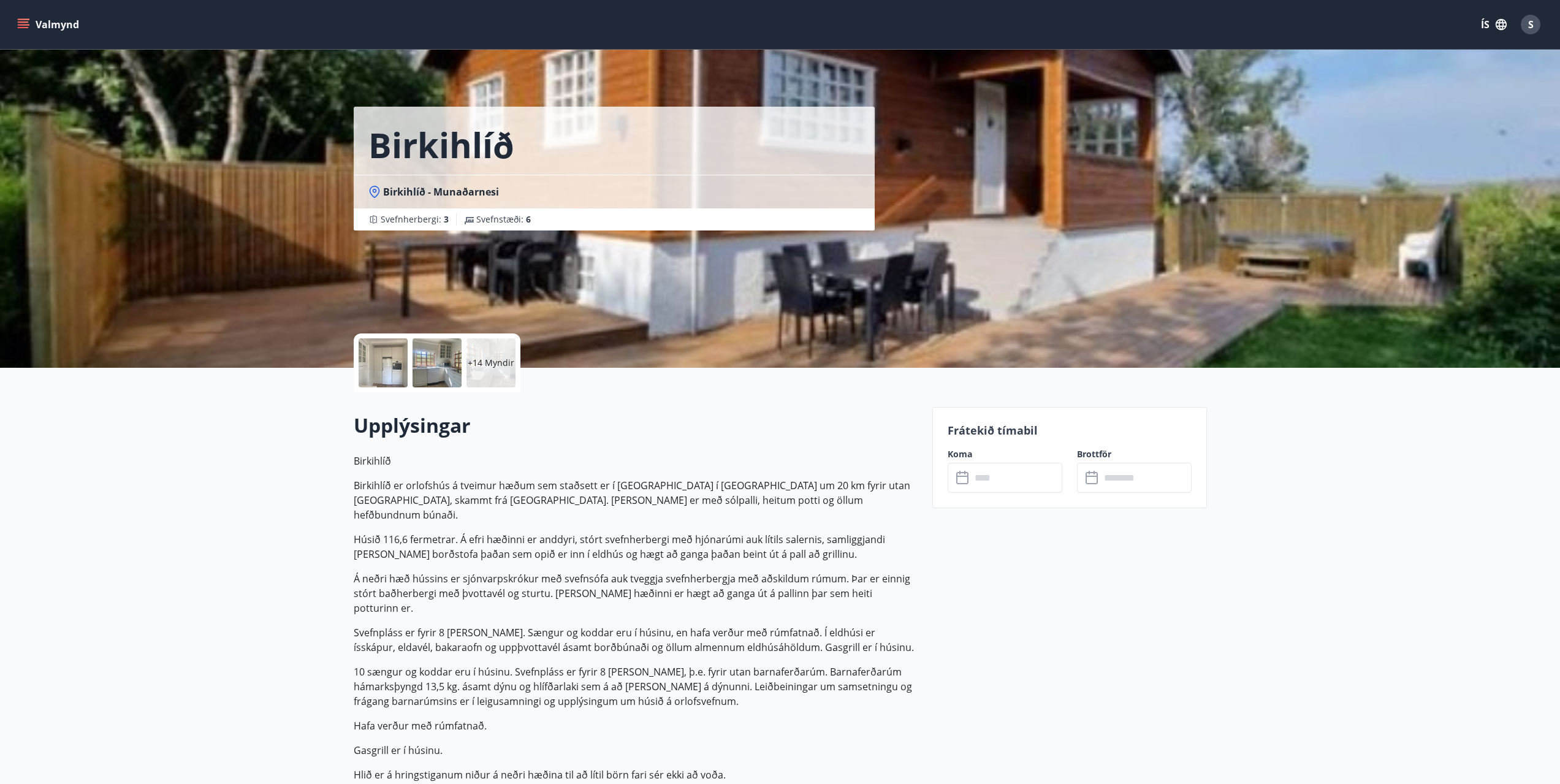
click at [977, 485] on input "text" at bounding box center [1017, 477] width 92 height 30
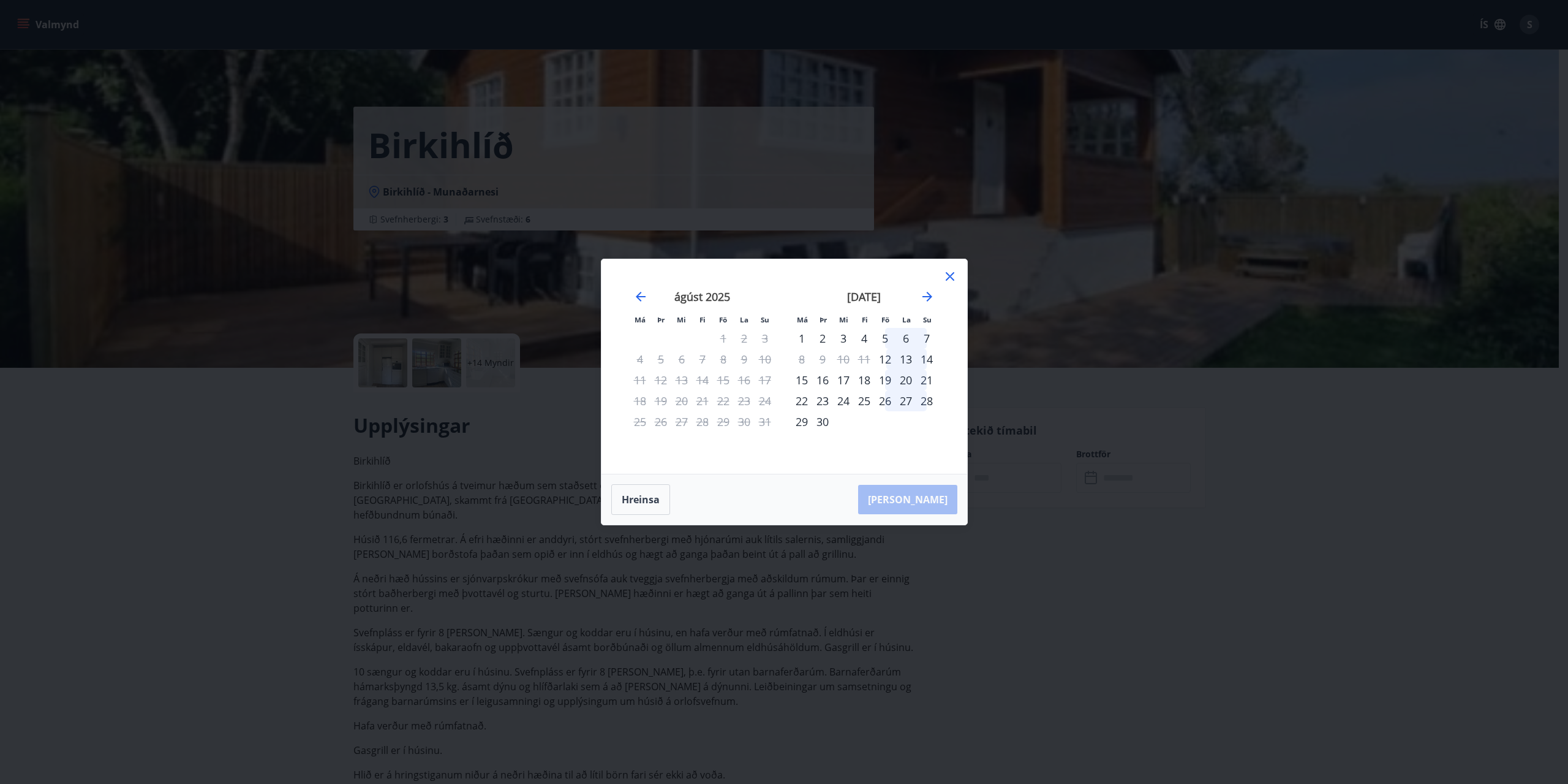
click at [886, 402] on div "26" at bounding box center [885, 401] width 21 height 21
click at [826, 422] on div "30" at bounding box center [823, 422] width 21 height 21
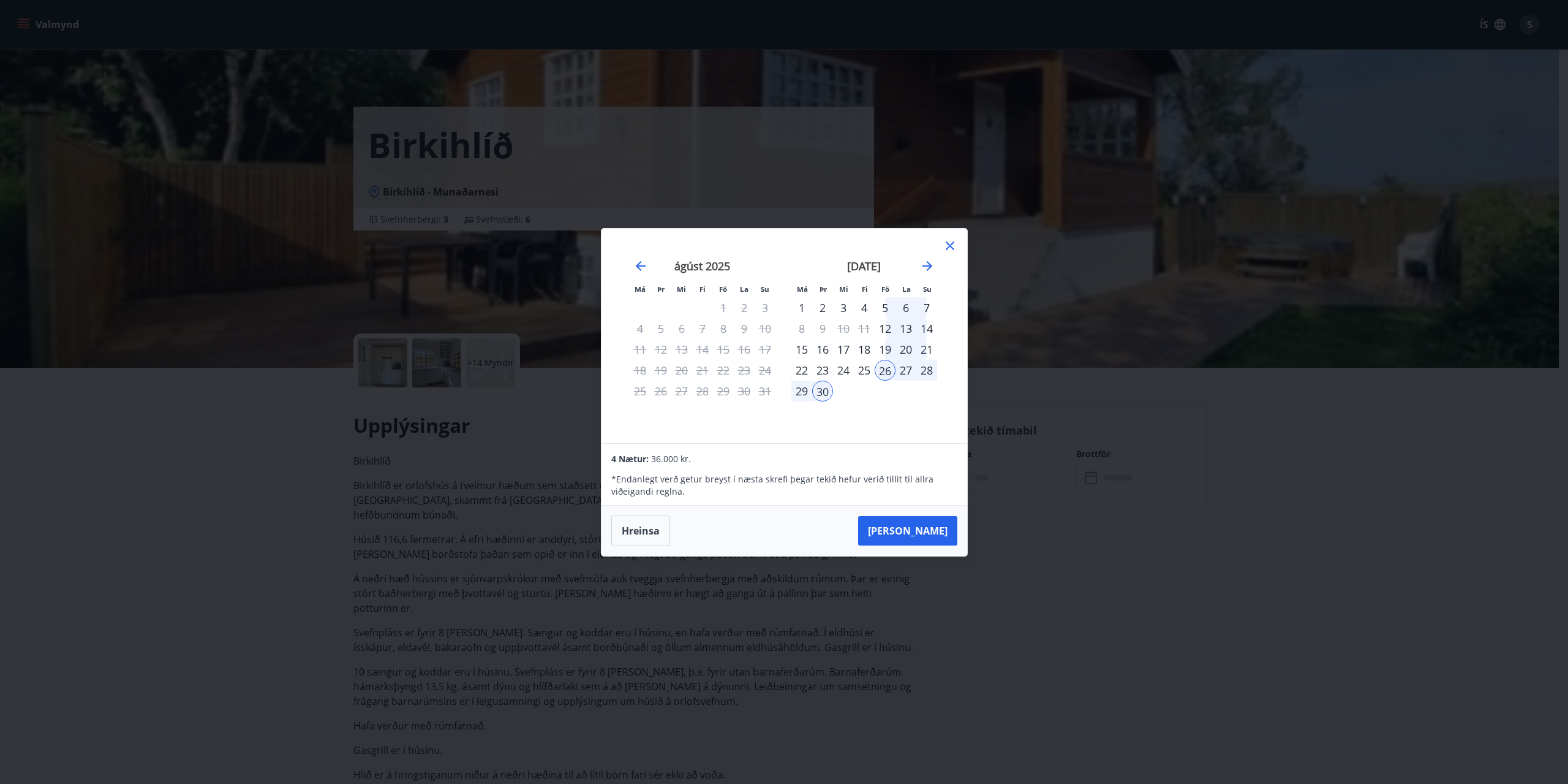
click at [803, 392] on div "29" at bounding box center [802, 391] width 21 height 21
click at [905, 369] on div "27" at bounding box center [906, 370] width 21 height 21
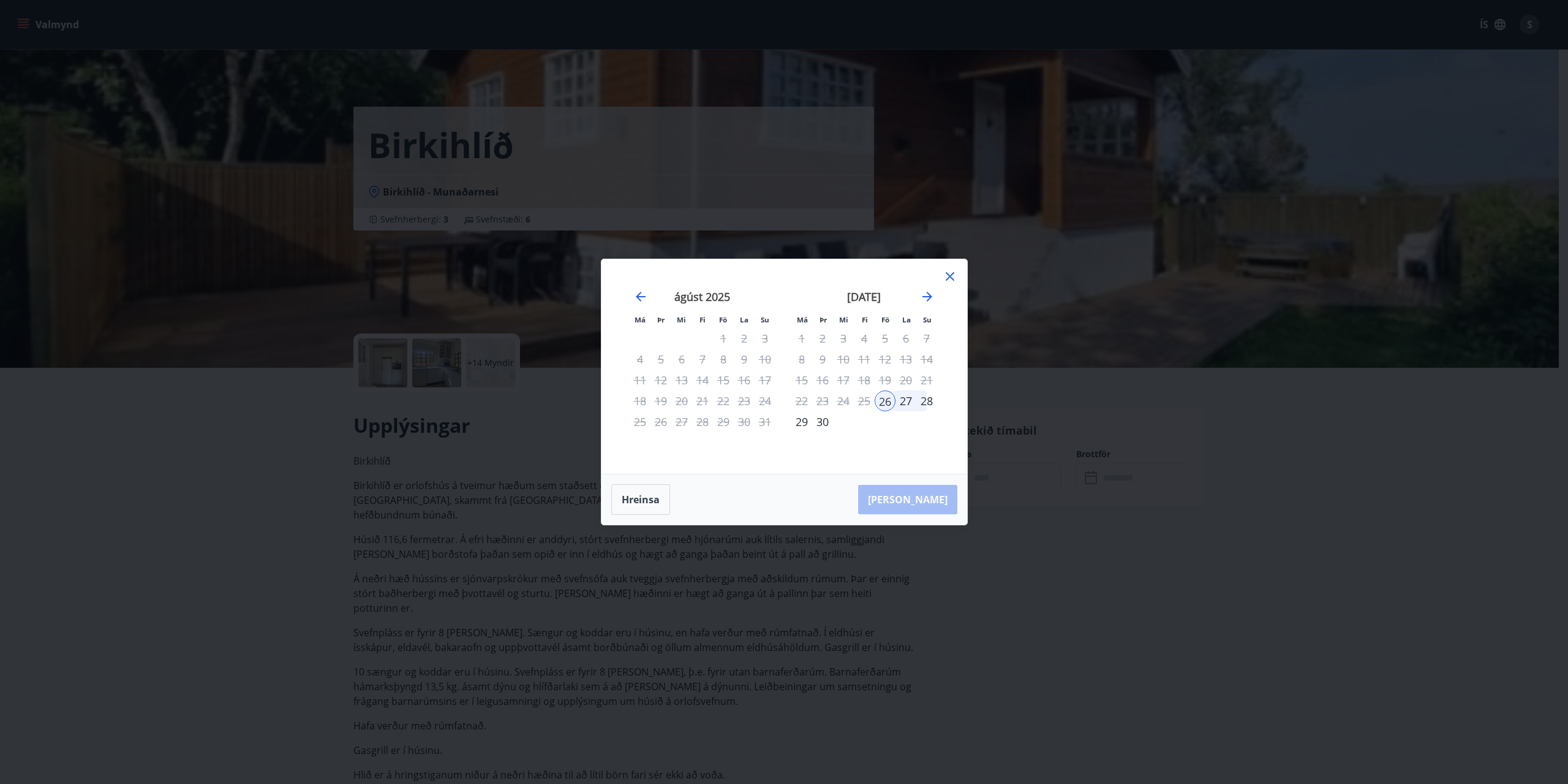
click at [929, 401] on div "28" at bounding box center [927, 401] width 21 height 21
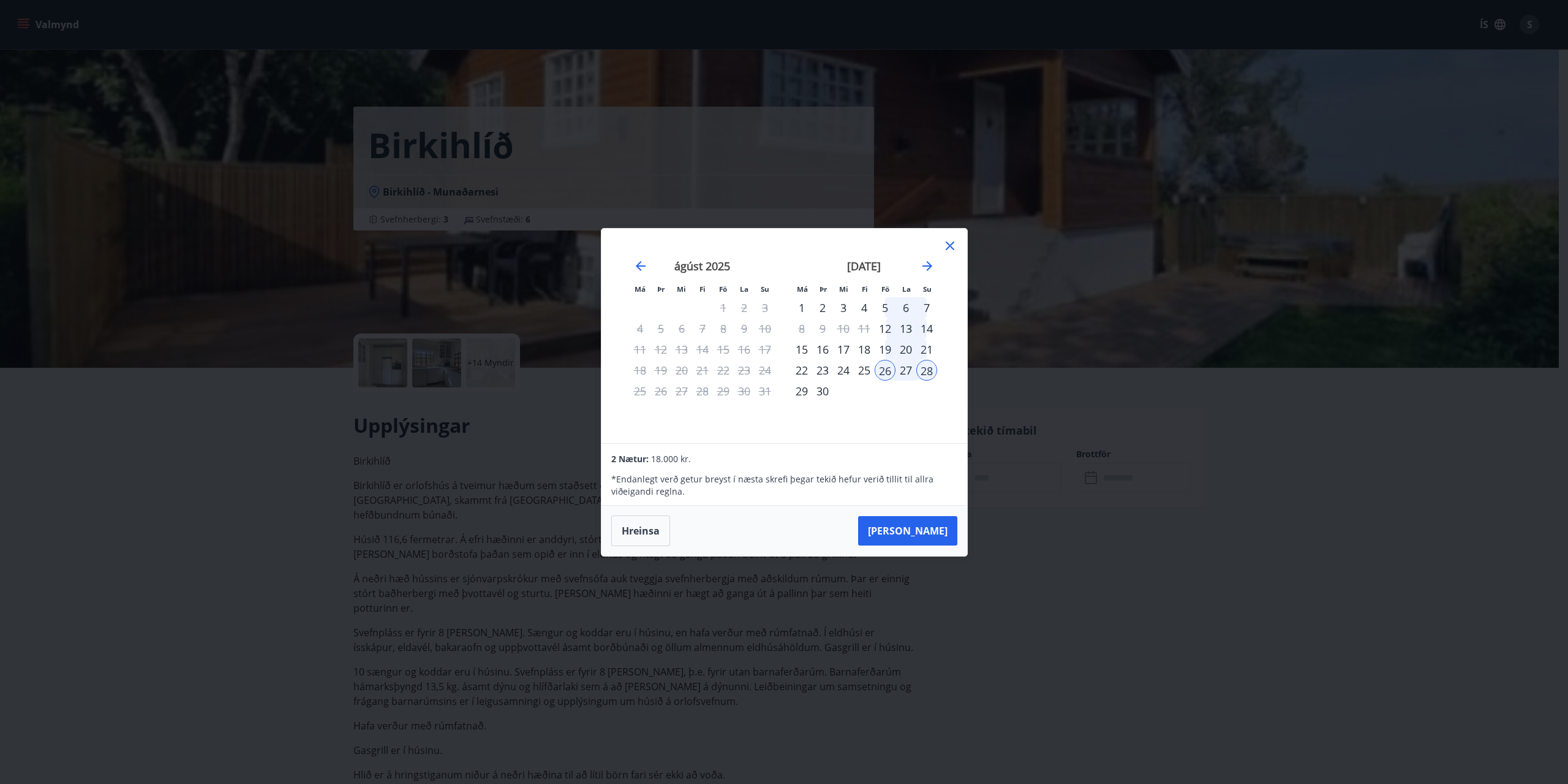
click at [803, 391] on div "29" at bounding box center [802, 391] width 21 height 21
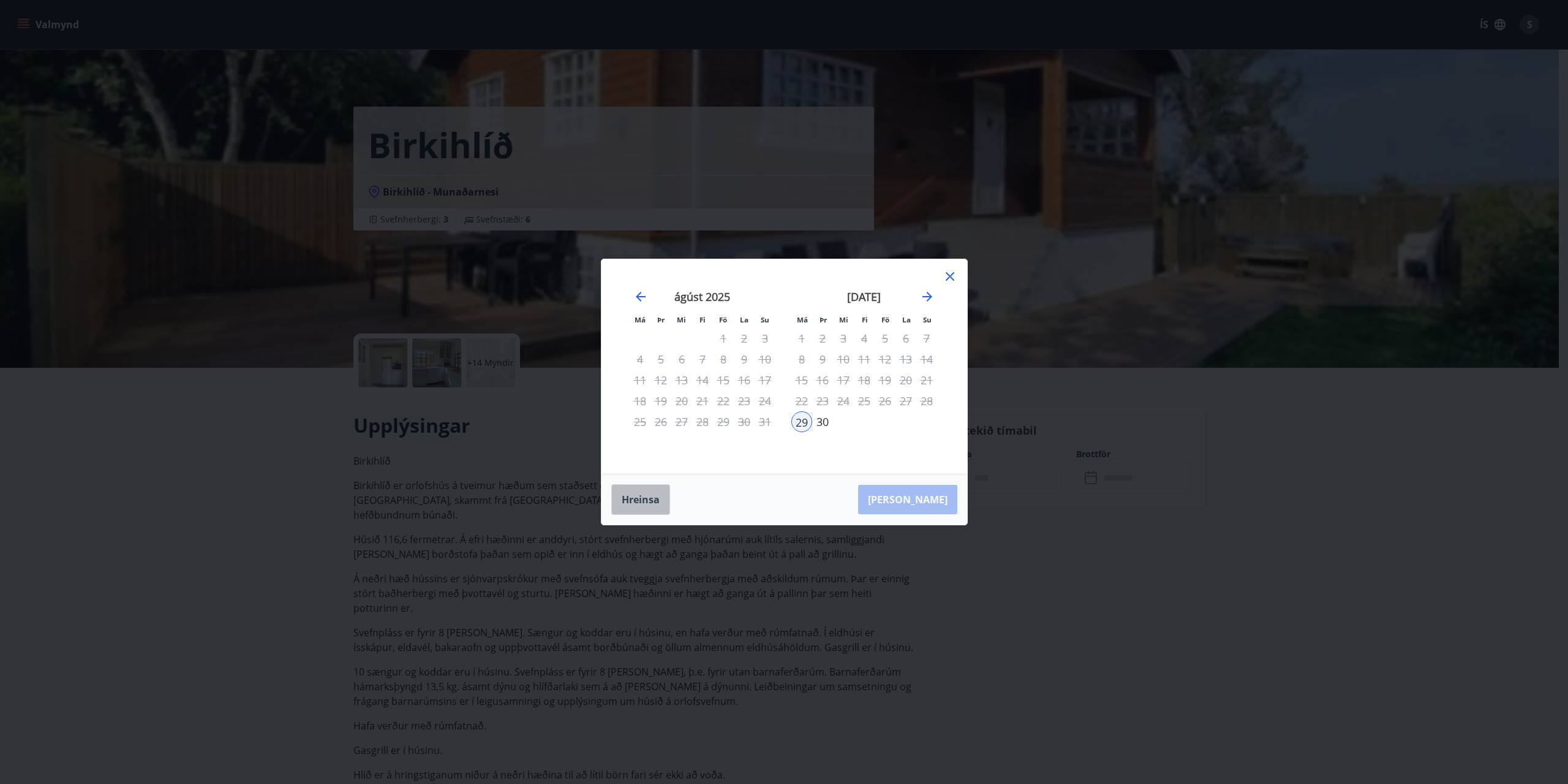
click at [652, 502] on button "Hreinsa" at bounding box center [641, 500] width 59 height 31
click at [886, 402] on div "26" at bounding box center [885, 401] width 21 height 21
click at [804, 421] on div "29" at bounding box center [802, 422] width 21 height 21
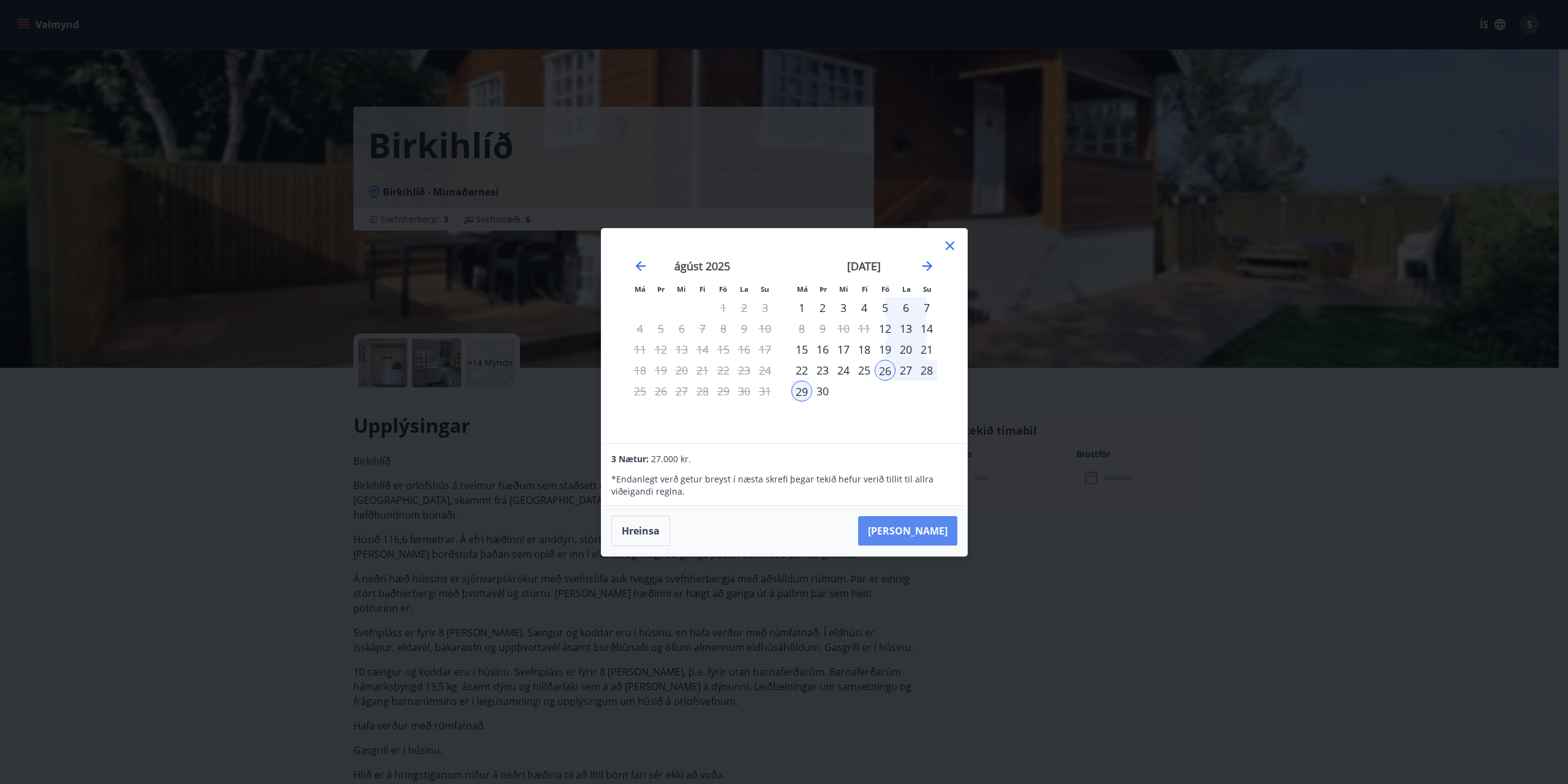
click at [929, 528] on button "[PERSON_NAME]" at bounding box center [907, 530] width 99 height 30
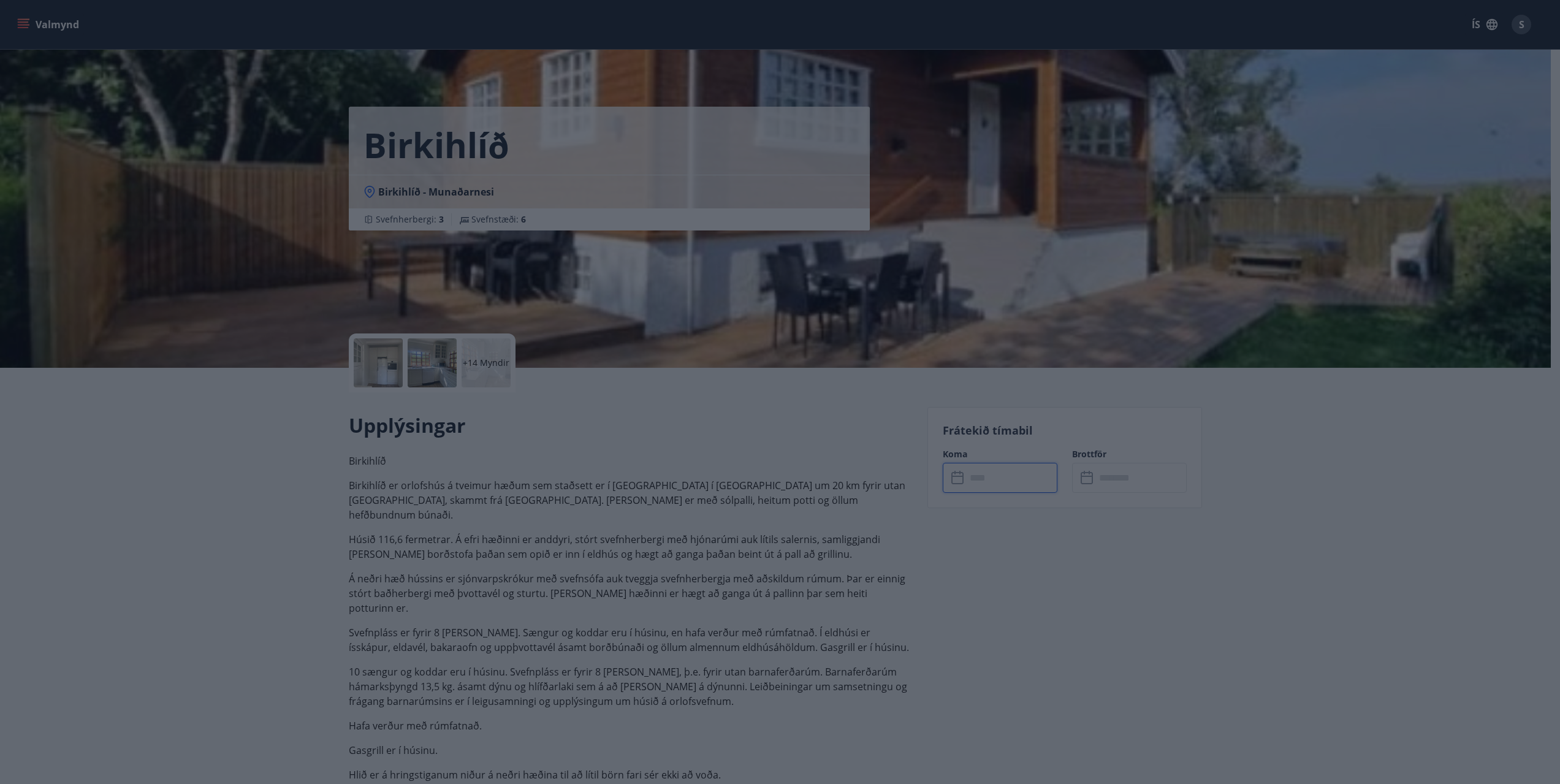
type input "******"
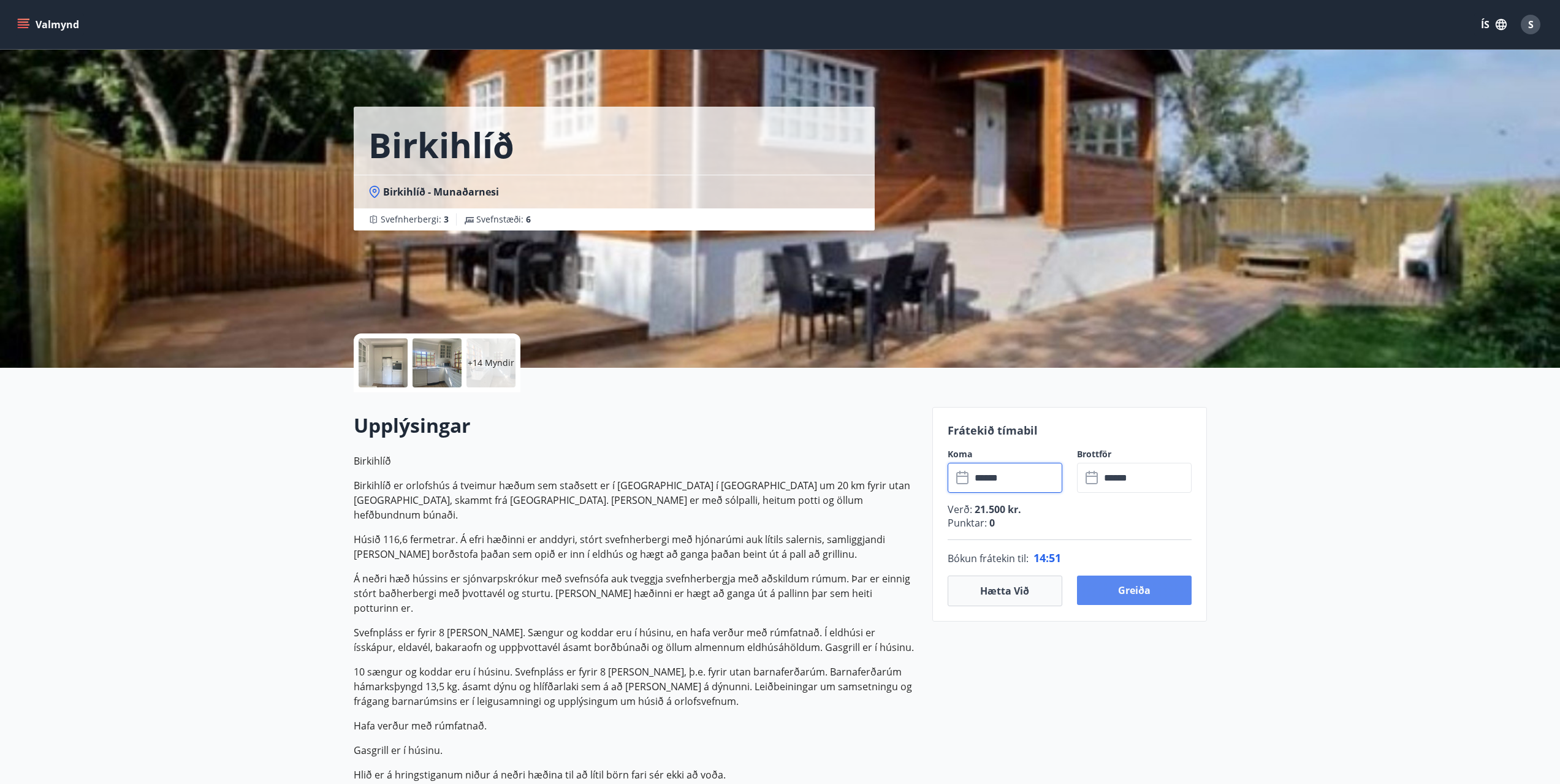
click at [1133, 591] on button "Greiða" at bounding box center [1134, 589] width 114 height 30
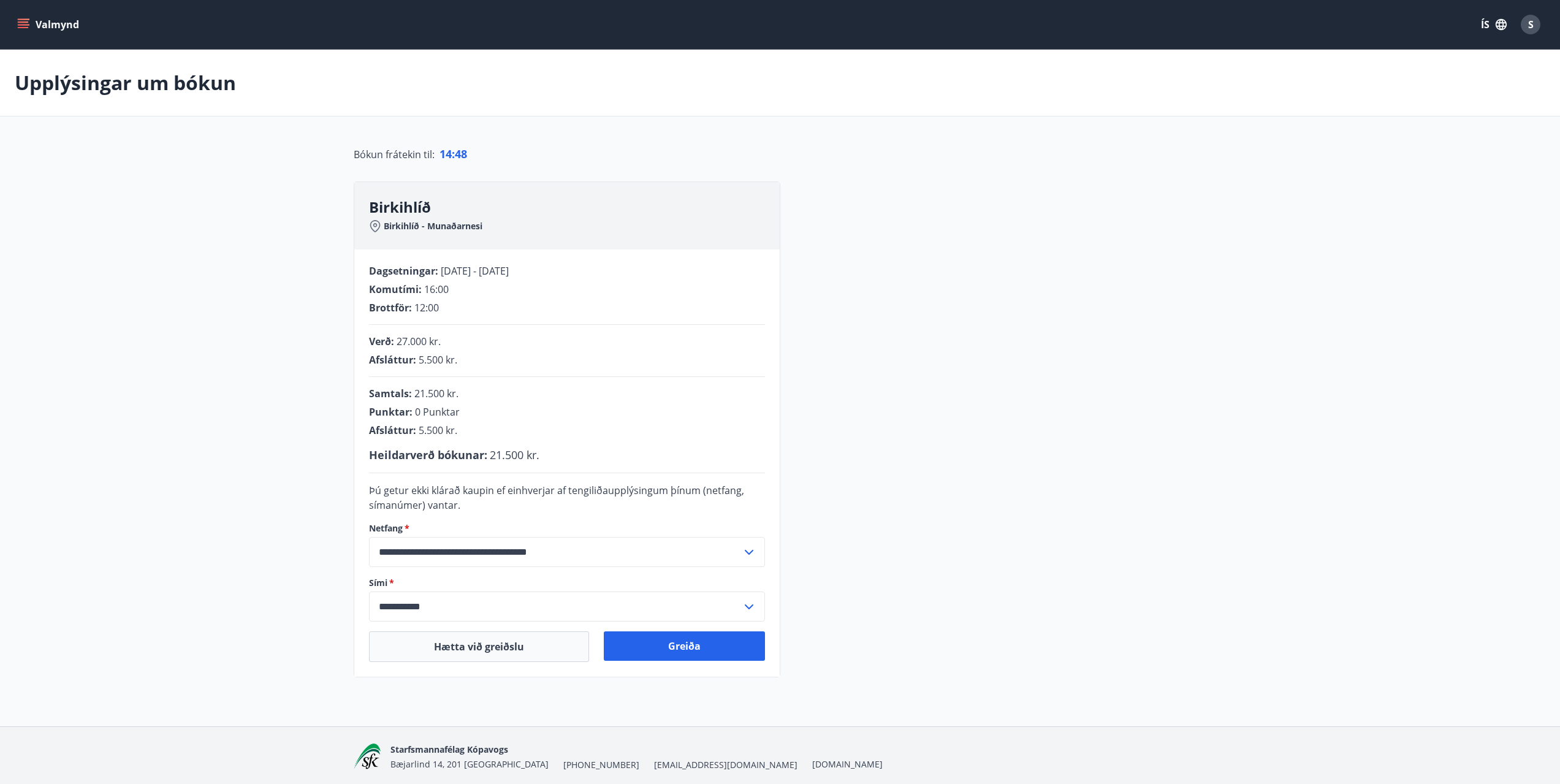
scroll to position [46, 0]
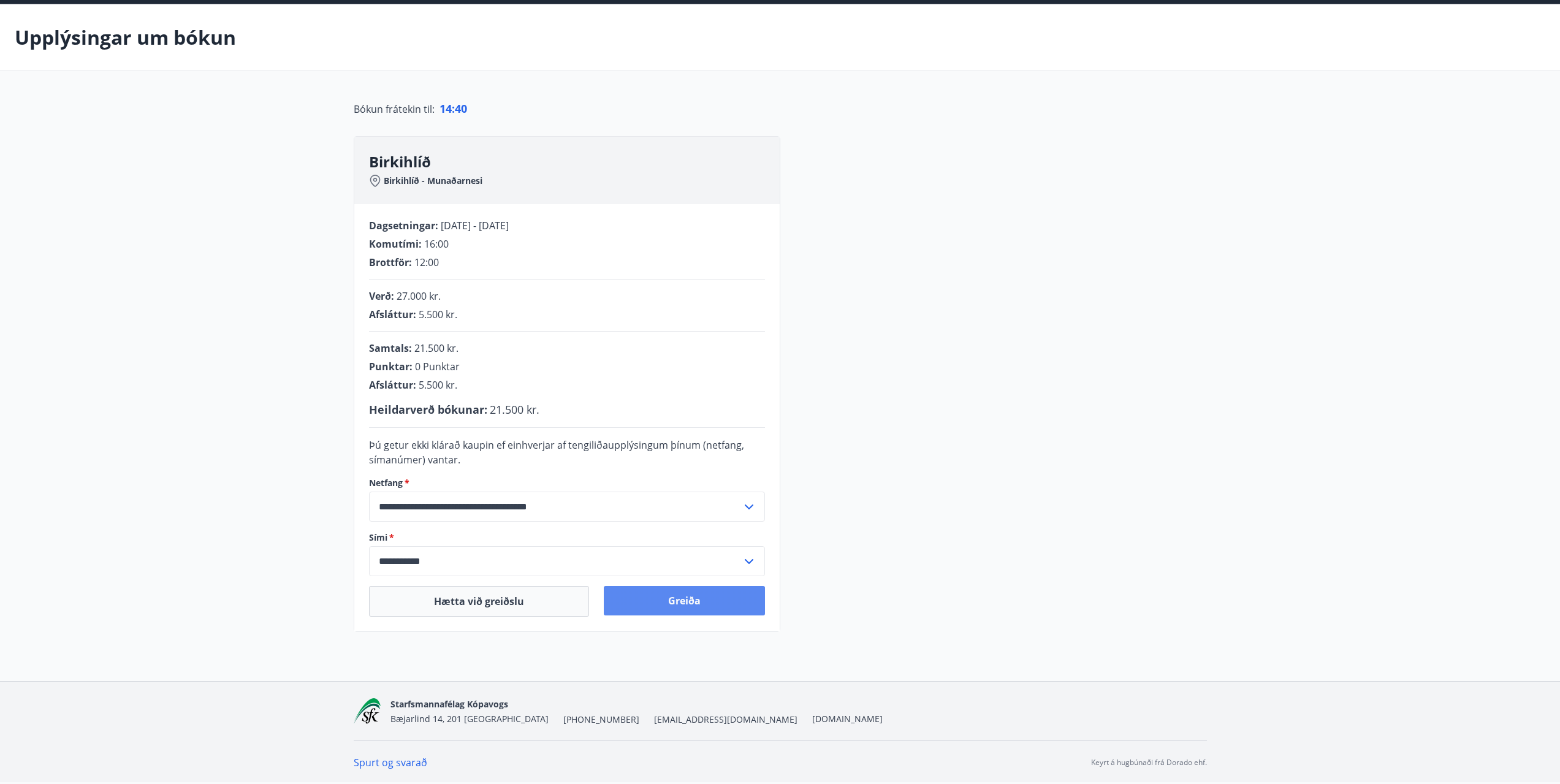
click at [690, 604] on button "Greiða" at bounding box center [684, 600] width 161 height 30
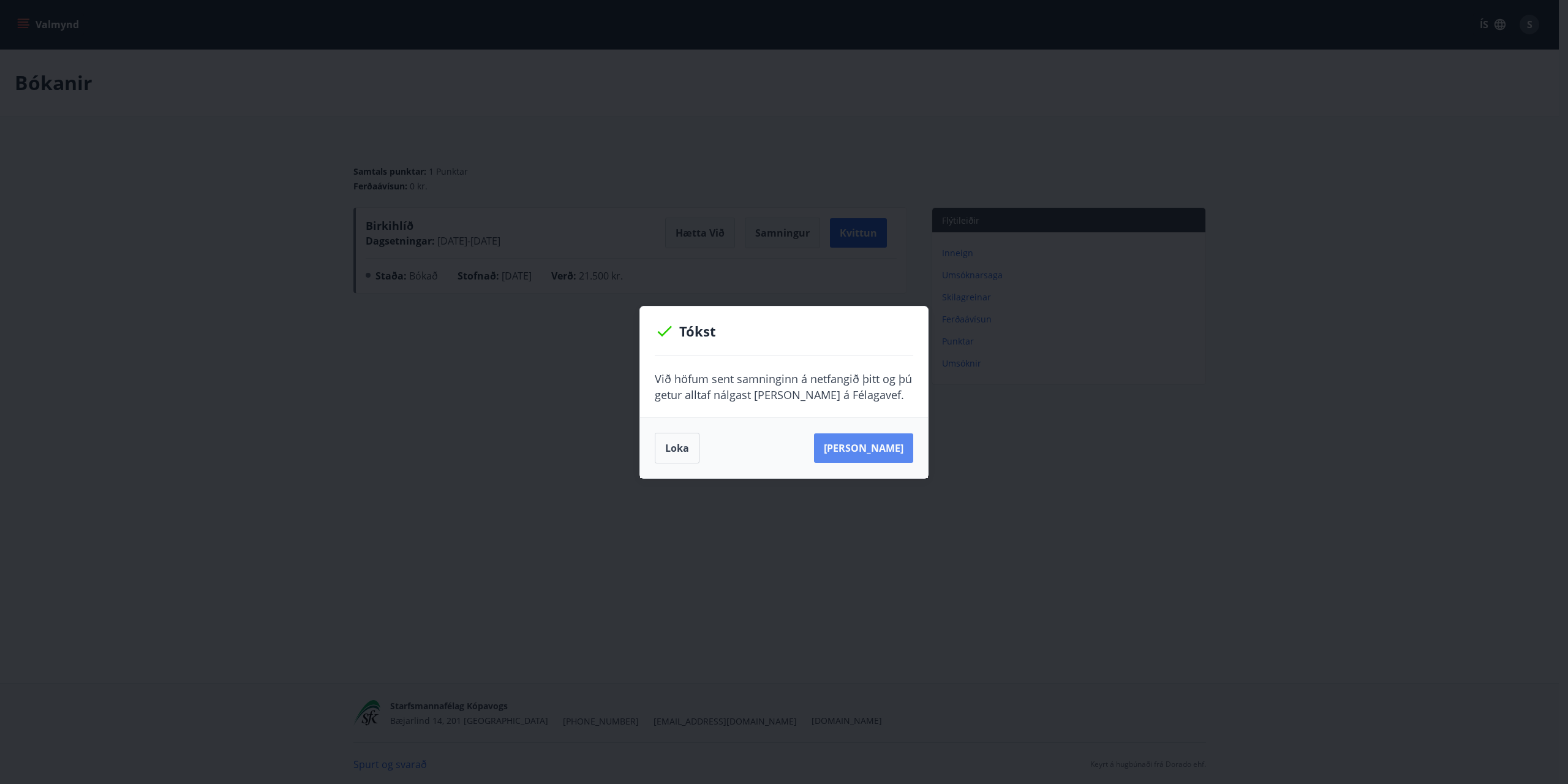
click at [865, 455] on button "Sjá samning" at bounding box center [864, 447] width 99 height 30
click at [873, 449] on button "Sjá samning" at bounding box center [864, 447] width 99 height 30
click at [675, 452] on button "Loka" at bounding box center [677, 448] width 45 height 31
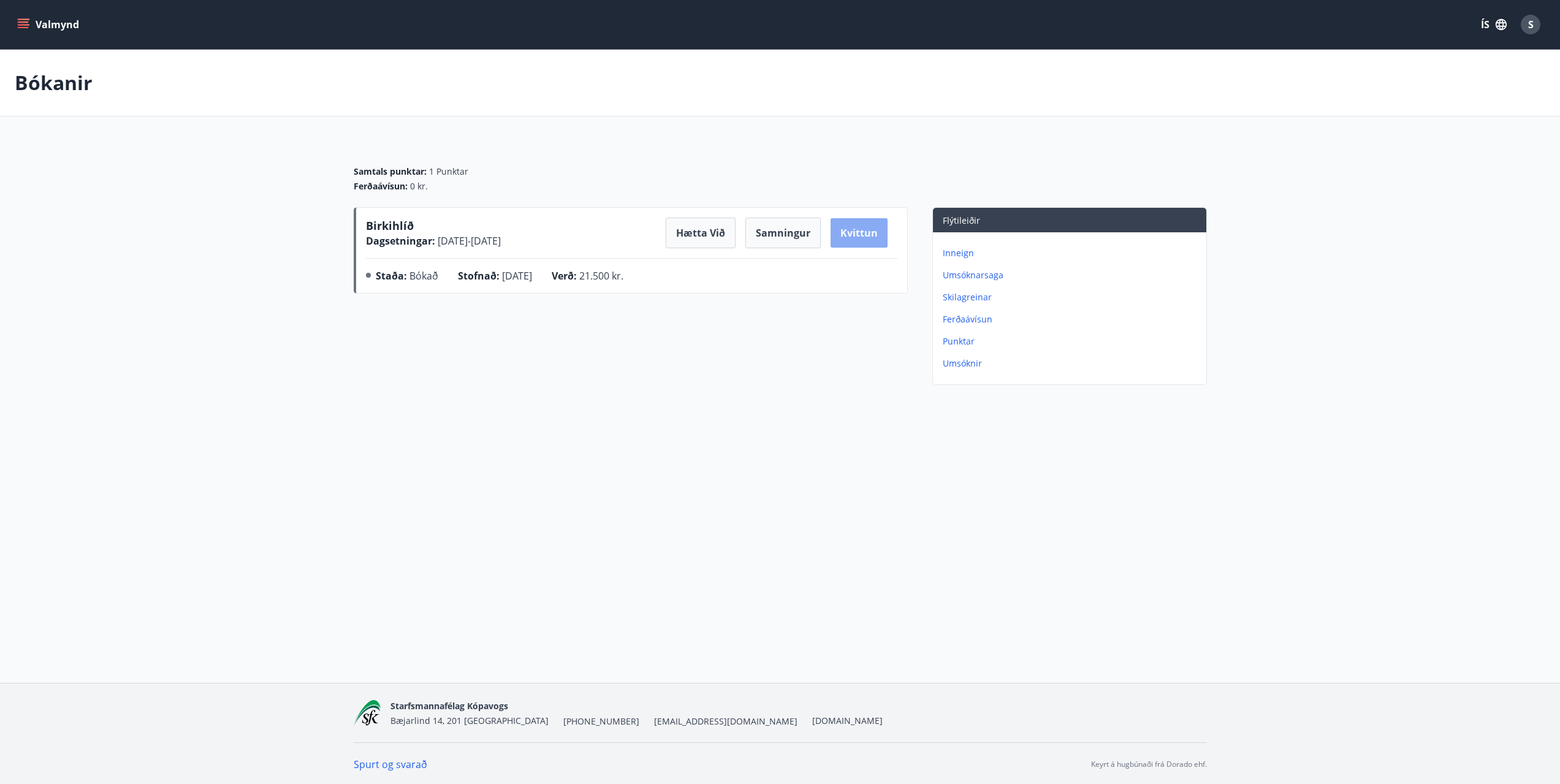
click at [857, 237] on button "Kvittun" at bounding box center [860, 233] width 57 height 30
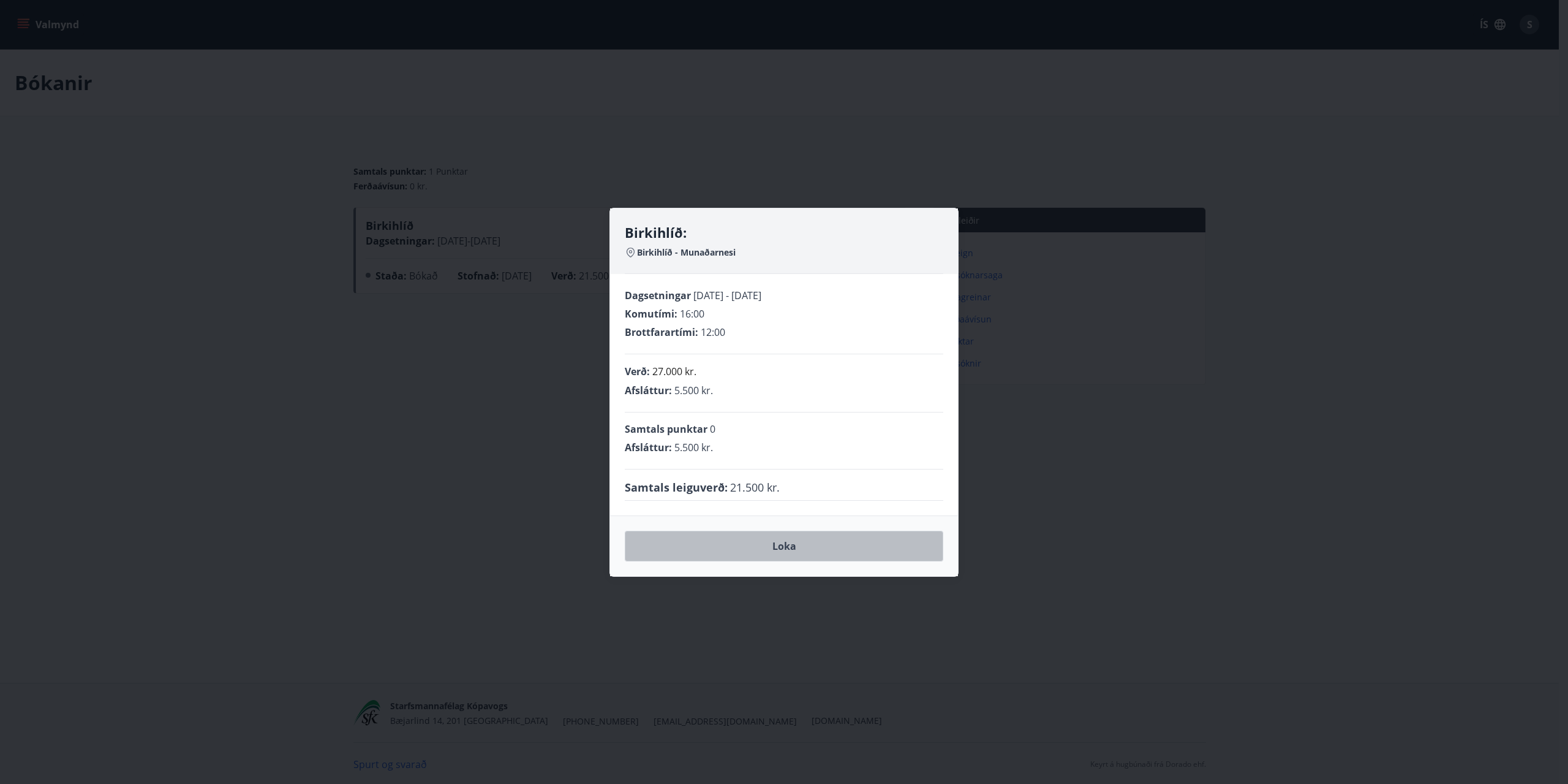
click at [786, 541] on button "Loka" at bounding box center [784, 546] width 318 height 31
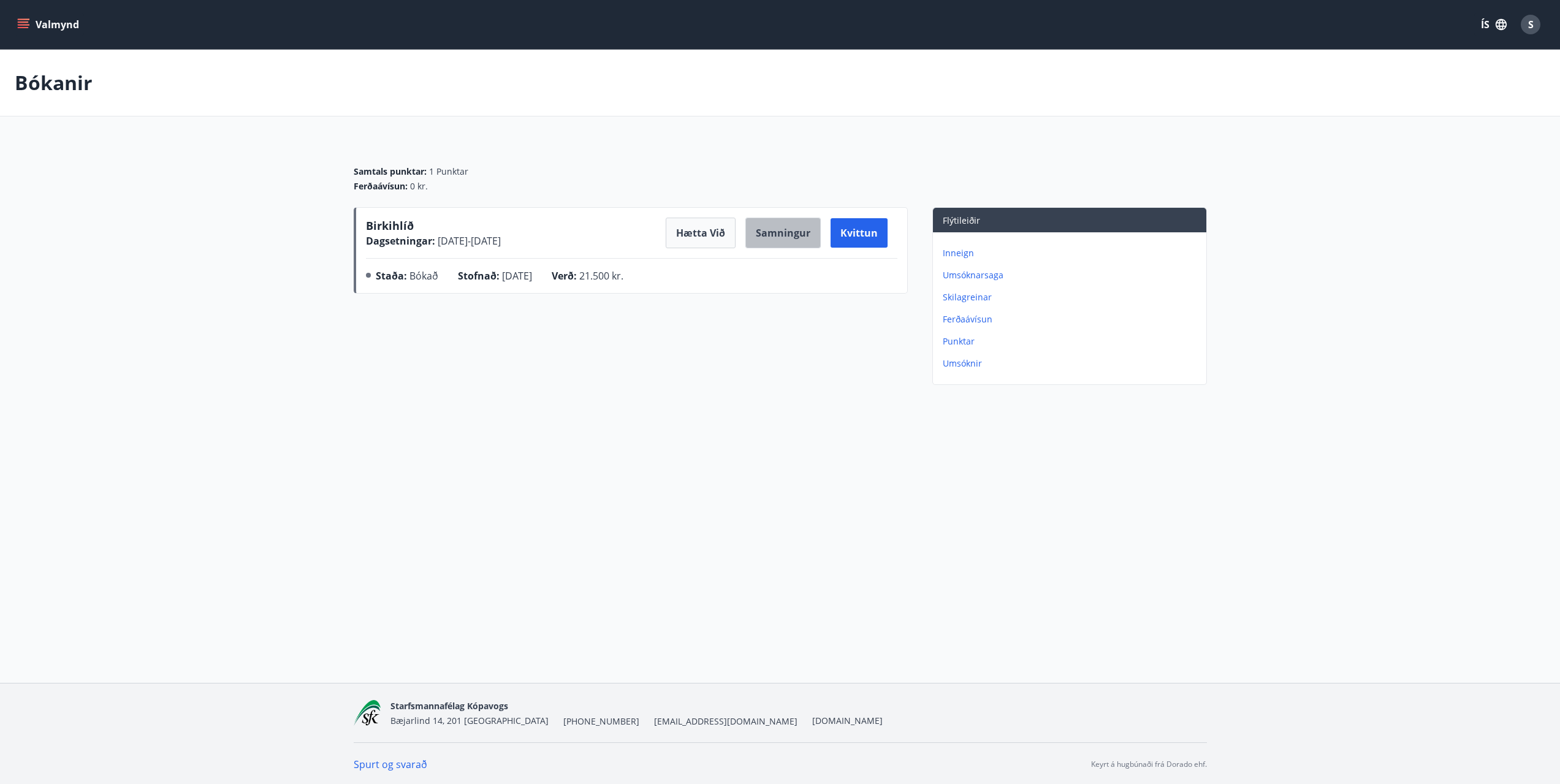
click at [793, 233] on button "Samningur" at bounding box center [782, 233] width 75 height 31
